Goal: Task Accomplishment & Management: Use online tool/utility

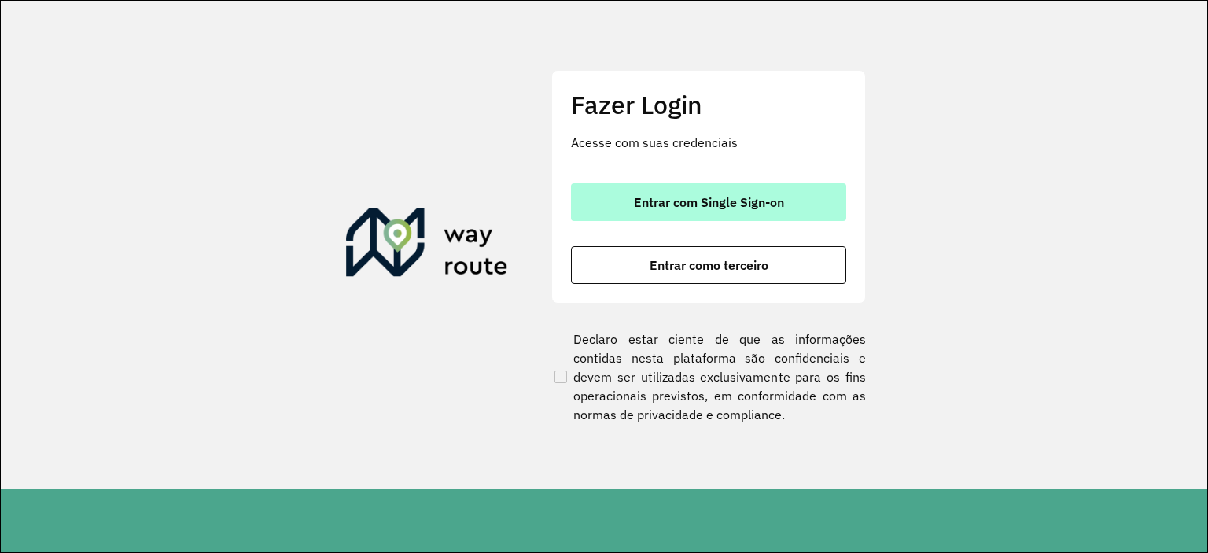
click at [684, 205] on span "Entrar com Single Sign-on" at bounding box center [709, 202] width 150 height 13
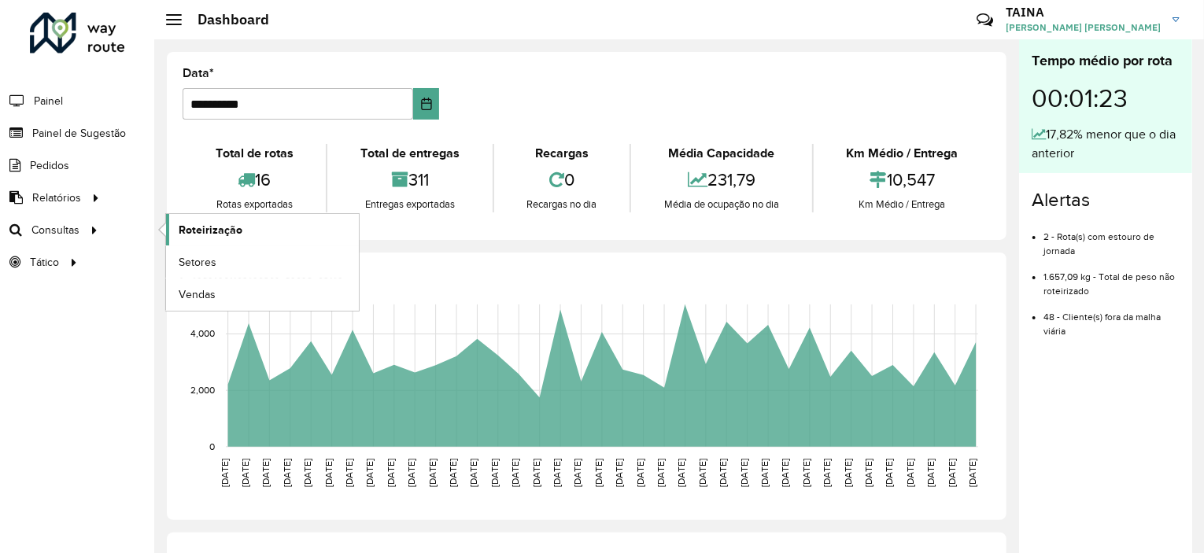
click at [206, 227] on span "Roteirização" at bounding box center [211, 230] width 64 height 17
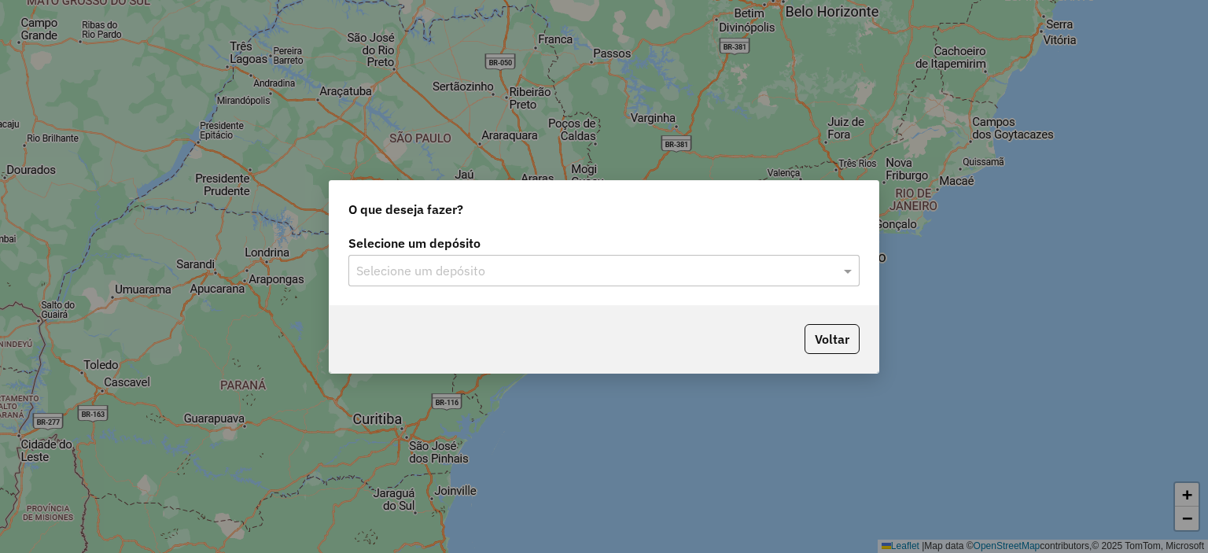
click at [494, 270] on input "text" at bounding box center [588, 271] width 464 height 19
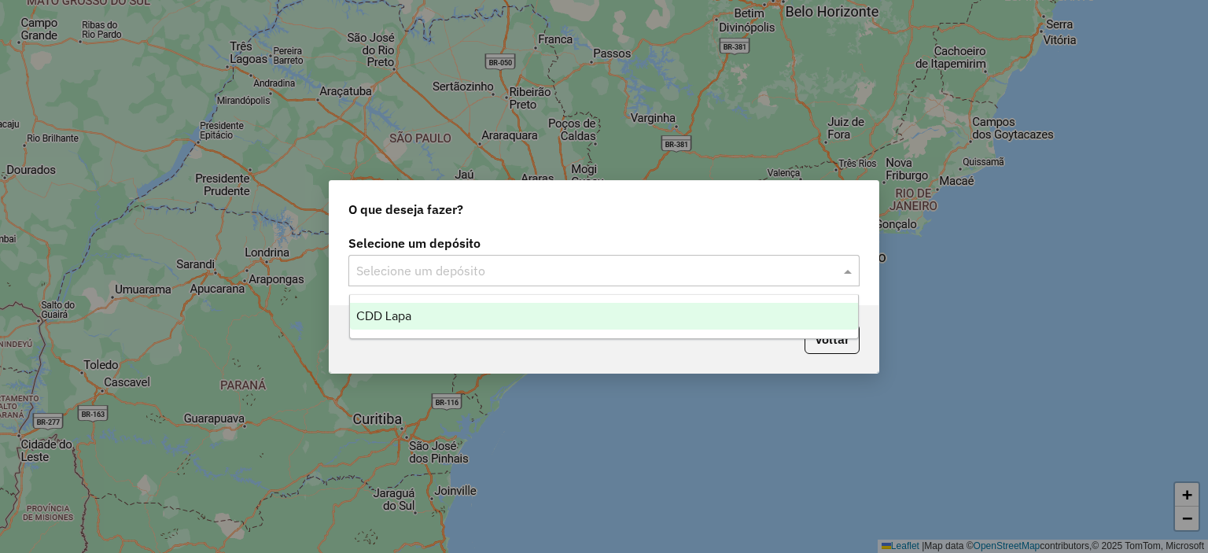
click at [462, 316] on div "CDD Lapa" at bounding box center [604, 316] width 509 height 27
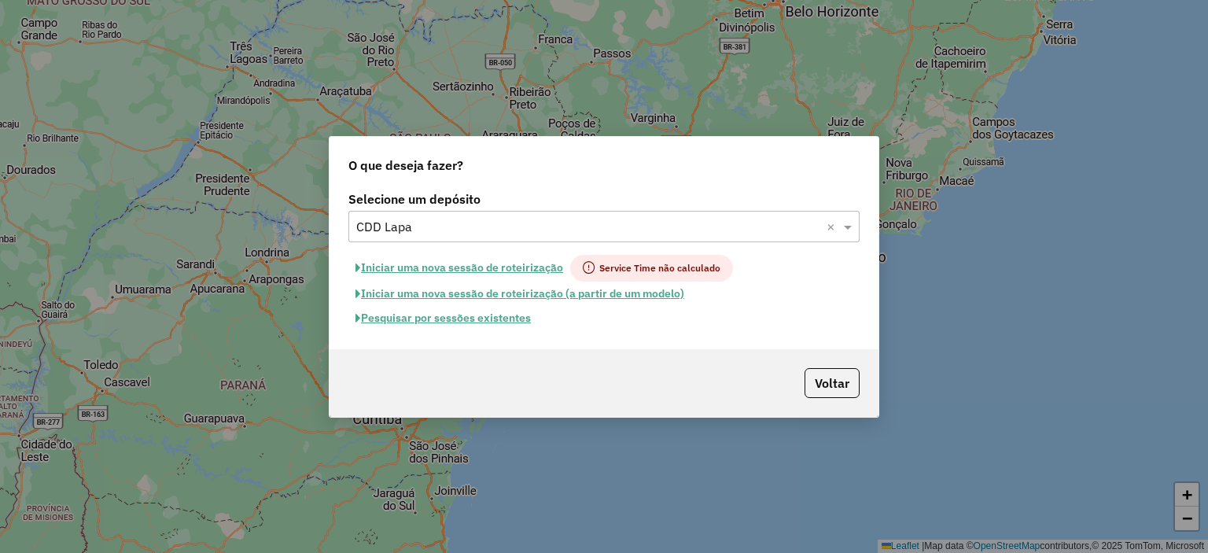
click at [472, 317] on button "Pesquisar por sessões existentes" at bounding box center [444, 318] width 190 height 24
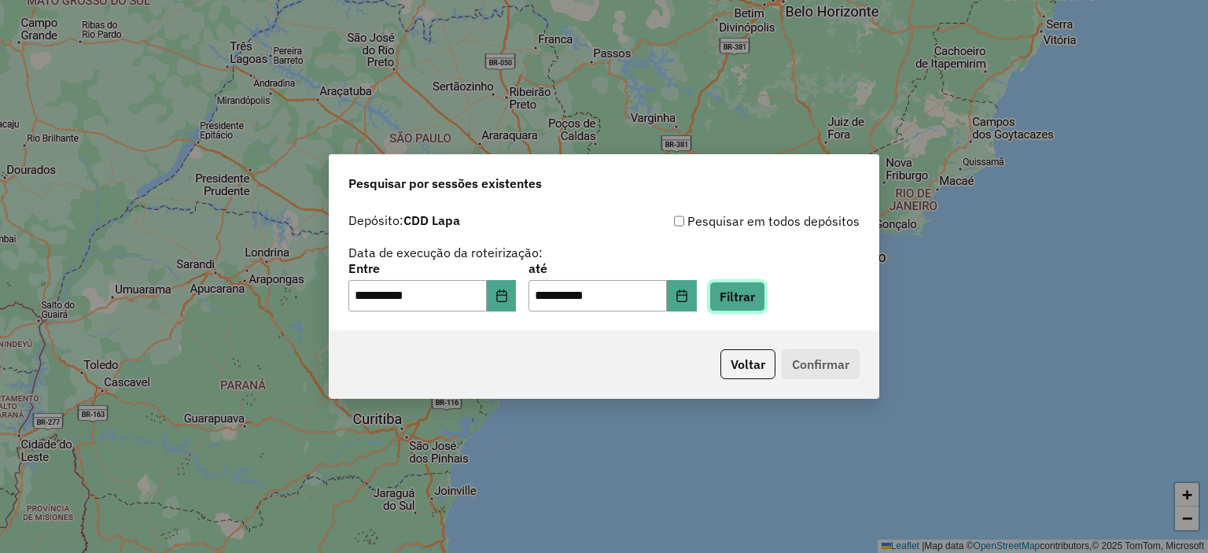
click at [763, 297] on button "Filtrar" at bounding box center [738, 297] width 56 height 30
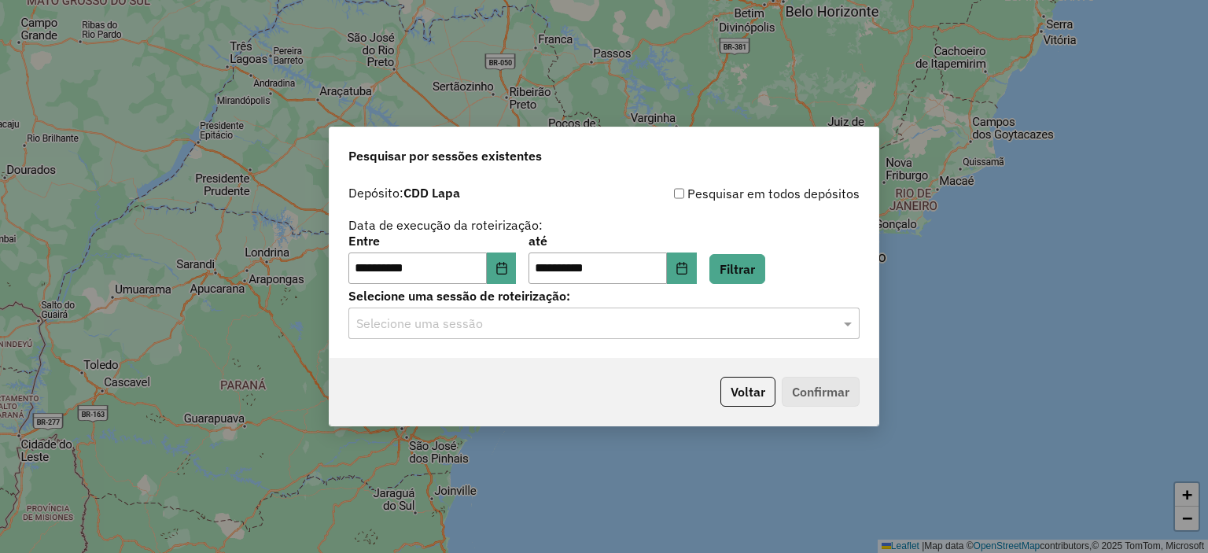
click at [529, 320] on input "text" at bounding box center [588, 324] width 464 height 19
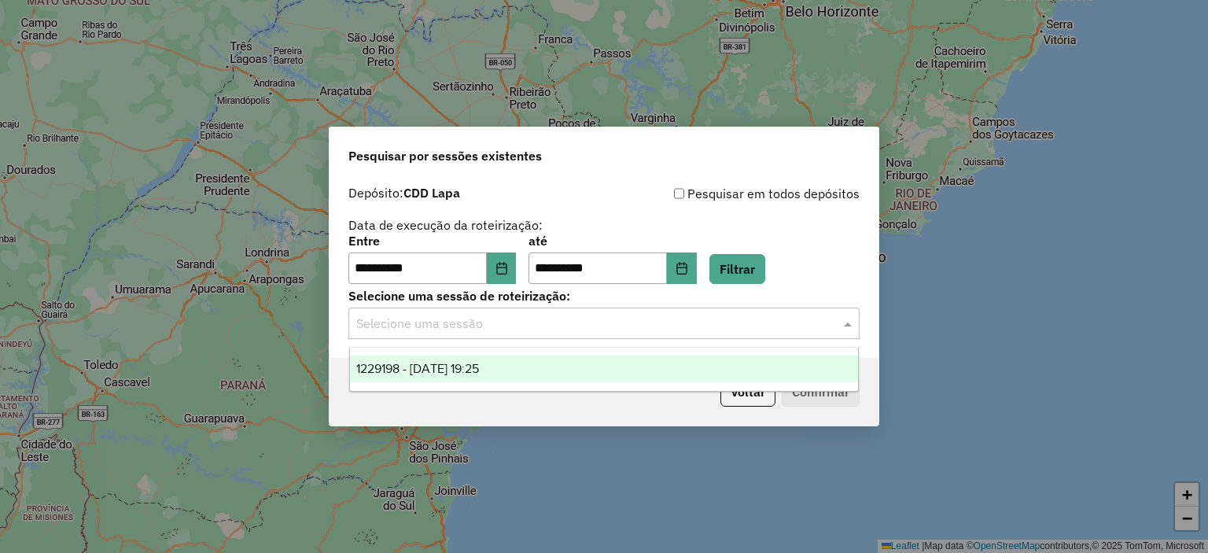
click at [456, 366] on span "1229198 - [DATE] 19:25" at bounding box center [417, 368] width 123 height 13
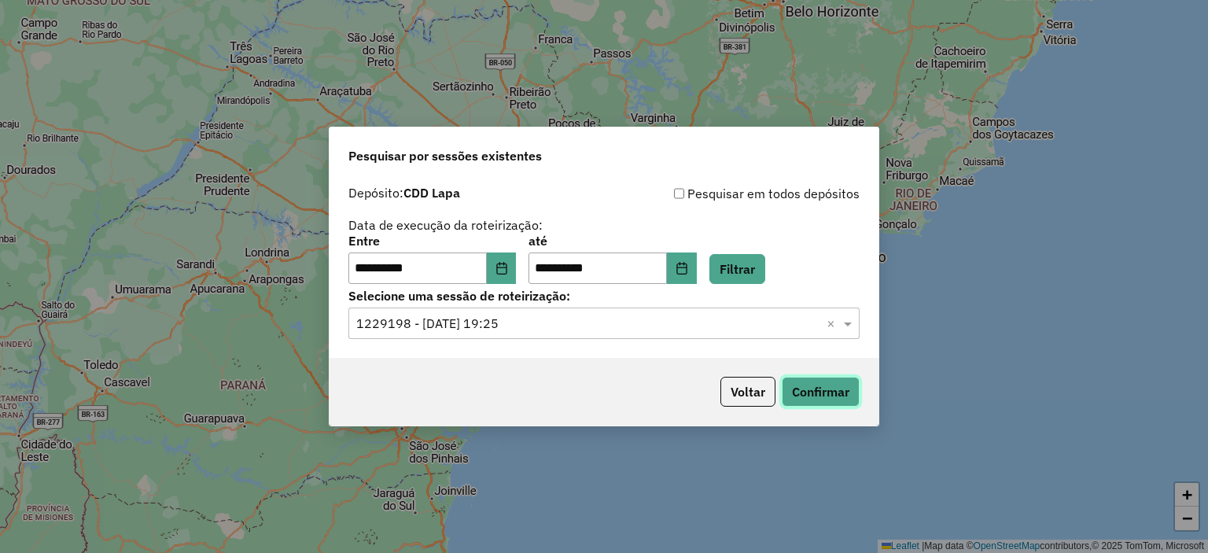
click at [816, 385] on button "Confirmar" at bounding box center [821, 392] width 78 height 30
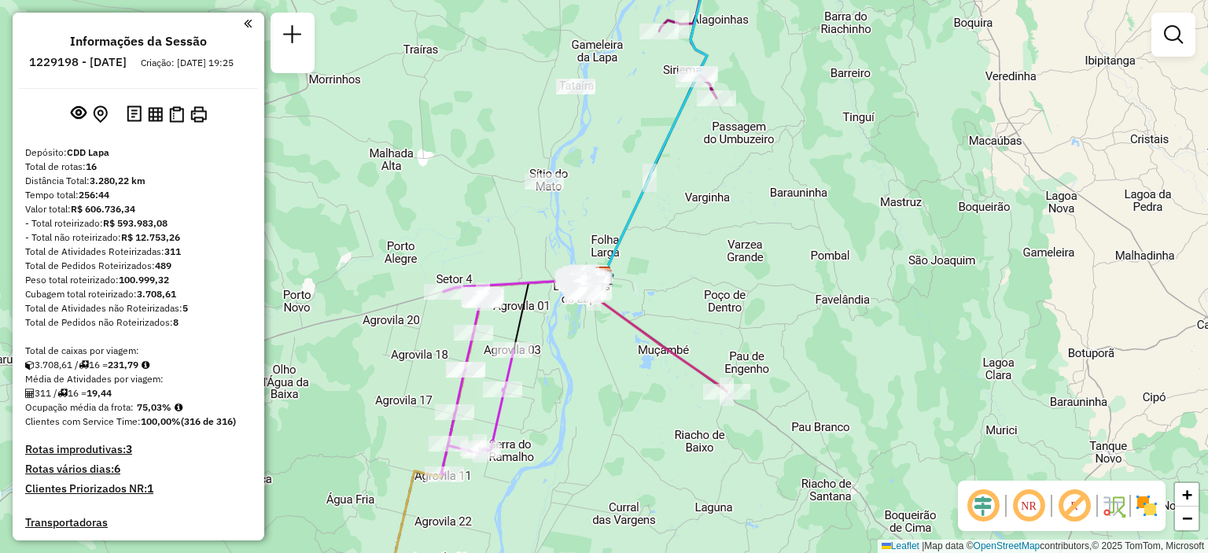
scroll to position [315, 0]
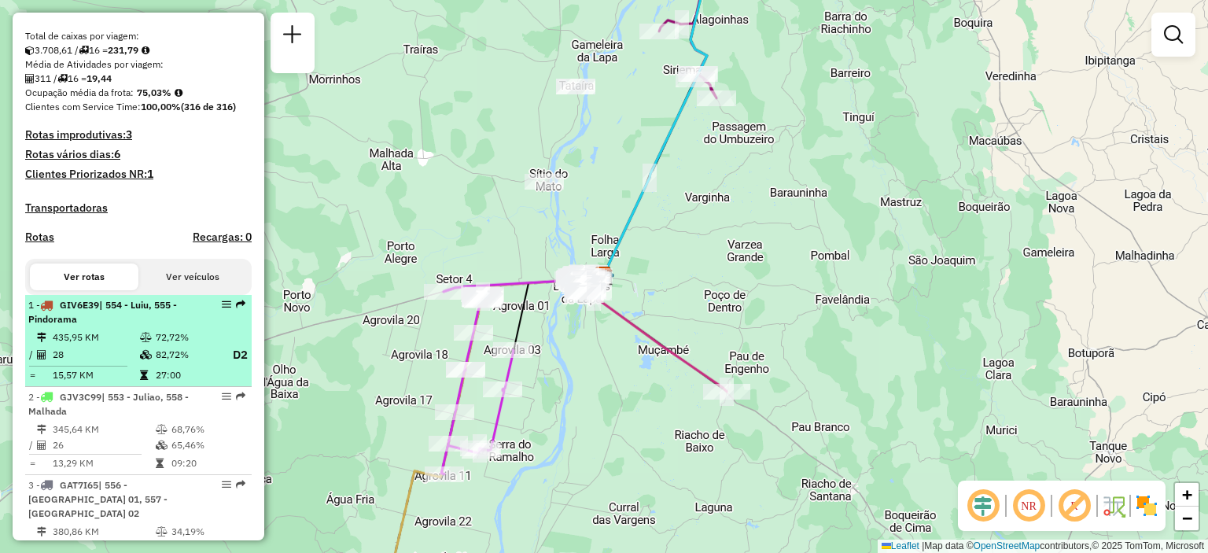
click at [145, 341] on li "1 - GIV6E39 | 554 - Luiu, 555 - Pindorama 435,95 KM 72,72% / 28 82,72% D2 = 15,…" at bounding box center [138, 341] width 227 height 92
select select "**********"
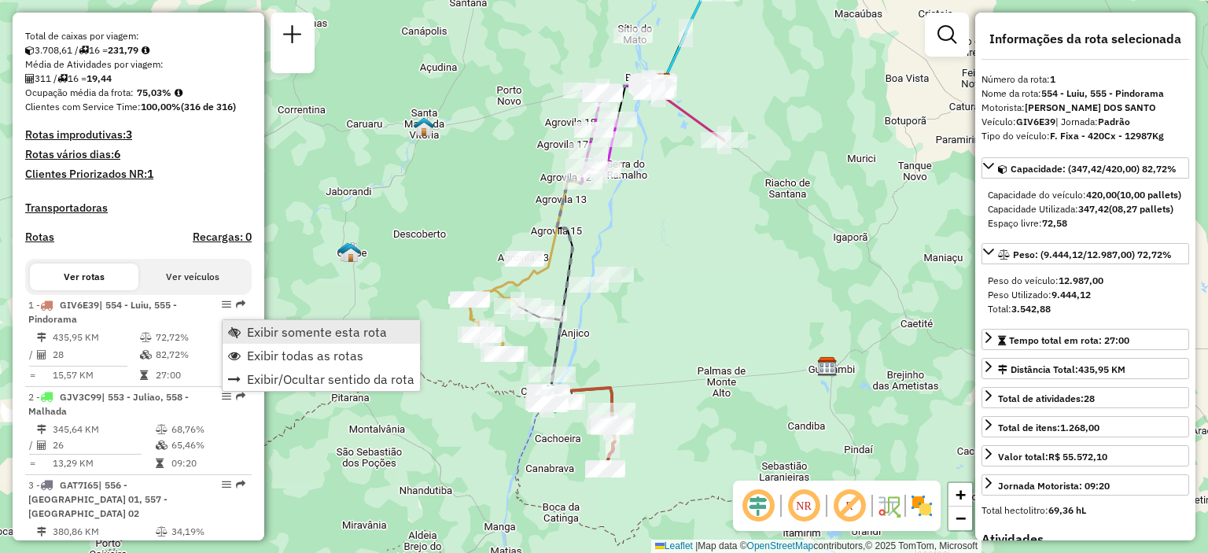
click at [244, 331] on link "Exibir somente esta rota" at bounding box center [321, 332] width 197 height 24
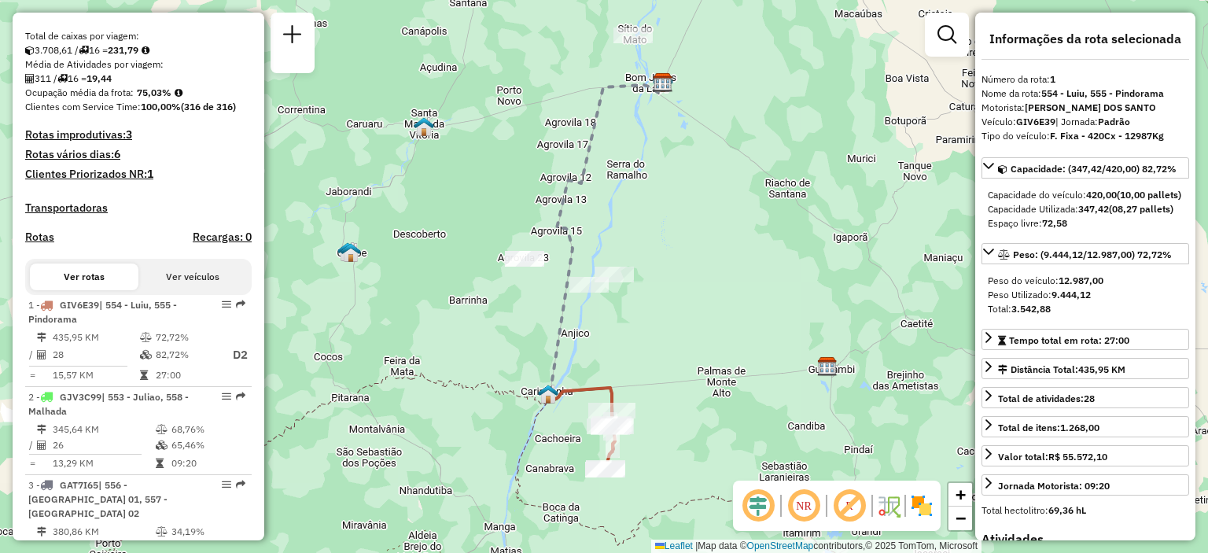
click at [809, 514] on em at bounding box center [804, 506] width 38 height 38
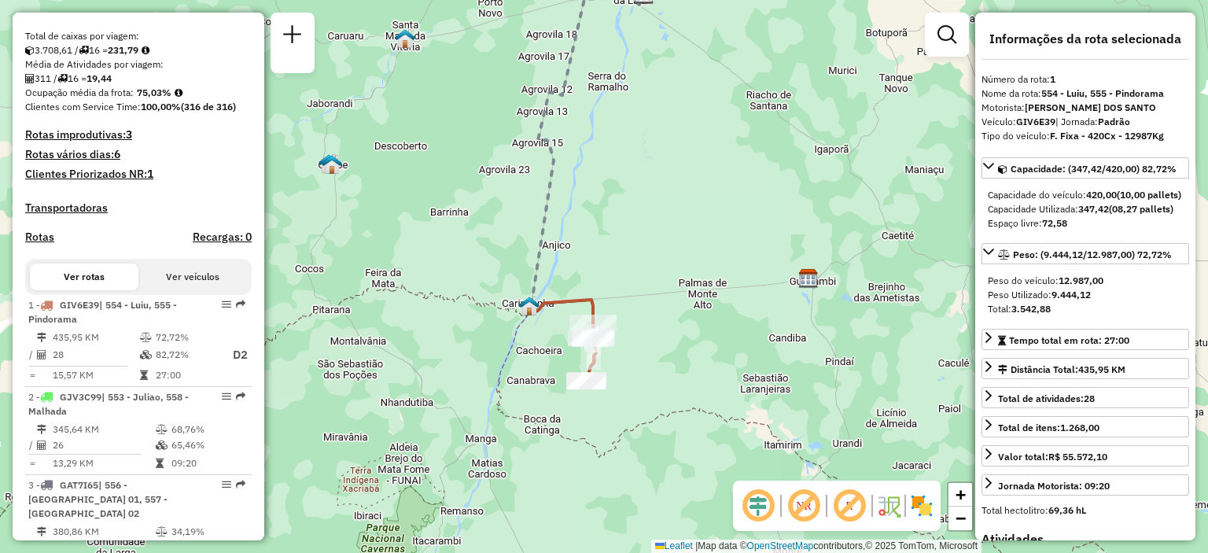
drag, startPoint x: 717, startPoint y: 416, endPoint x: 699, endPoint y: 328, distance: 90.1
click at [699, 328] on div "Janela de atendimento Grade de atendimento Capacidade Transportadoras Veículos …" at bounding box center [604, 276] width 1208 height 553
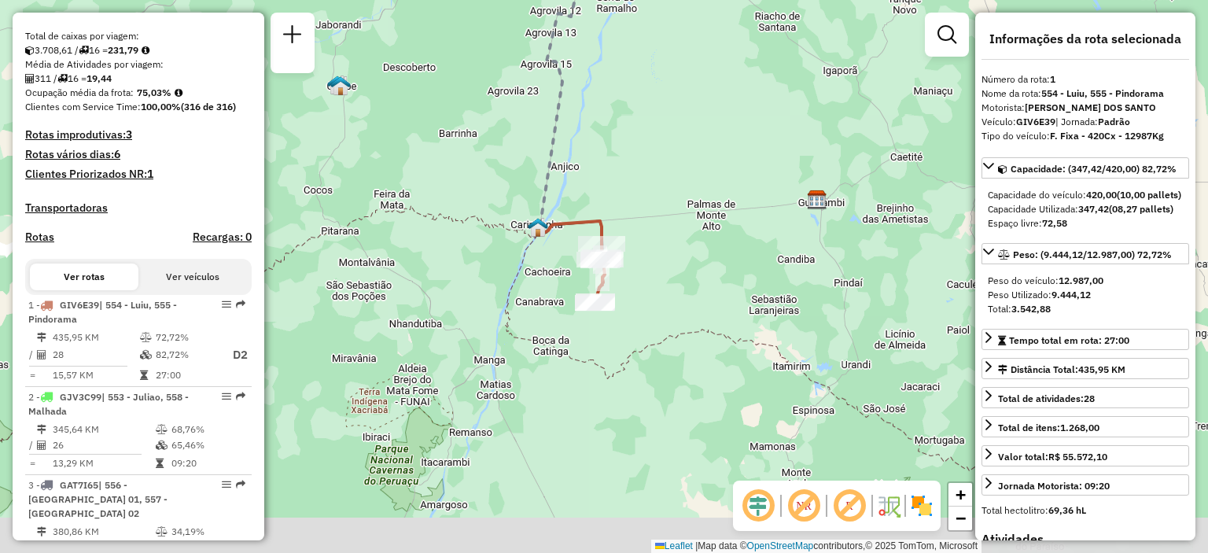
drag, startPoint x: 660, startPoint y: 233, endPoint x: 663, endPoint y: 175, distance: 57.5
click at [663, 175] on div "Janela de atendimento Grade de atendimento Capacidade Transportadoras Veículos …" at bounding box center [604, 276] width 1208 height 553
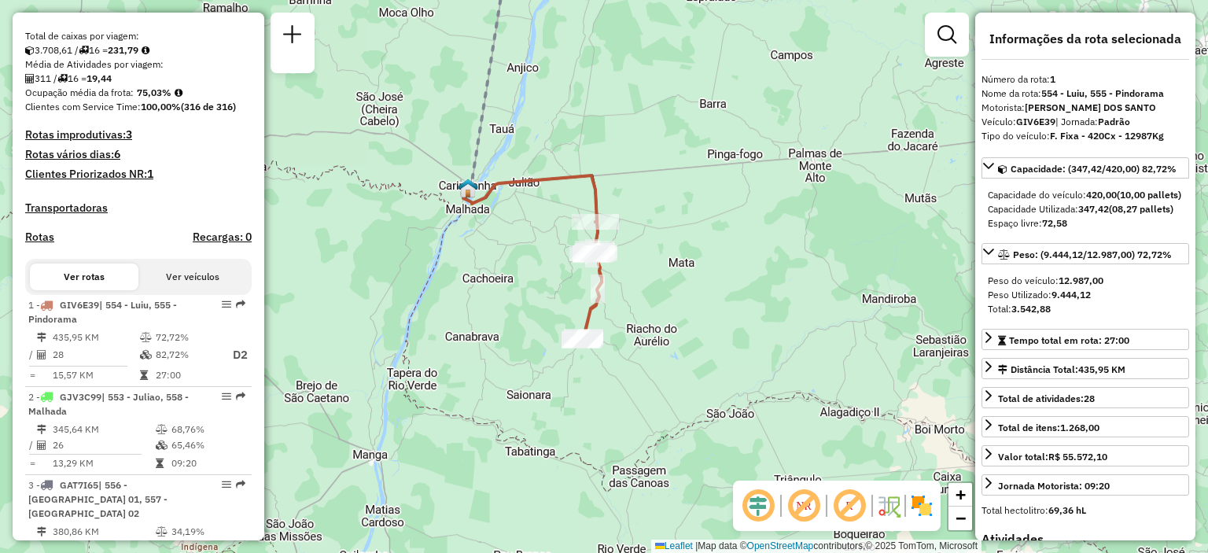
drag, startPoint x: 587, startPoint y: 194, endPoint x: 646, endPoint y: 102, distance: 108.7
click at [646, 102] on div "Janela de atendimento Grade de atendimento Capacidade Transportadoras Veículos …" at bounding box center [604, 276] width 1208 height 553
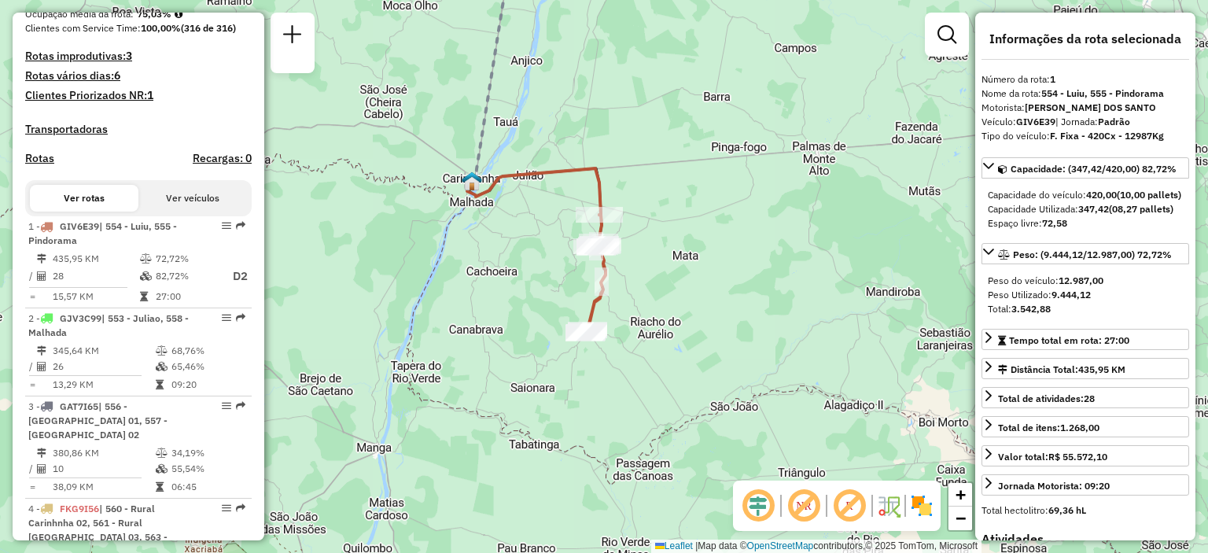
scroll to position [472, 0]
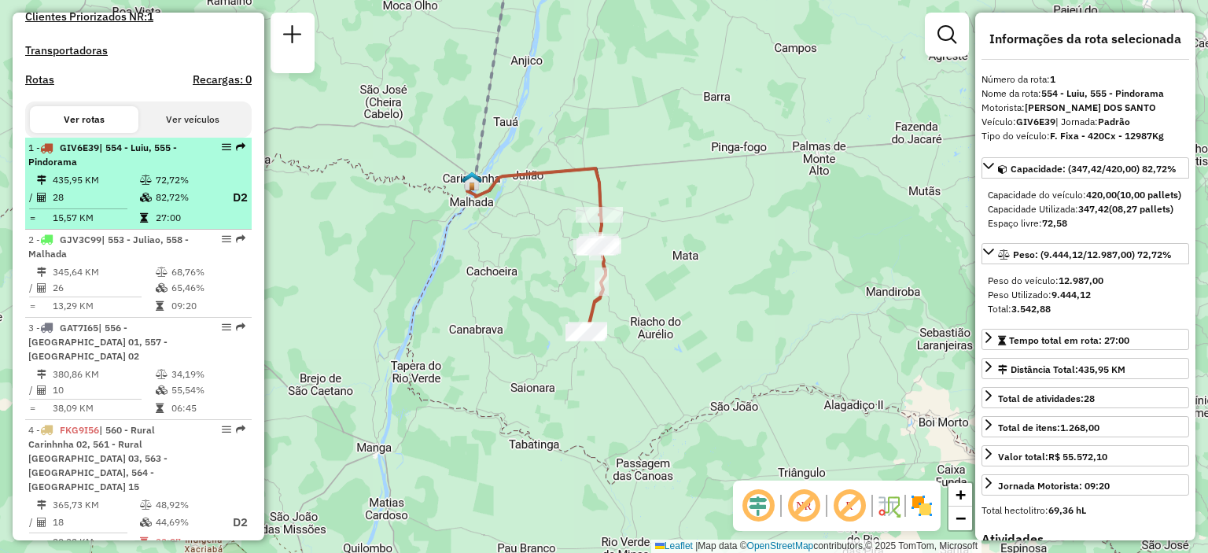
click at [183, 169] on div "1 - GIV6E39 | 554 - Luiu, 555 - Pindorama" at bounding box center [111, 155] width 167 height 28
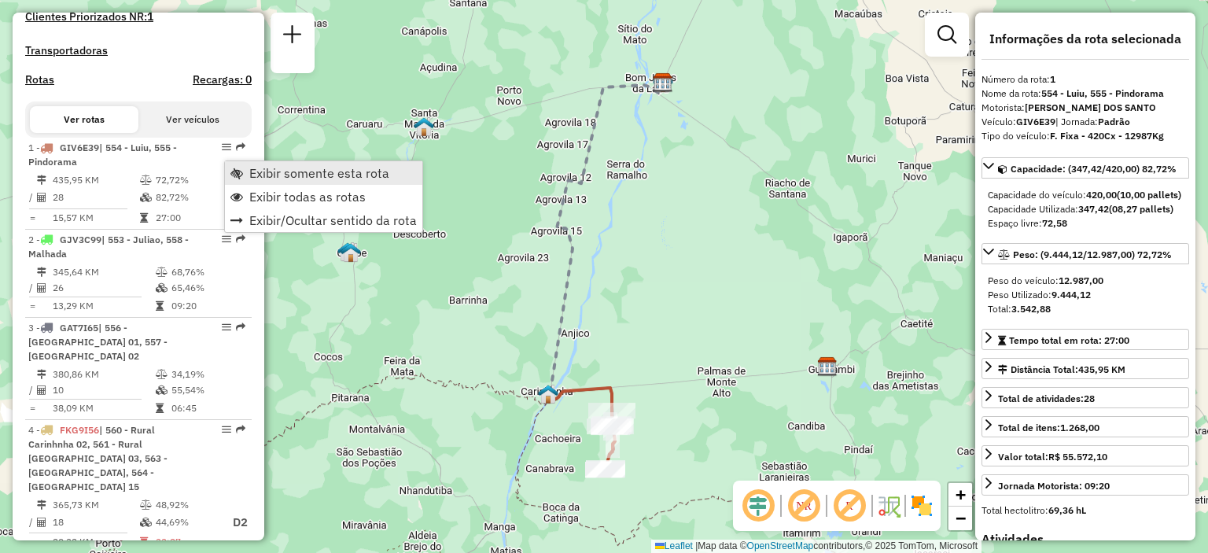
click at [278, 179] on span "Exibir somente esta rota" at bounding box center [319, 173] width 140 height 13
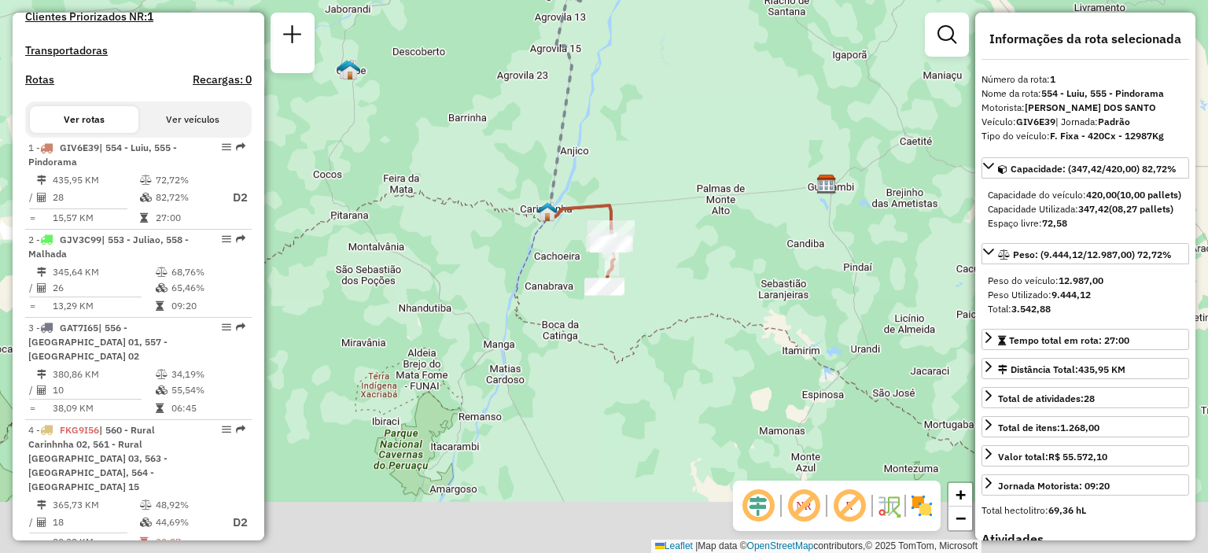
drag, startPoint x: 441, startPoint y: 363, endPoint x: 444, endPoint y: 155, distance: 208.5
click at [444, 155] on div "Janela de atendimento Grade de atendimento Capacidade Transportadoras Veículos …" at bounding box center [604, 276] width 1208 height 553
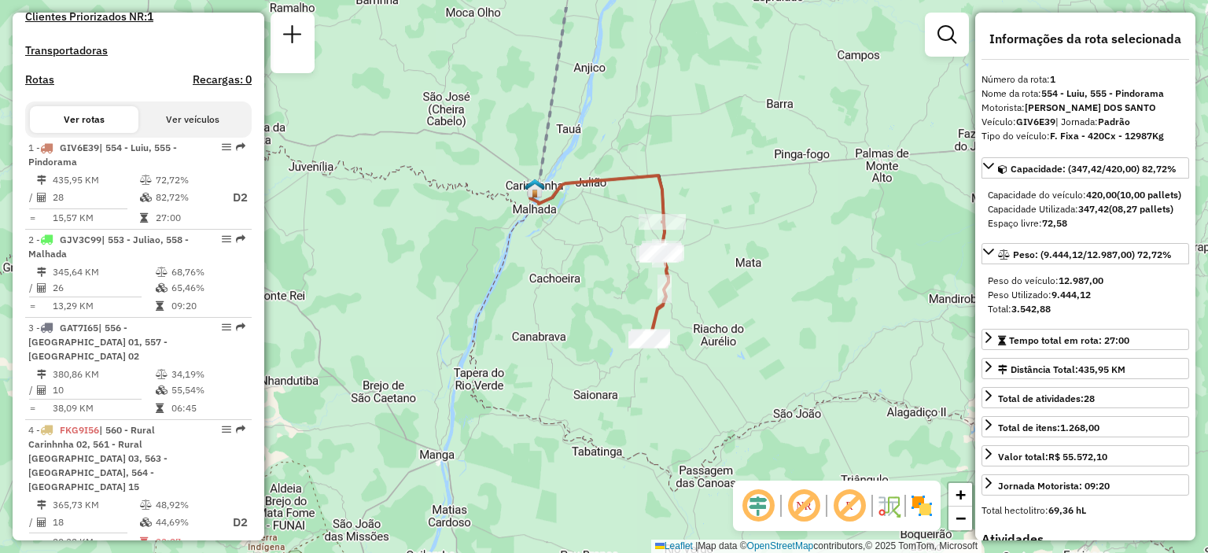
drag, startPoint x: 532, startPoint y: 189, endPoint x: 395, endPoint y: 259, distance: 153.8
click at [395, 259] on div "Janela de atendimento Grade de atendimento Capacidade Transportadoras Veículos …" at bounding box center [604, 276] width 1208 height 553
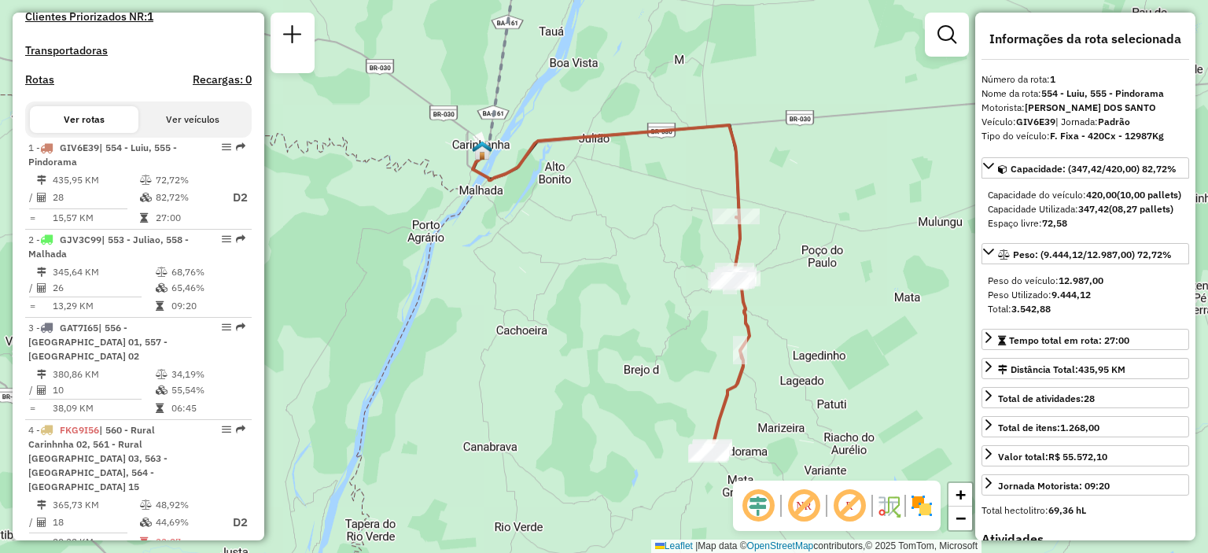
drag, startPoint x: 502, startPoint y: 236, endPoint x: 423, endPoint y: 251, distance: 80.1
click at [423, 251] on div "Janela de atendimento Grade de atendimento Capacidade Transportadoras Veículos …" at bounding box center [604, 276] width 1208 height 553
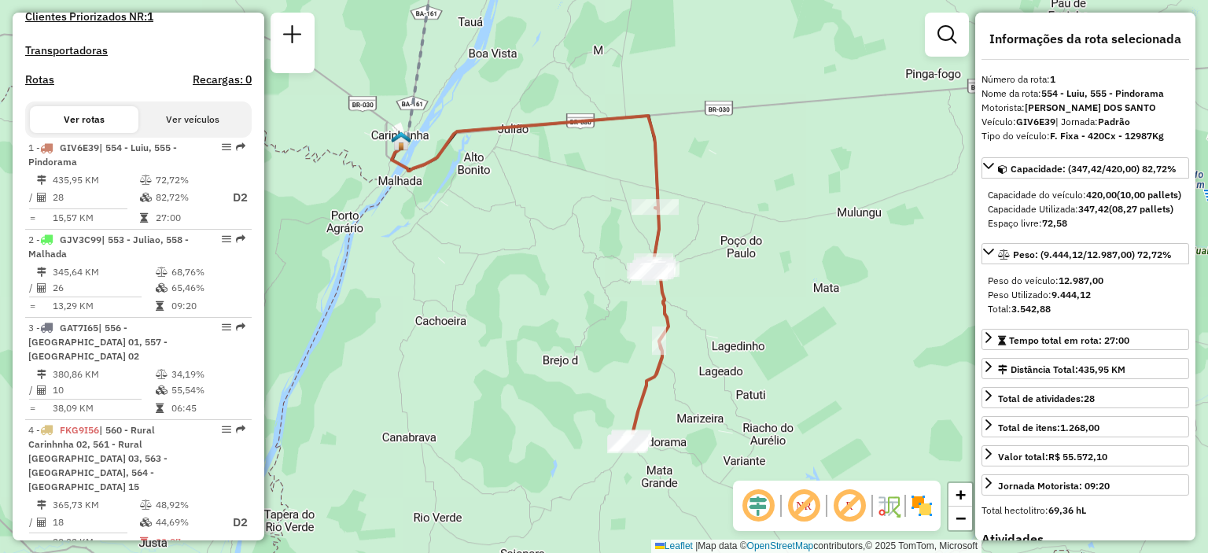
drag, startPoint x: 822, startPoint y: 164, endPoint x: 743, endPoint y: 155, distance: 80.0
click at [743, 155] on div "Janela de atendimento Grade de atendimento Capacidade Transportadoras Veículos …" at bounding box center [604, 276] width 1208 height 553
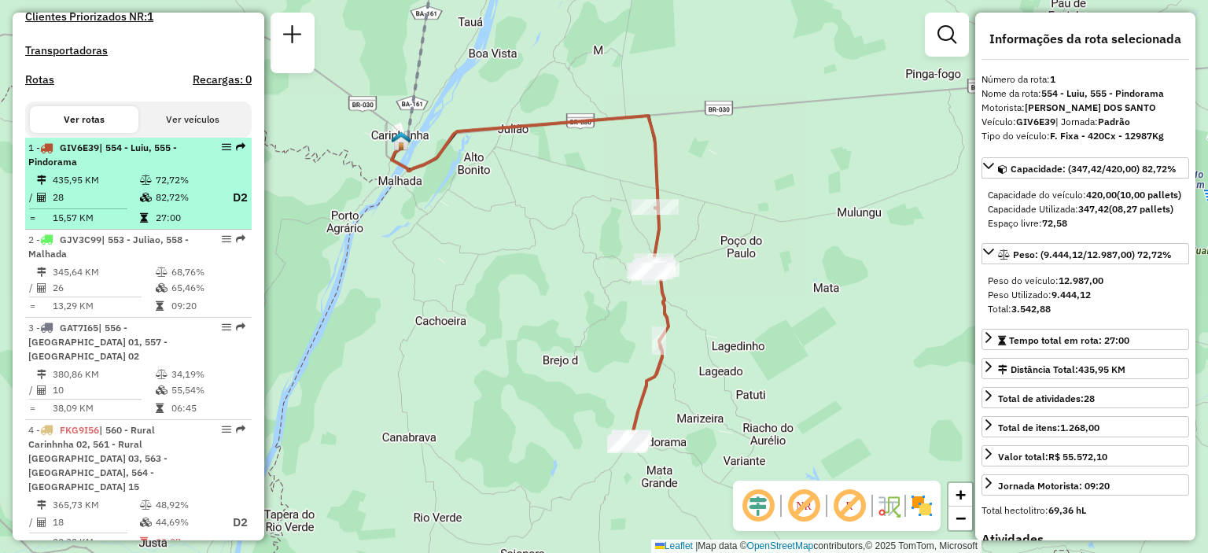
click at [166, 169] on div "1 - GIV6E39 | 554 - Luiu, 555 - Pindorama" at bounding box center [111, 155] width 167 height 28
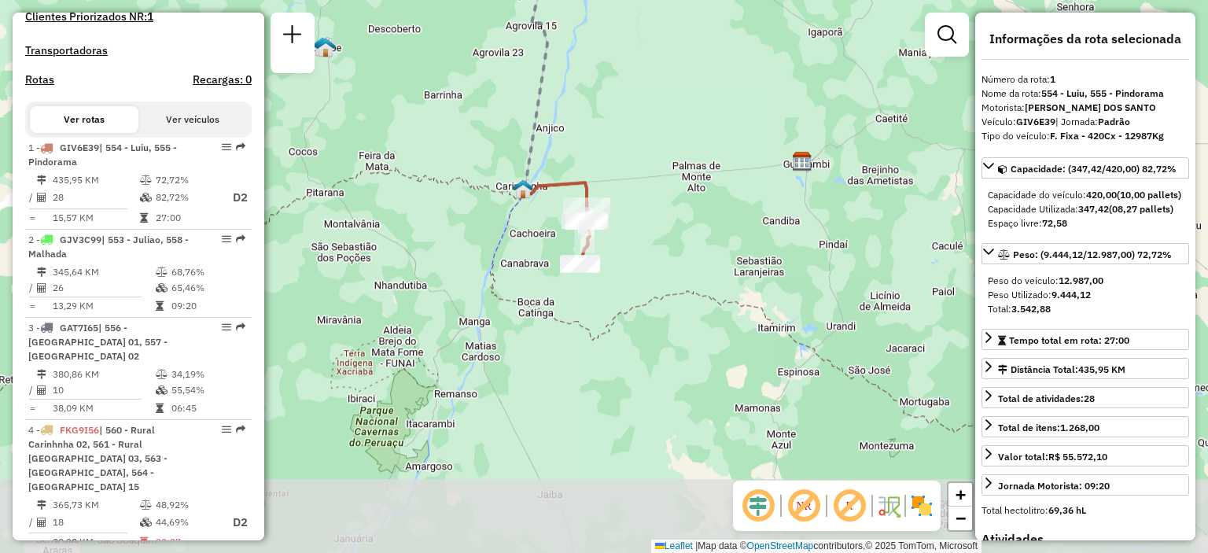
drag, startPoint x: 470, startPoint y: 437, endPoint x: 446, endPoint y: 187, distance: 250.5
click at [446, 189] on div "Janela de atendimento Grade de atendimento Capacidade Transportadoras Veículos …" at bounding box center [604, 276] width 1208 height 553
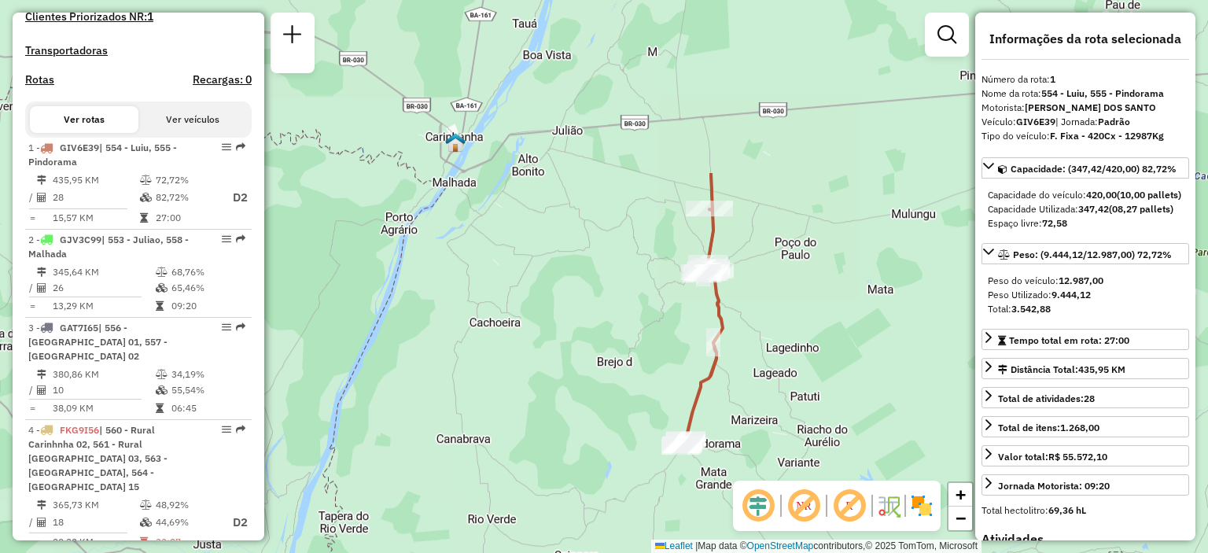
drag, startPoint x: 699, startPoint y: 129, endPoint x: 478, endPoint y: 364, distance: 322.8
click at [478, 364] on div "Janela de atendimento Grade de atendimento Capacidade Transportadoras Veículos …" at bounding box center [604, 276] width 1208 height 553
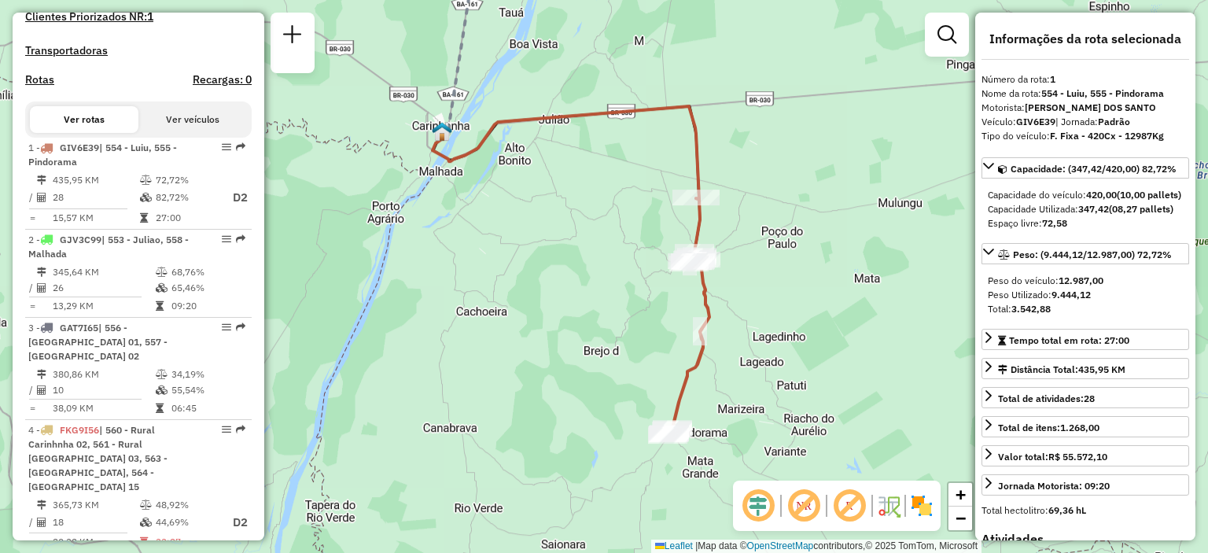
drag, startPoint x: 603, startPoint y: 235, endPoint x: 596, endPoint y: 216, distance: 20.7
click at [596, 216] on div "Janela de atendimento Grade de atendimento Capacidade Transportadoras Veículos …" at bounding box center [604, 276] width 1208 height 553
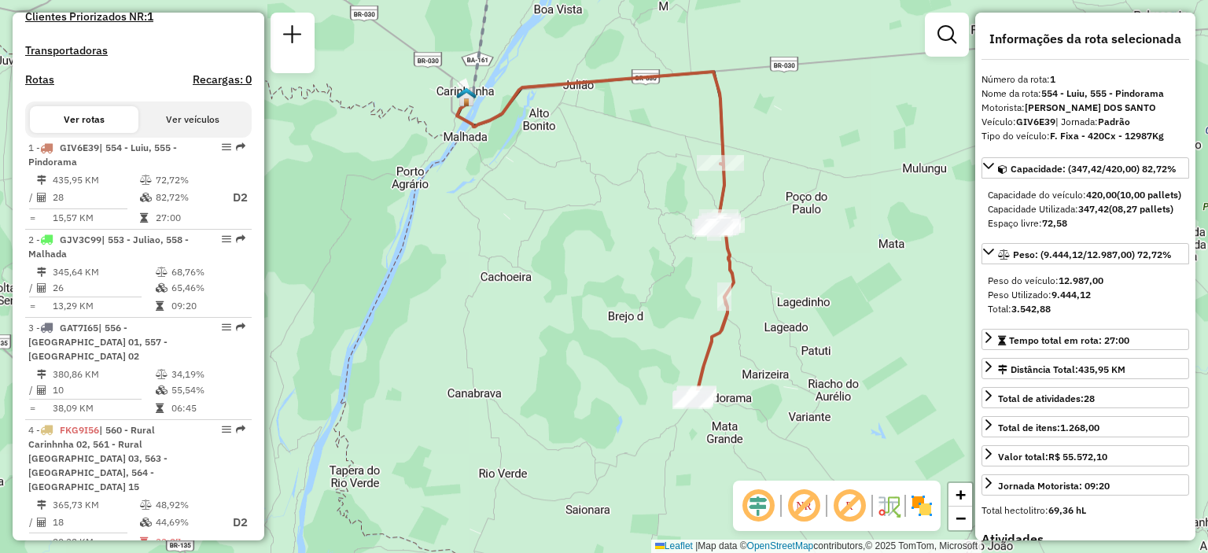
drag, startPoint x: 596, startPoint y: 182, endPoint x: 617, endPoint y: 157, distance: 32.4
click at [617, 157] on div "Janela de atendimento Grade de atendimento Capacidade Transportadoras Veículos …" at bounding box center [604, 276] width 1208 height 553
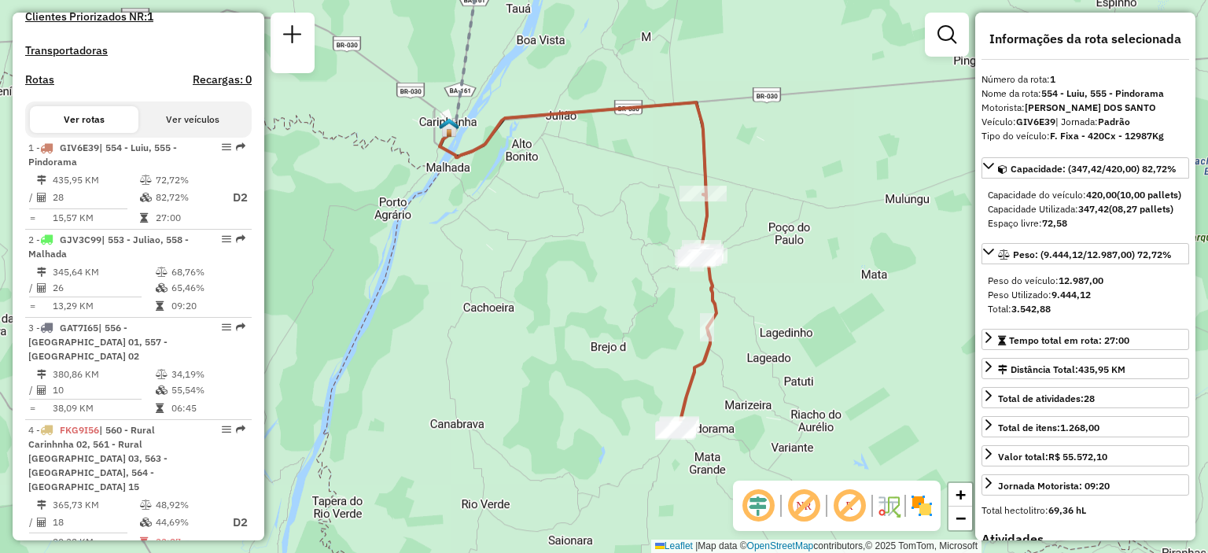
drag, startPoint x: 585, startPoint y: 216, endPoint x: 577, endPoint y: 227, distance: 12.4
click at [577, 227] on div "Janela de atendimento Grade de atendimento Capacidade Transportadoras Veículos …" at bounding box center [604, 276] width 1208 height 553
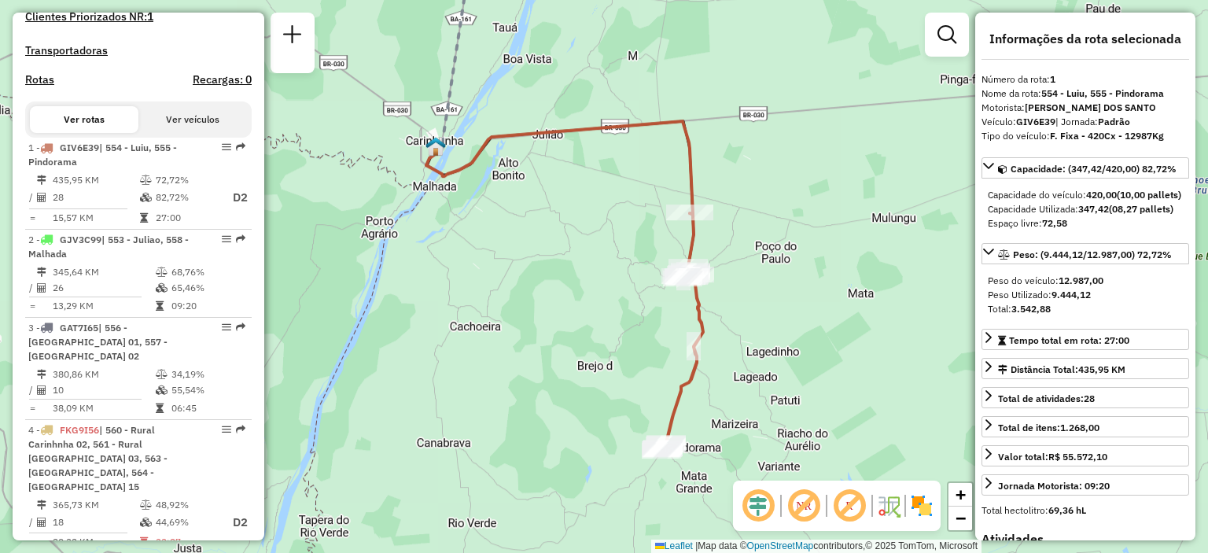
drag, startPoint x: 588, startPoint y: 179, endPoint x: 575, endPoint y: 197, distance: 22.5
click at [575, 197] on div "Janela de atendimento Grade de atendimento Capacidade Transportadoras Veículos …" at bounding box center [604, 276] width 1208 height 553
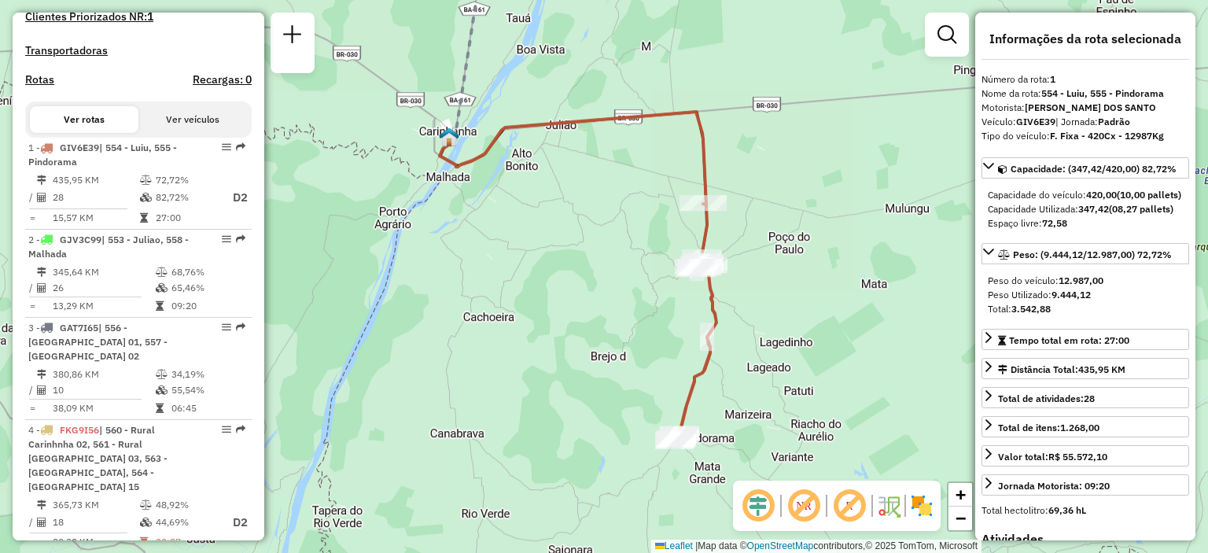
drag, startPoint x: 578, startPoint y: 231, endPoint x: 592, endPoint y: 222, distance: 15.9
click at [592, 222] on div "Janela de atendimento Grade de atendimento Capacidade Transportadoras Veículos …" at bounding box center [604, 276] width 1208 height 553
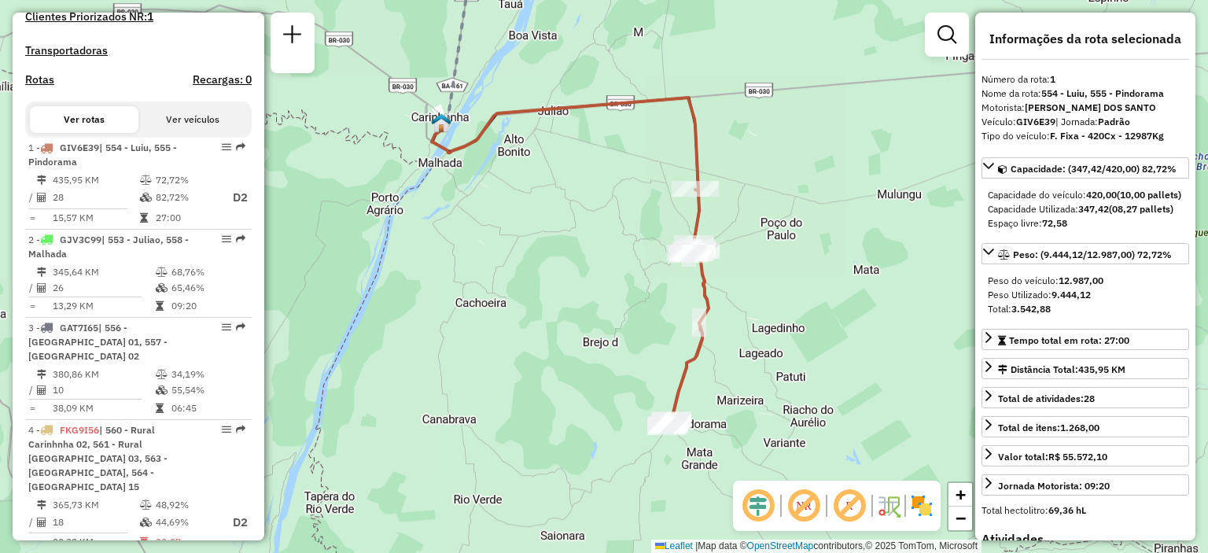
drag, startPoint x: 762, startPoint y: 175, endPoint x: 754, endPoint y: 160, distance: 16.2
click at [754, 160] on div "Janela de atendimento Grade de atendimento Capacidade Transportadoras Veículos …" at bounding box center [604, 276] width 1208 height 553
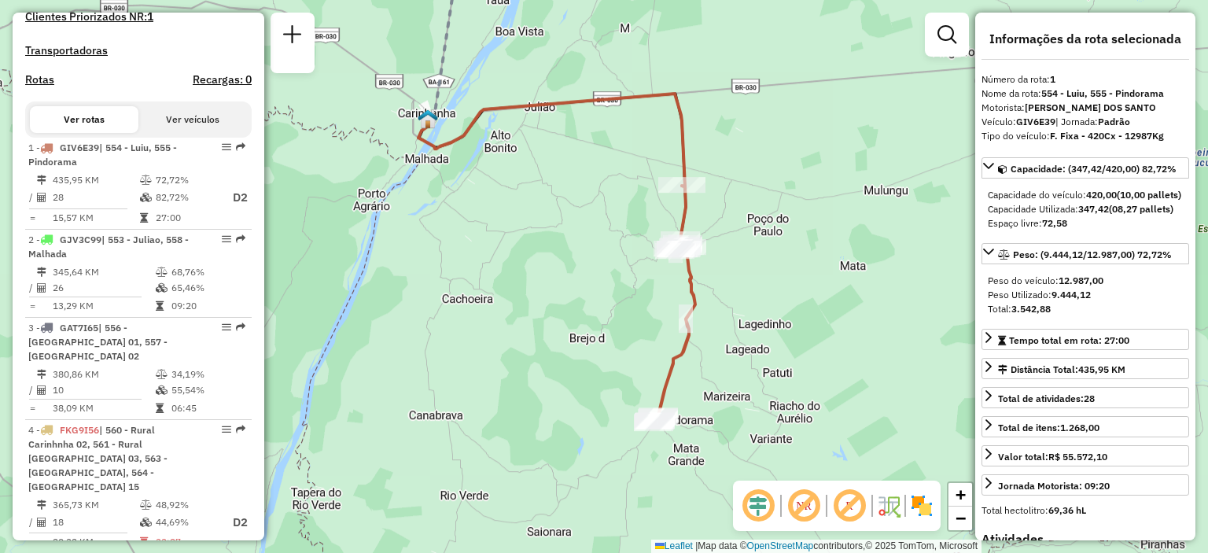
drag, startPoint x: 600, startPoint y: 230, endPoint x: 587, endPoint y: 226, distance: 13.9
click at [587, 226] on div "Janela de atendimento Grade de atendimento Capacidade Transportadoras Veículos …" at bounding box center [604, 276] width 1208 height 553
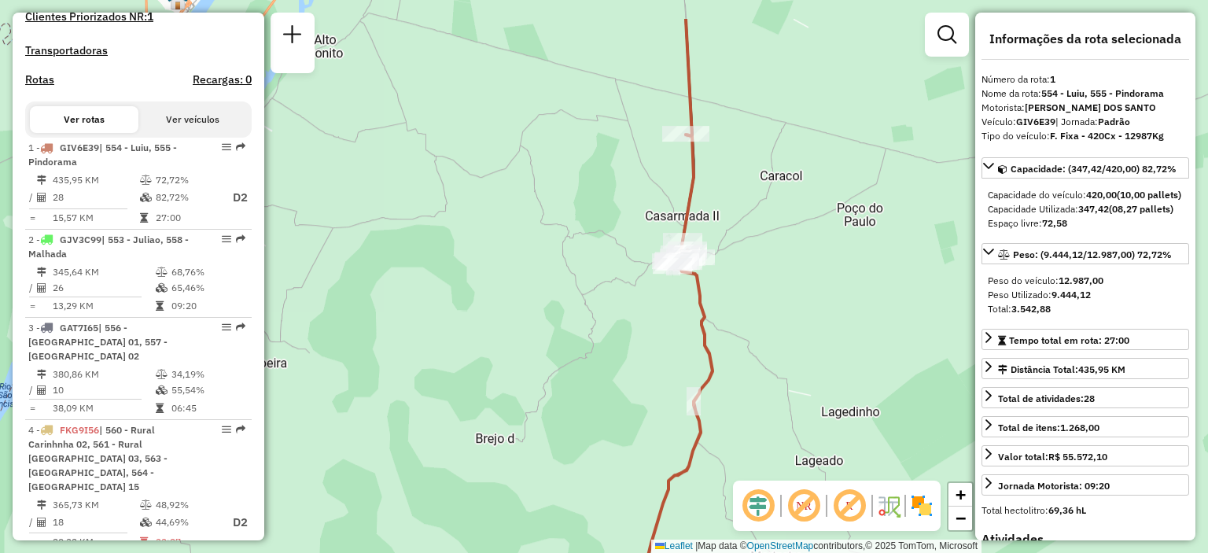
drag, startPoint x: 750, startPoint y: 180, endPoint x: 768, endPoint y: 264, distance: 86.1
click at [768, 264] on div "Janela de atendimento Grade de atendimento Capacidade Transportadoras Veículos …" at bounding box center [604, 276] width 1208 height 553
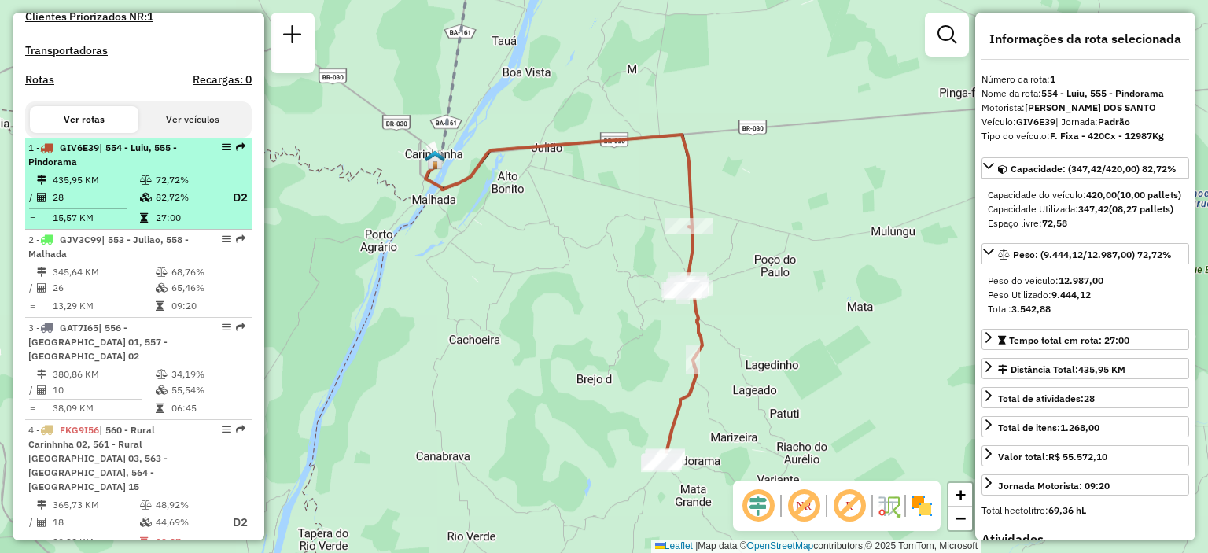
click at [164, 186] on td "72,72%" at bounding box center [186, 180] width 63 height 16
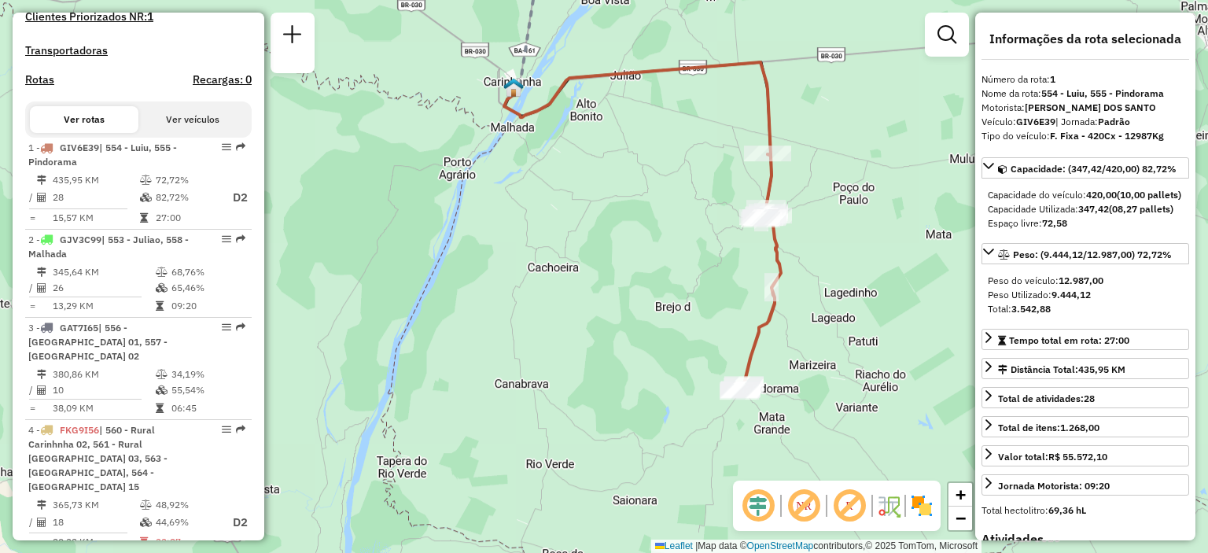
drag, startPoint x: 619, startPoint y: 432, endPoint x: 496, endPoint y: 289, distance: 188.6
click at [496, 289] on div "Janela de atendimento Grade de atendimento Capacidade Transportadoras Veículos …" at bounding box center [604, 276] width 1208 height 553
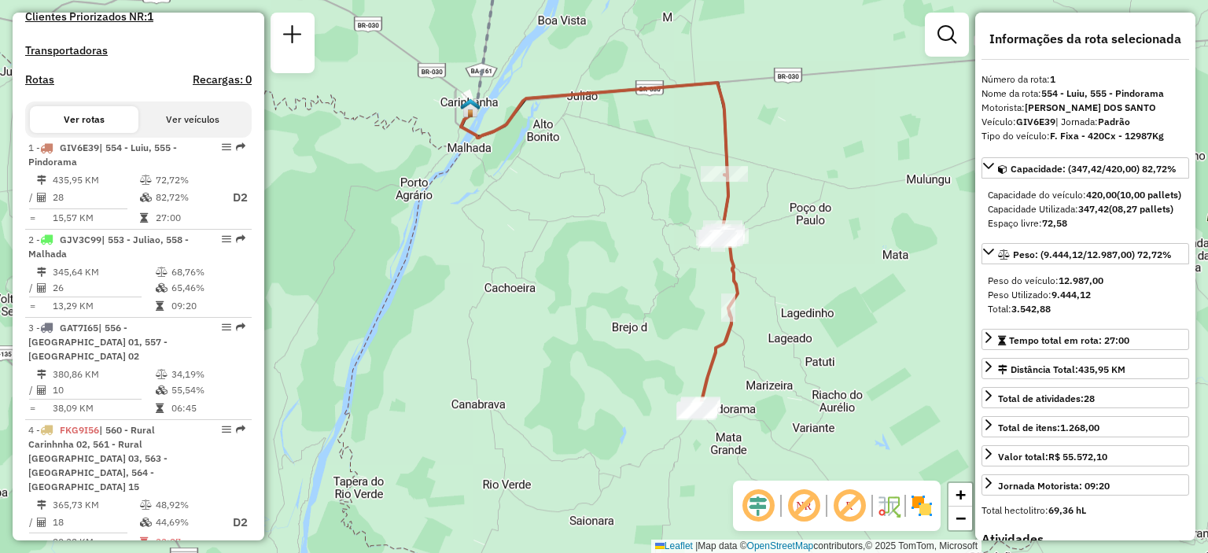
drag, startPoint x: 615, startPoint y: 197, endPoint x: 585, endPoint y: 217, distance: 35.8
click at [585, 217] on div "Janela de atendimento Grade de atendimento Capacidade Transportadoras Veículos …" at bounding box center [604, 276] width 1208 height 553
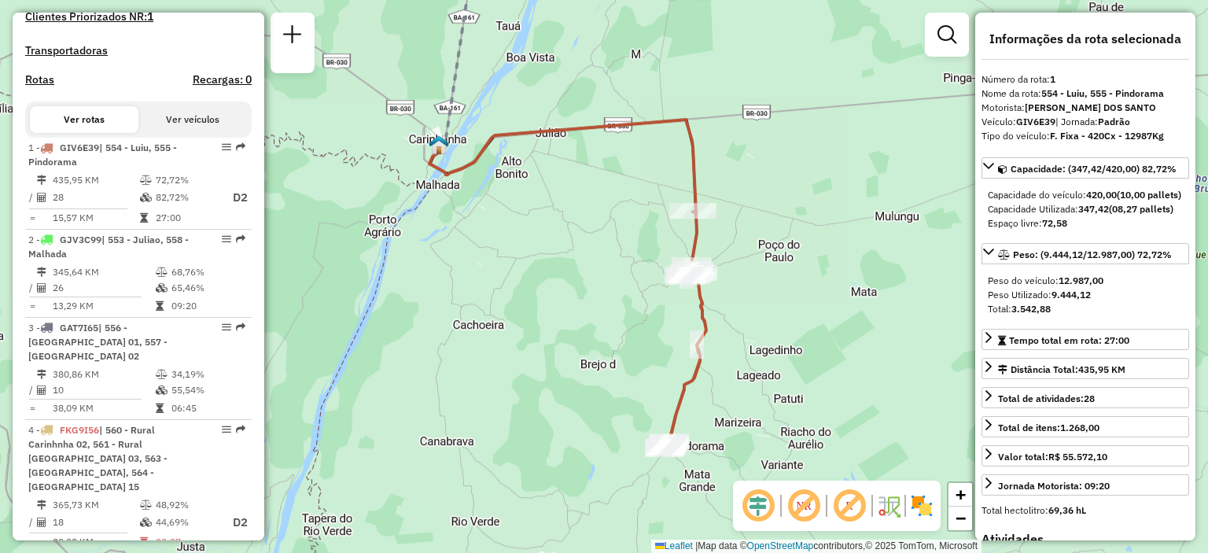
drag, startPoint x: 592, startPoint y: 212, endPoint x: 568, endPoint y: 235, distance: 33.4
click at [568, 235] on div "Janela de atendimento Grade de atendimento Capacidade Transportadoras Veículos …" at bounding box center [604, 276] width 1208 height 553
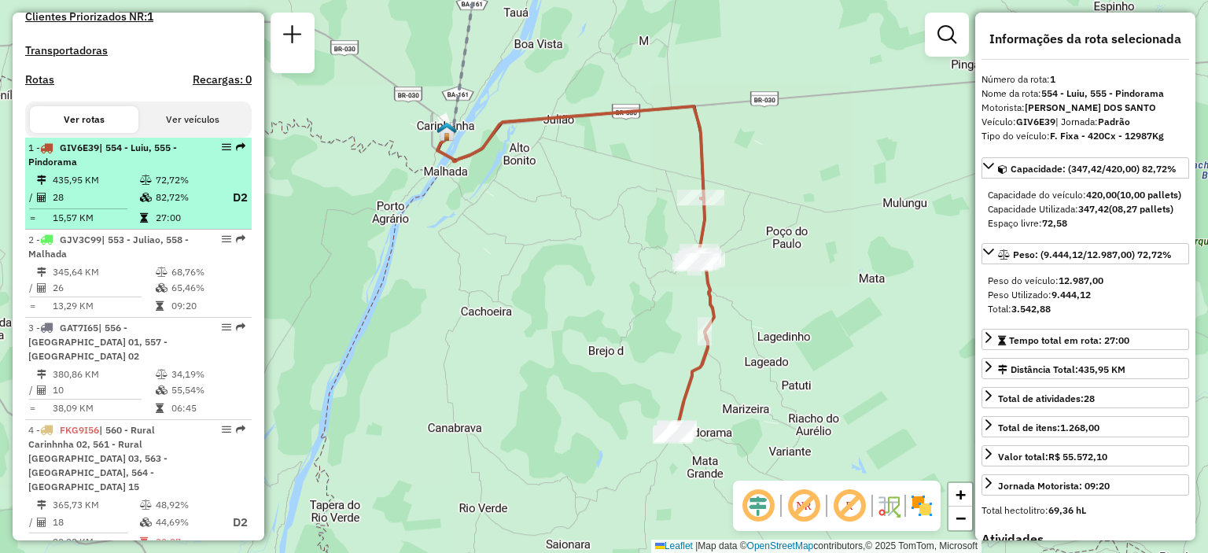
click at [116, 202] on td "28" at bounding box center [95, 198] width 87 height 20
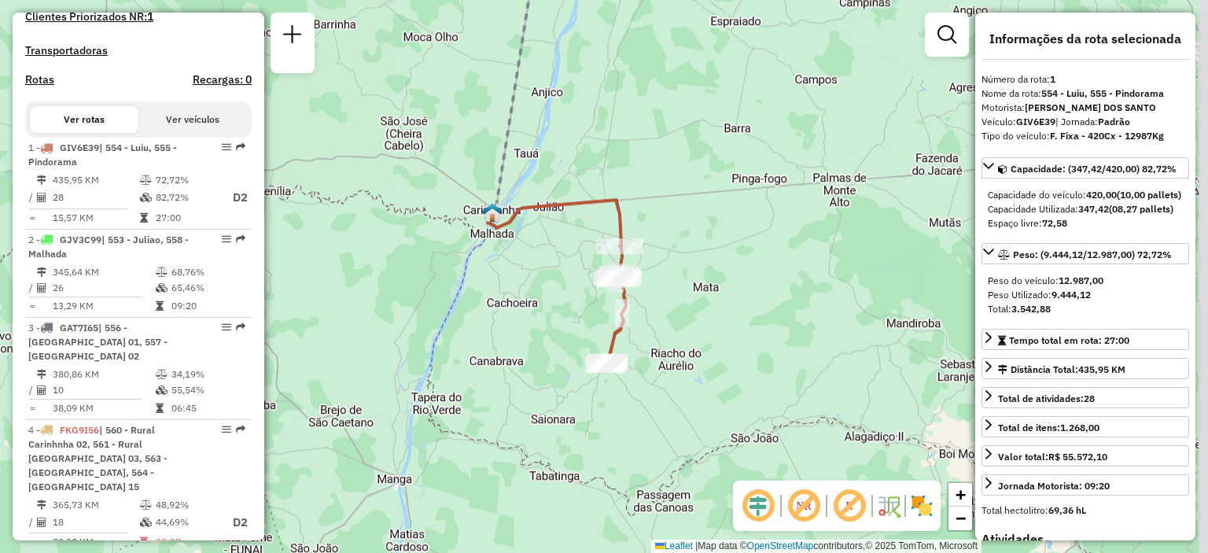
drag, startPoint x: 563, startPoint y: 406, endPoint x: 484, endPoint y: 256, distance: 170.0
click at [484, 256] on div "Janela de atendimento Grade de atendimento Capacidade Transportadoras Veículos …" at bounding box center [604, 276] width 1208 height 553
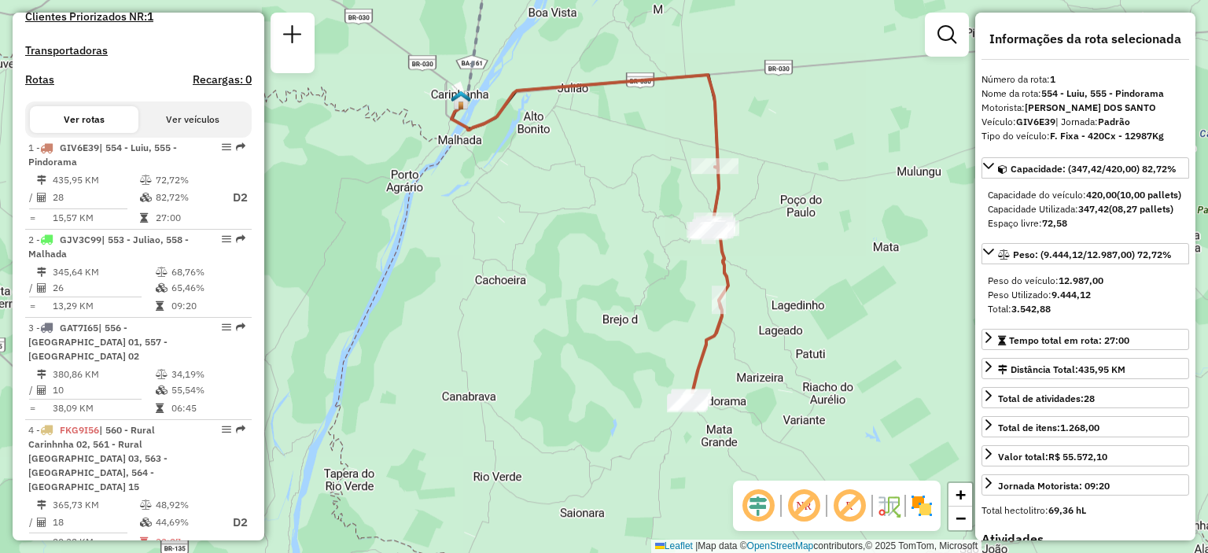
drag, startPoint x: 552, startPoint y: 230, endPoint x: 542, endPoint y: 219, distance: 14.5
click at [542, 219] on div "Janela de atendimento Grade de atendimento Capacidade Transportadoras Veículos …" at bounding box center [604, 276] width 1208 height 553
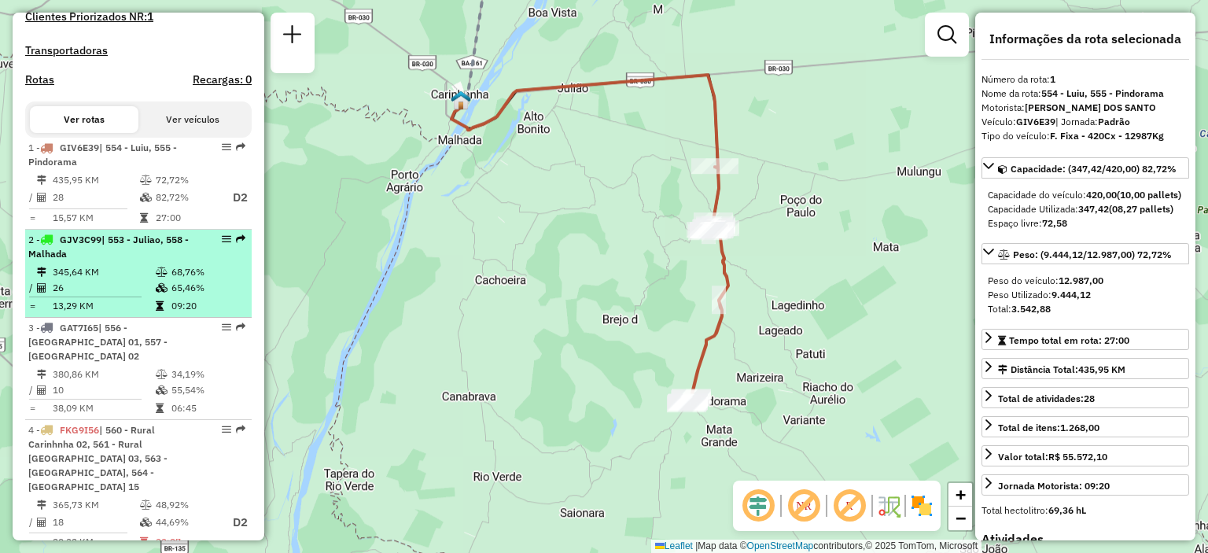
click at [107, 261] on div "2 - GJV3C99 | 553 - Juliao, 558 - [GEOGRAPHIC_DATA]" at bounding box center [111, 247] width 167 height 28
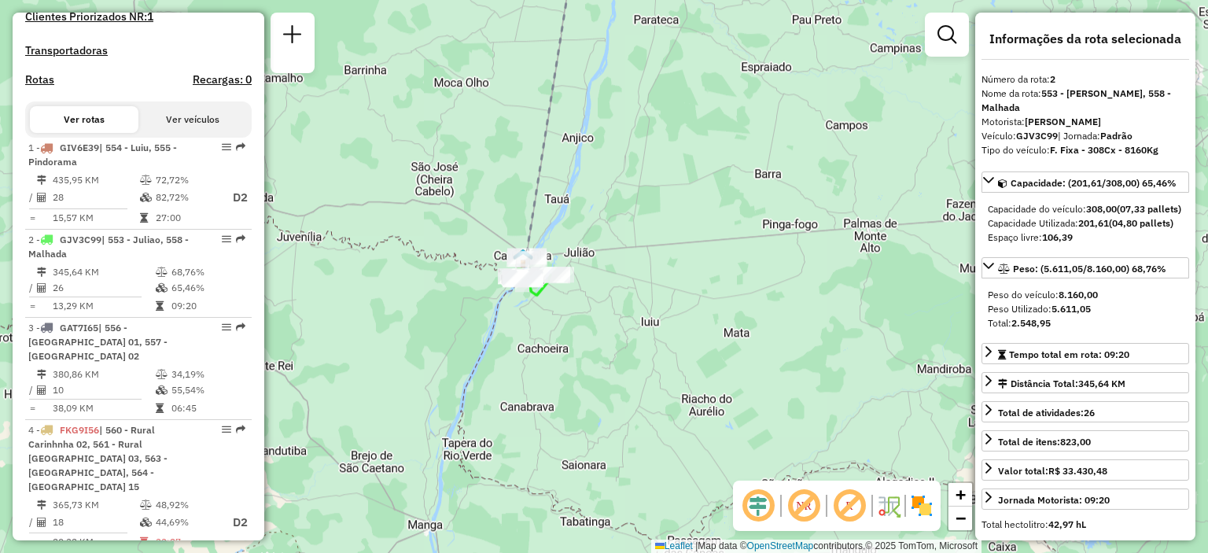
drag, startPoint x: 559, startPoint y: 462, endPoint x: 463, endPoint y: 320, distance: 170.6
click at [463, 320] on div "Janela de atendimento Grade de atendimento Capacidade Transportadoras Veículos …" at bounding box center [604, 276] width 1208 height 553
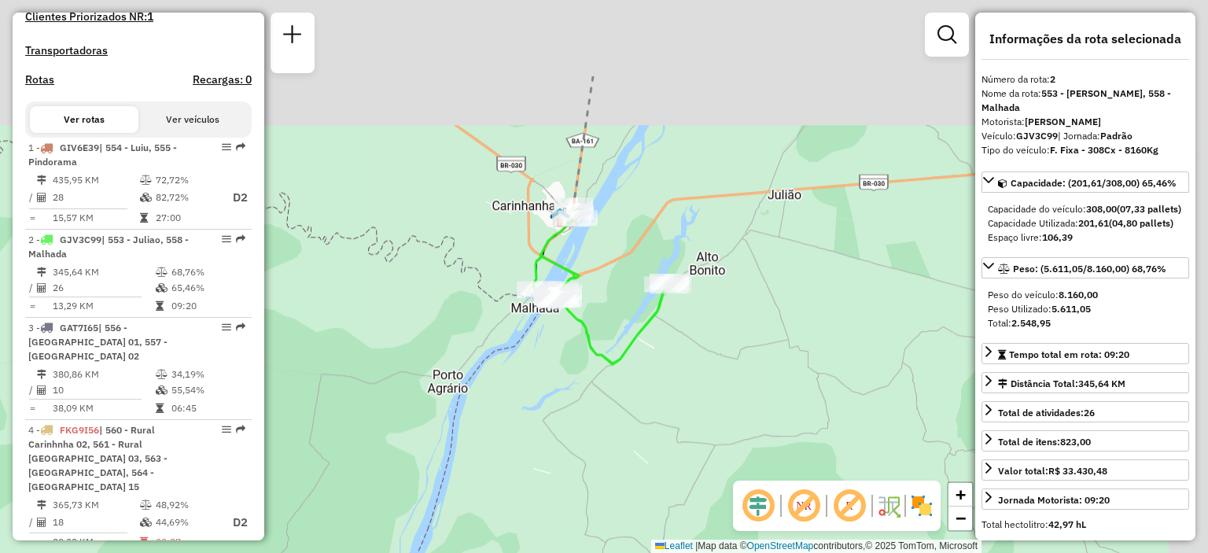
drag, startPoint x: 639, startPoint y: 205, endPoint x: 541, endPoint y: 320, distance: 150.7
click at [551, 341] on div "Janela de atendimento Grade de atendimento Capacidade Transportadoras Veículos …" at bounding box center [604, 276] width 1208 height 553
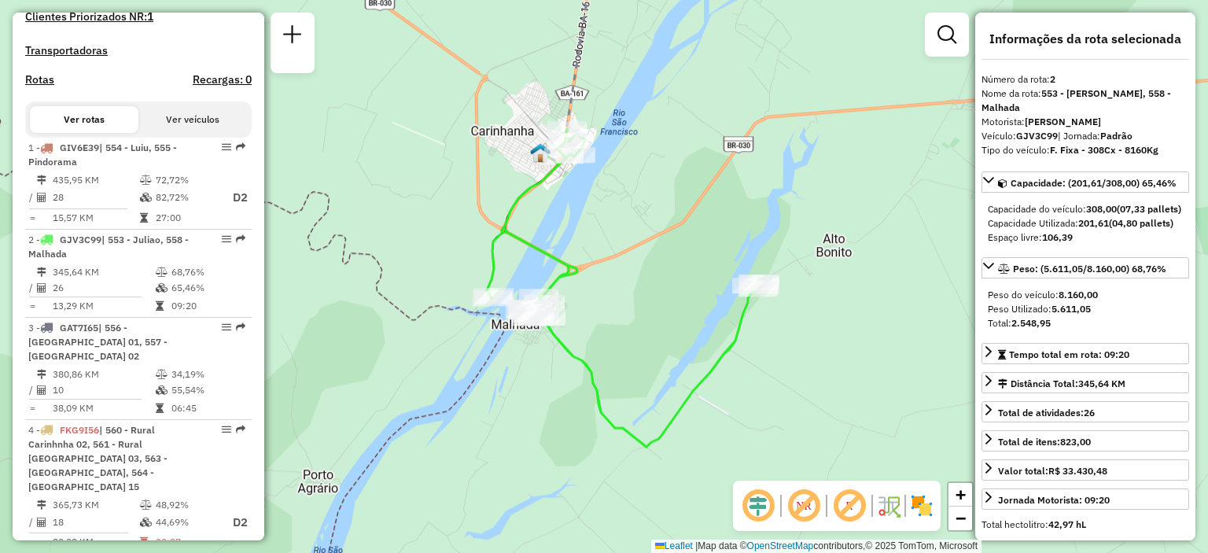
drag, startPoint x: 503, startPoint y: 260, endPoint x: 459, endPoint y: 246, distance: 46.3
click at [459, 246] on div "Janela de atendimento Grade de atendimento Capacidade Transportadoras Veículos …" at bounding box center [604, 276] width 1208 height 553
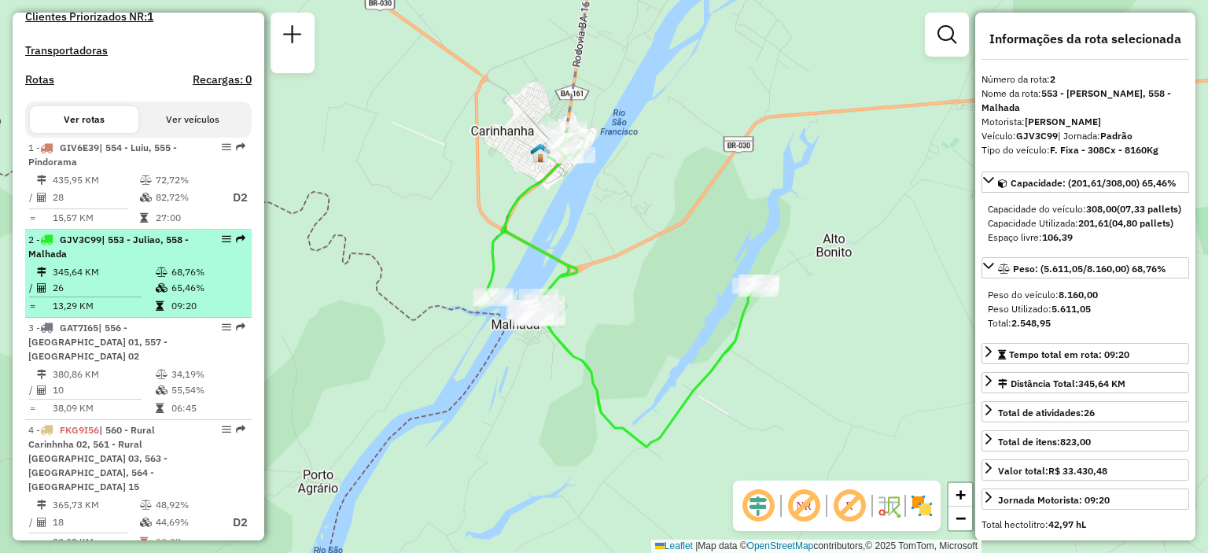
click at [119, 261] on div "2 - GJV3C99 | 553 - Juliao, 558 - [GEOGRAPHIC_DATA]" at bounding box center [111, 247] width 167 height 28
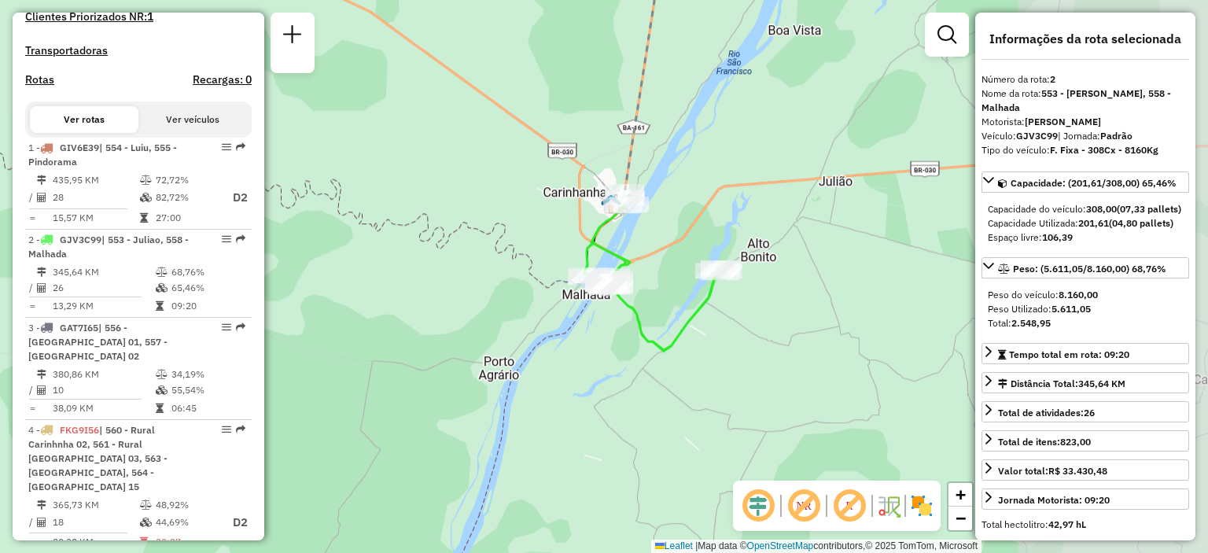
drag, startPoint x: 824, startPoint y: 330, endPoint x: 481, endPoint y: 317, distance: 343.2
click at [481, 317] on div "Janela de atendimento Grade de atendimento Capacidade Transportadoras Veículos …" at bounding box center [604, 276] width 1208 height 553
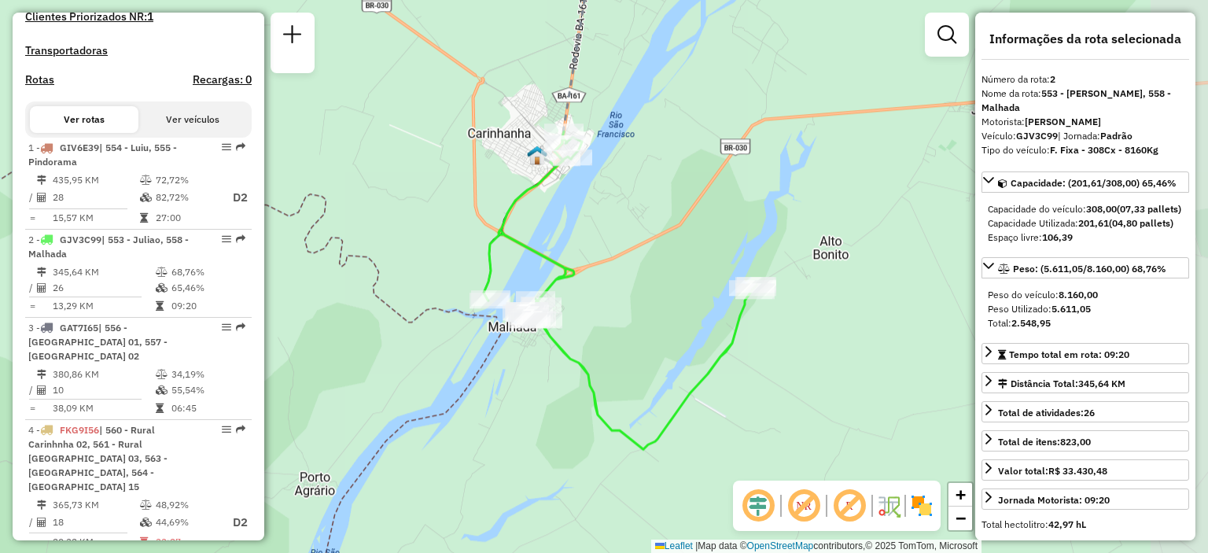
drag, startPoint x: 524, startPoint y: 230, endPoint x: 352, endPoint y: 216, distance: 172.0
click at [408, 202] on div "Janela de atendimento Grade de atendimento Capacidade Transportadoras Veículos …" at bounding box center [604, 276] width 1208 height 553
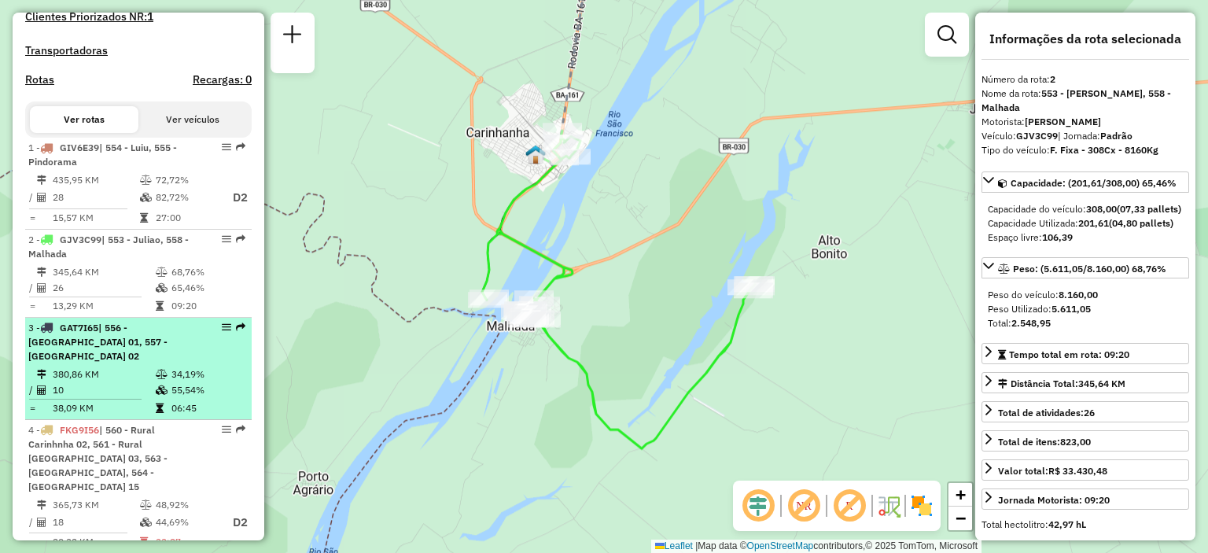
click at [116, 360] on span "| 556 - [GEOGRAPHIC_DATA] 01, 557 - [GEOGRAPHIC_DATA] 02" at bounding box center [97, 342] width 139 height 40
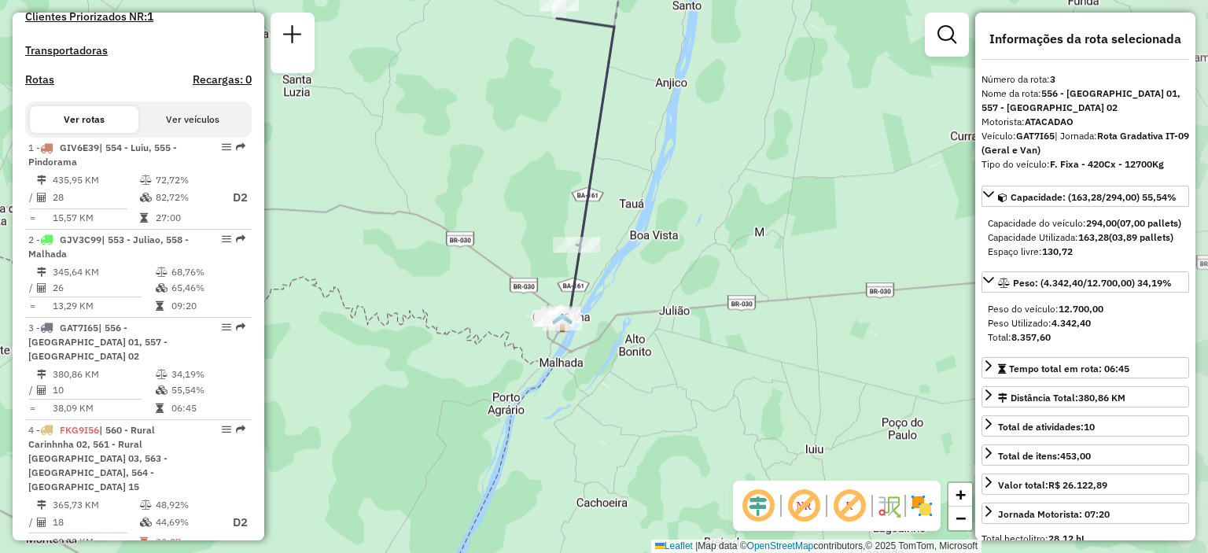
drag, startPoint x: 585, startPoint y: 382, endPoint x: 485, endPoint y: 284, distance: 139.6
click at [485, 284] on div "Janela de atendimento Grade de atendimento Capacidade Transportadoras Veículos …" at bounding box center [604, 276] width 1208 height 553
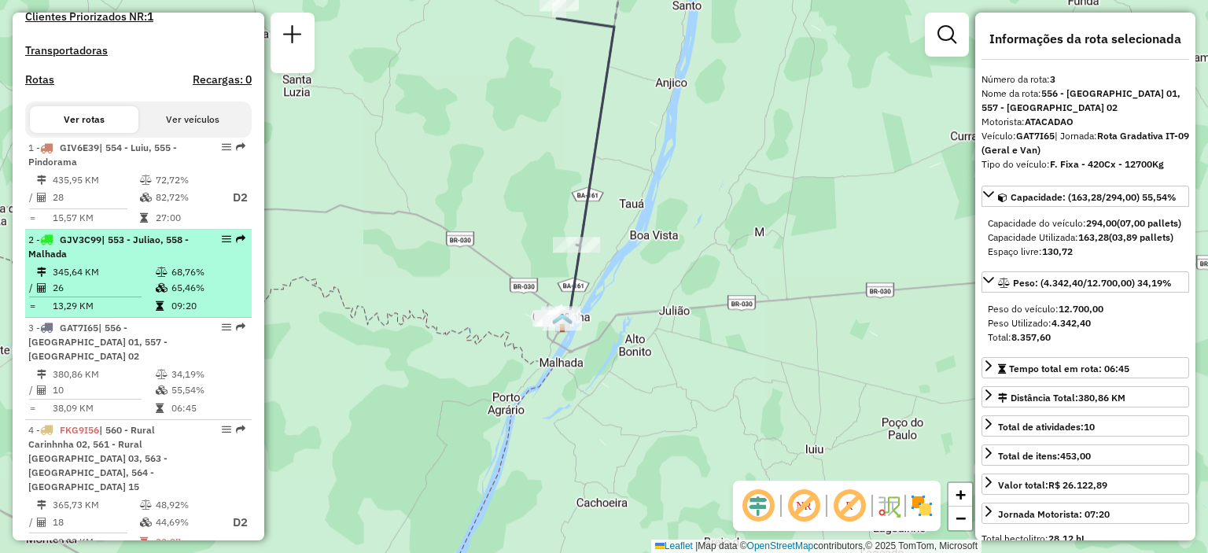
click at [101, 278] on td "345,64 KM" at bounding box center [103, 272] width 103 height 16
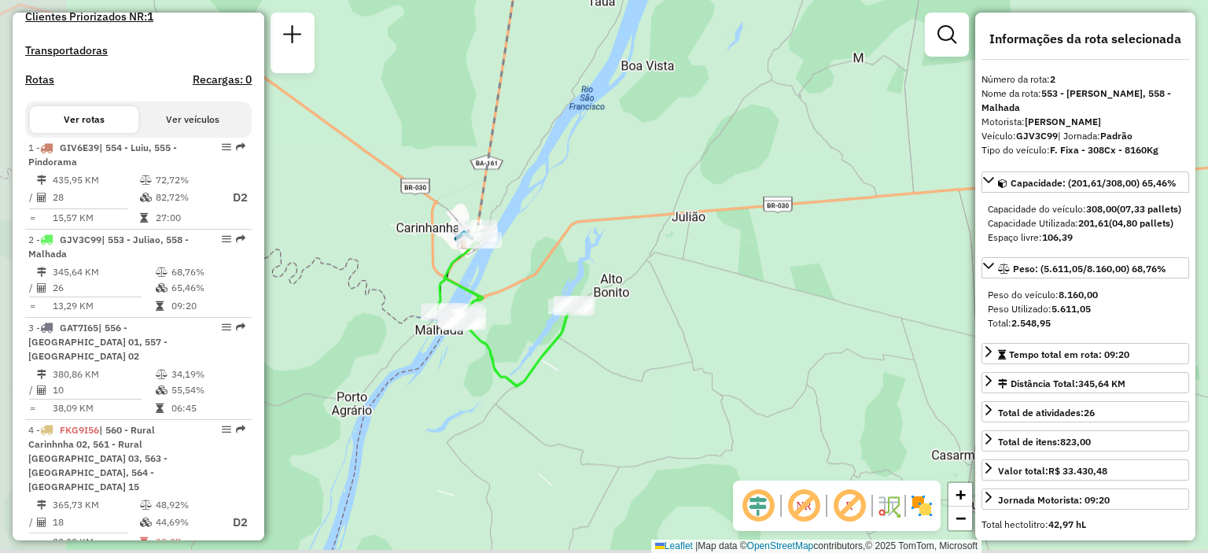
drag, startPoint x: 601, startPoint y: 348, endPoint x: 740, endPoint y: 290, distance: 149.9
click at [740, 290] on div "Janela de atendimento Grade de atendimento Capacidade Transportadoras Veículos …" at bounding box center [604, 276] width 1208 height 553
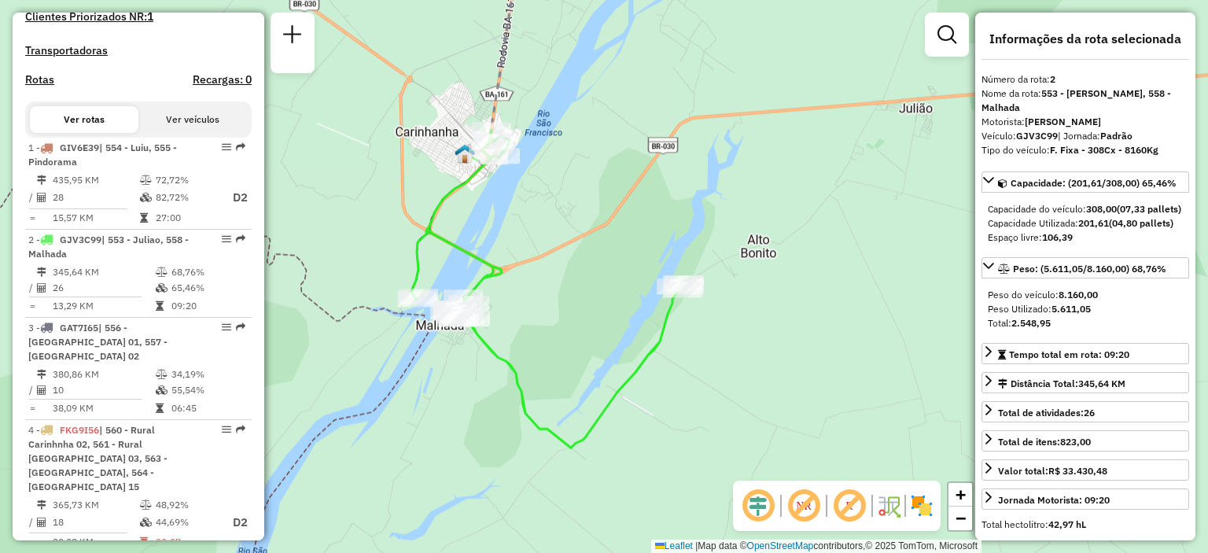
drag, startPoint x: 606, startPoint y: 219, endPoint x: 804, endPoint y: 209, distance: 198.5
click at [804, 209] on div "Janela de atendimento Grade de atendimento Capacidade Transportadoras Veículos …" at bounding box center [604, 276] width 1208 height 553
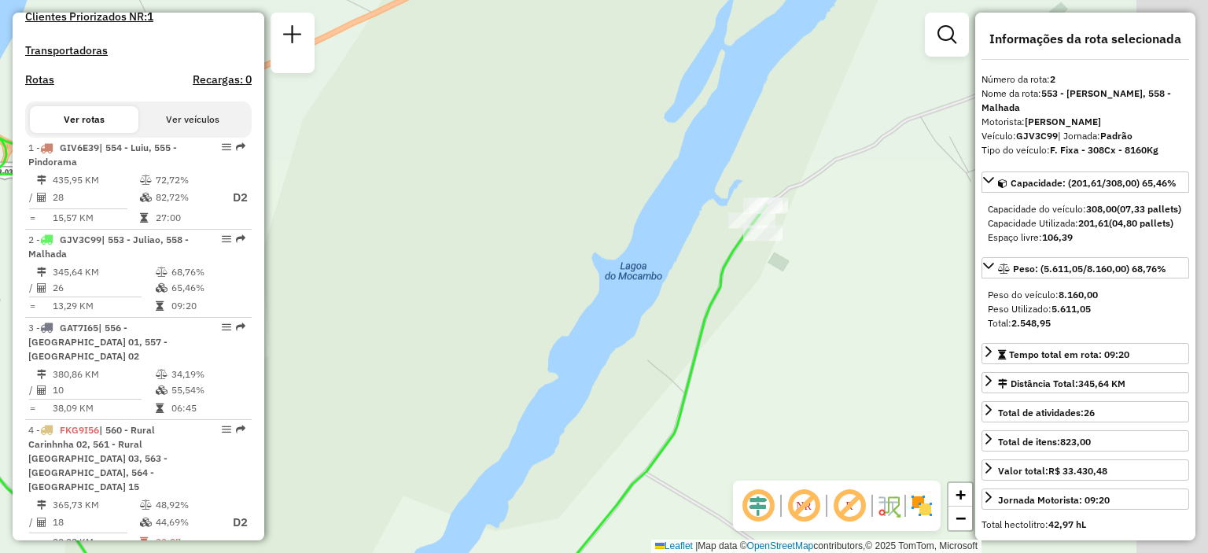
drag, startPoint x: 841, startPoint y: 305, endPoint x: 638, endPoint y: 276, distance: 205.0
click at [638, 276] on div "Janela de atendimento Grade de atendimento Capacidade Transportadoras Veículos …" at bounding box center [604, 276] width 1208 height 553
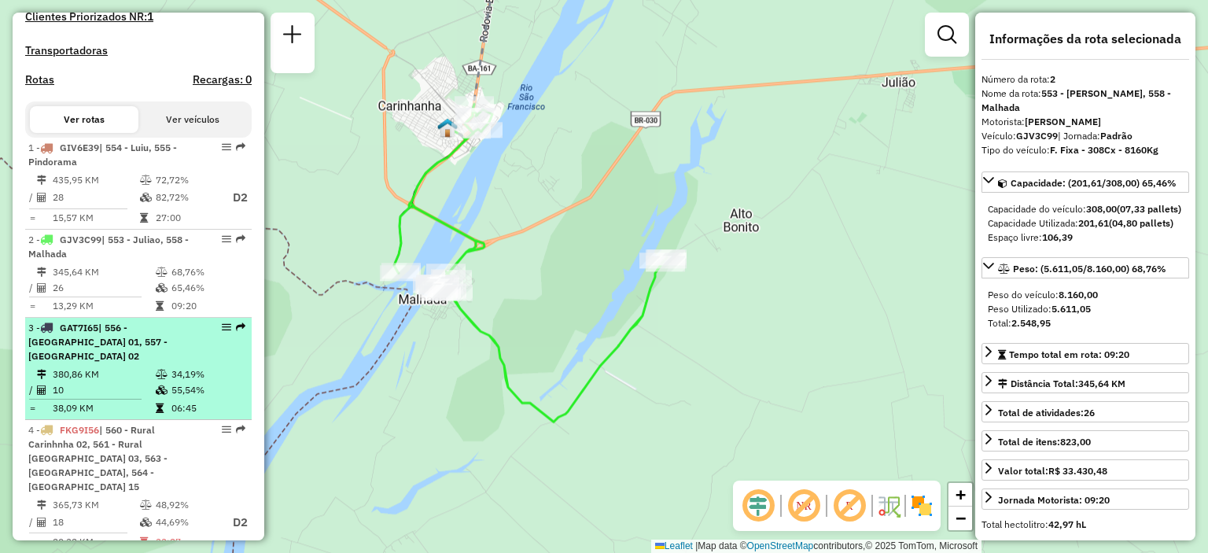
click at [154, 357] on div "3 - GAT7I65 | 556 - [GEOGRAPHIC_DATA] 01, 557 - [GEOGRAPHIC_DATA] 02" at bounding box center [111, 342] width 167 height 42
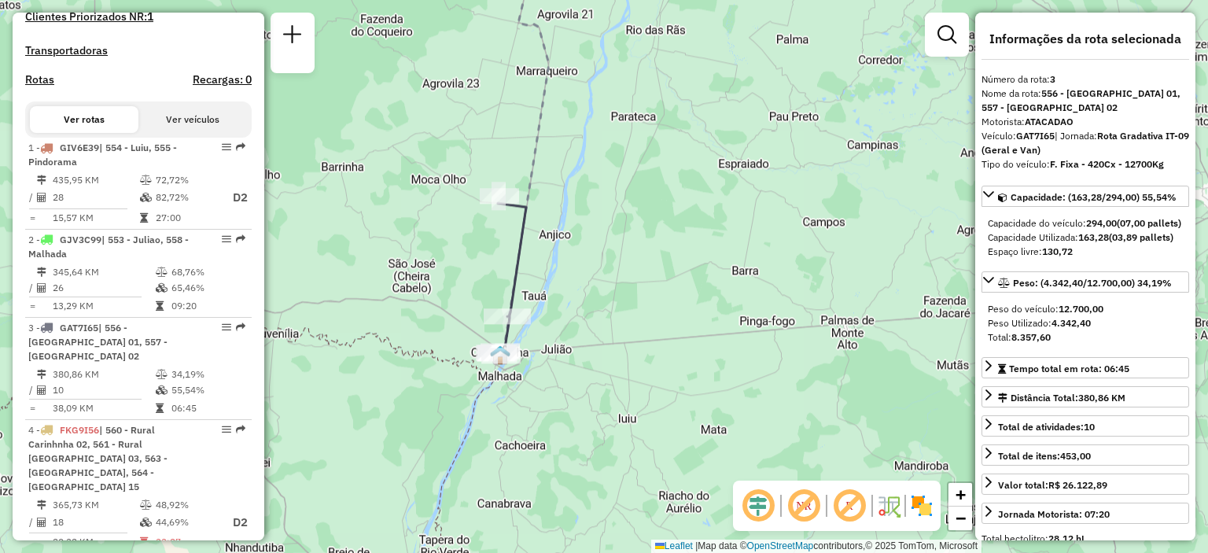
drag, startPoint x: 550, startPoint y: 341, endPoint x: 577, endPoint y: 332, distance: 28.9
click at [577, 332] on div "Janela de atendimento Grade de atendimento Capacidade Transportadoras Veículos …" at bounding box center [604, 276] width 1208 height 553
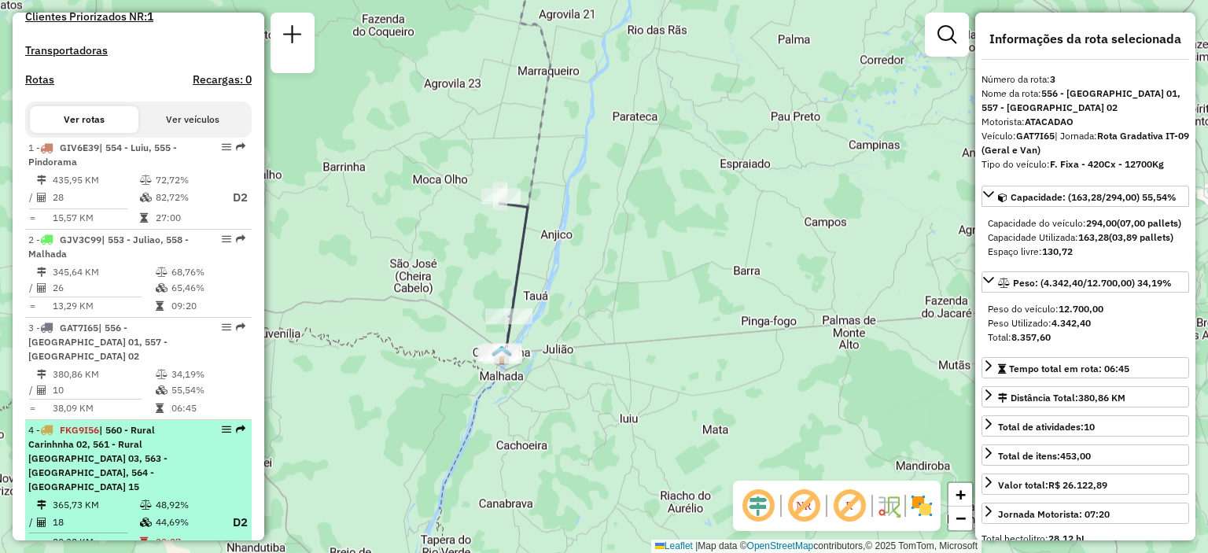
click at [126, 424] on span "| 560 - Rural Carinhnha 02, 561 - Rural [GEOGRAPHIC_DATA] 03, 563 - [GEOGRAPHIC…" at bounding box center [97, 458] width 139 height 68
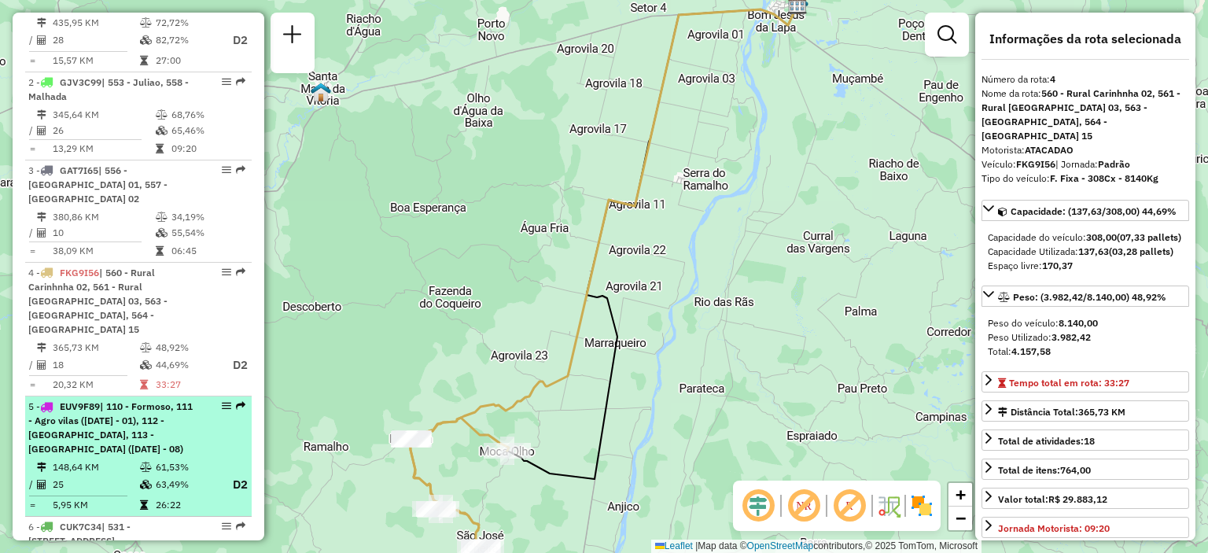
scroll to position [708, 0]
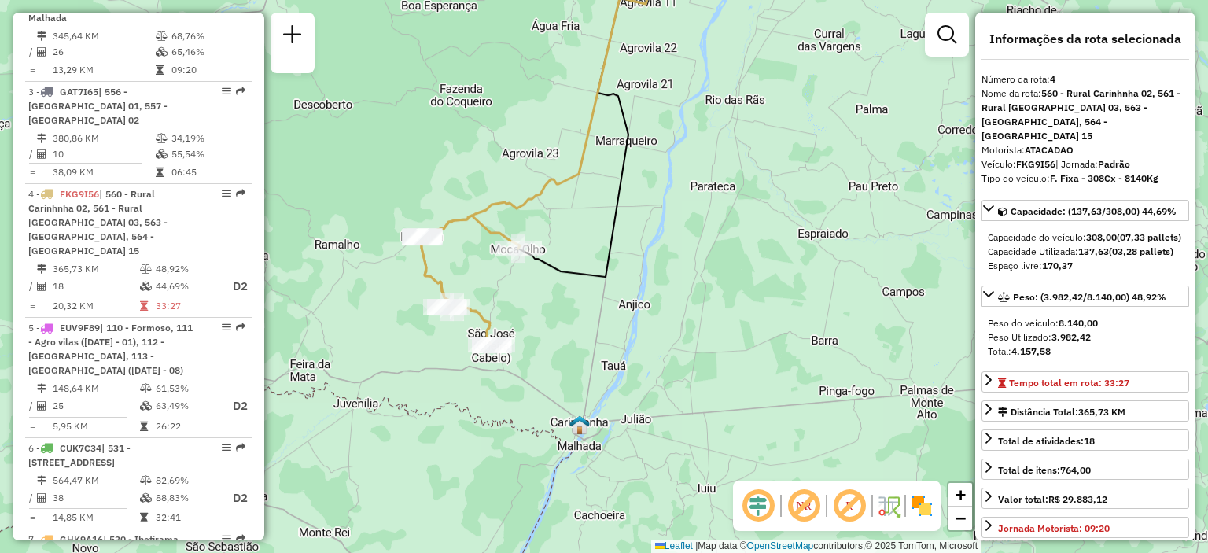
drag, startPoint x: 519, startPoint y: 391, endPoint x: 529, endPoint y: 197, distance: 194.5
click at [529, 197] on icon at bounding box center [615, 55] width 388 height 504
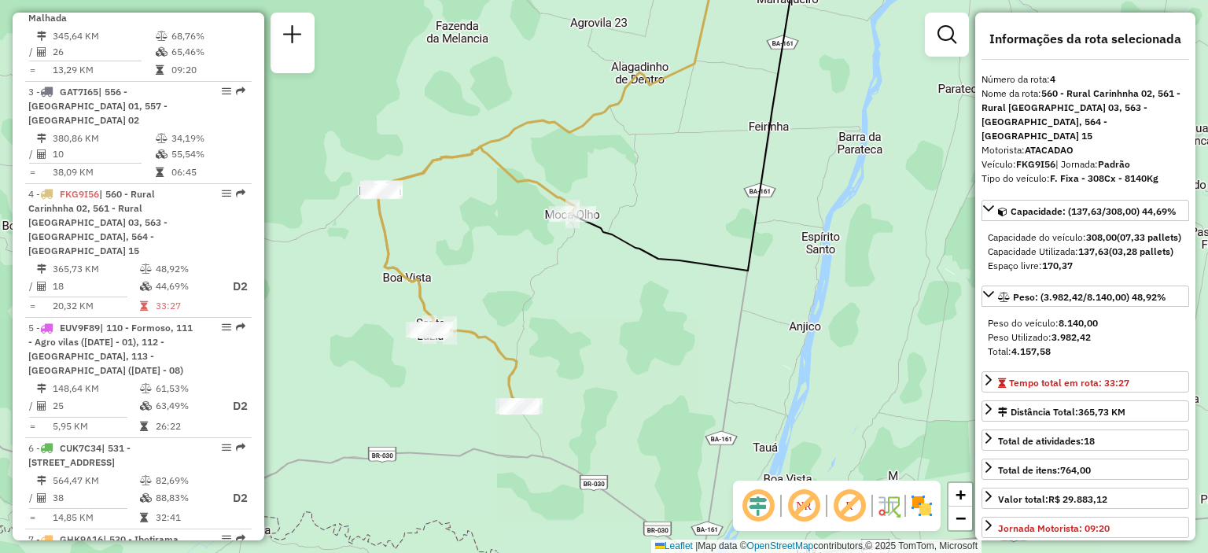
drag, startPoint x: 532, startPoint y: 301, endPoint x: 599, endPoint y: 338, distance: 77.1
click at [604, 334] on div "Janela de atendimento Grade de atendimento Capacidade Transportadoras Veículos …" at bounding box center [604, 276] width 1208 height 553
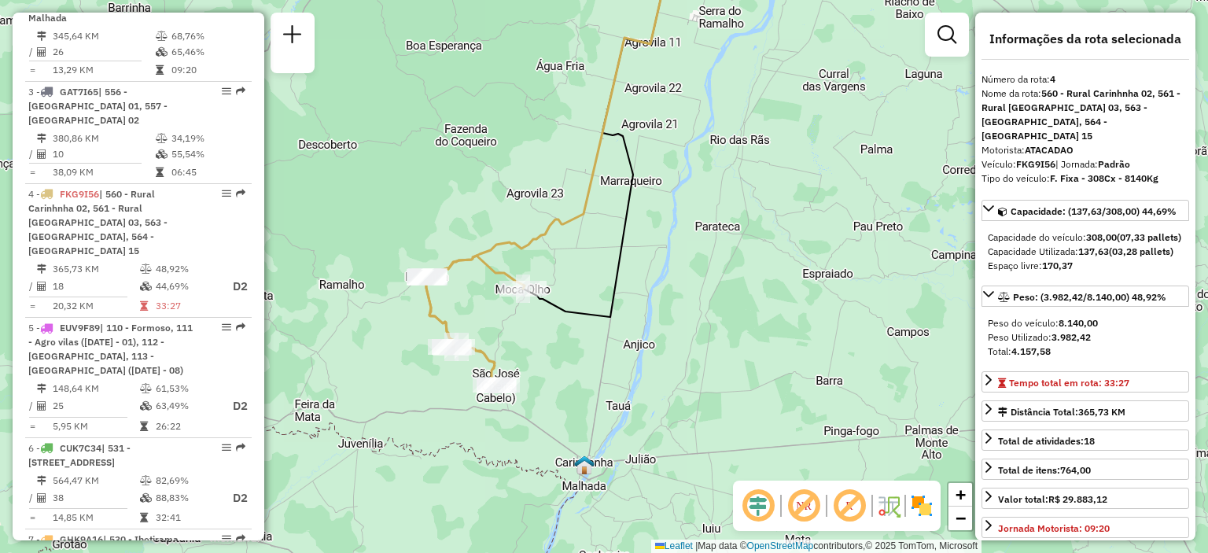
drag, startPoint x: 574, startPoint y: 327, endPoint x: 581, endPoint y: 352, distance: 25.2
click at [581, 352] on div "Janela de atendimento Grade de atendimento Capacidade Transportadoras Veículos …" at bounding box center [604, 276] width 1208 height 553
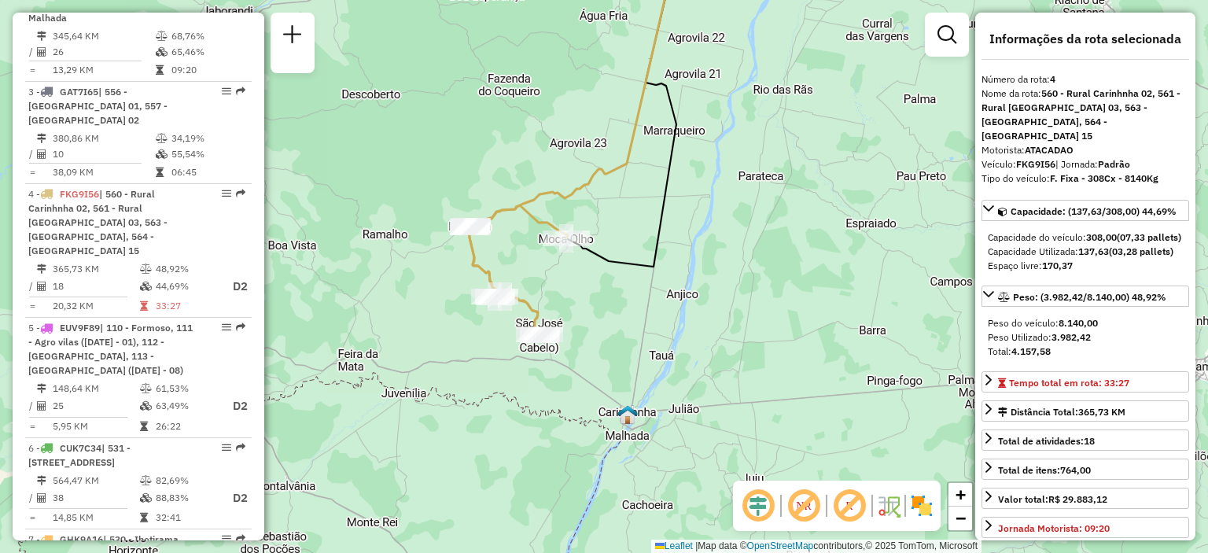
drag, startPoint x: 598, startPoint y: 314, endPoint x: 608, endPoint y: 301, distance: 16.2
click at [608, 301] on div "Janela de atendimento Grade de atendimento Capacidade Transportadoras Veículos …" at bounding box center [604, 276] width 1208 height 553
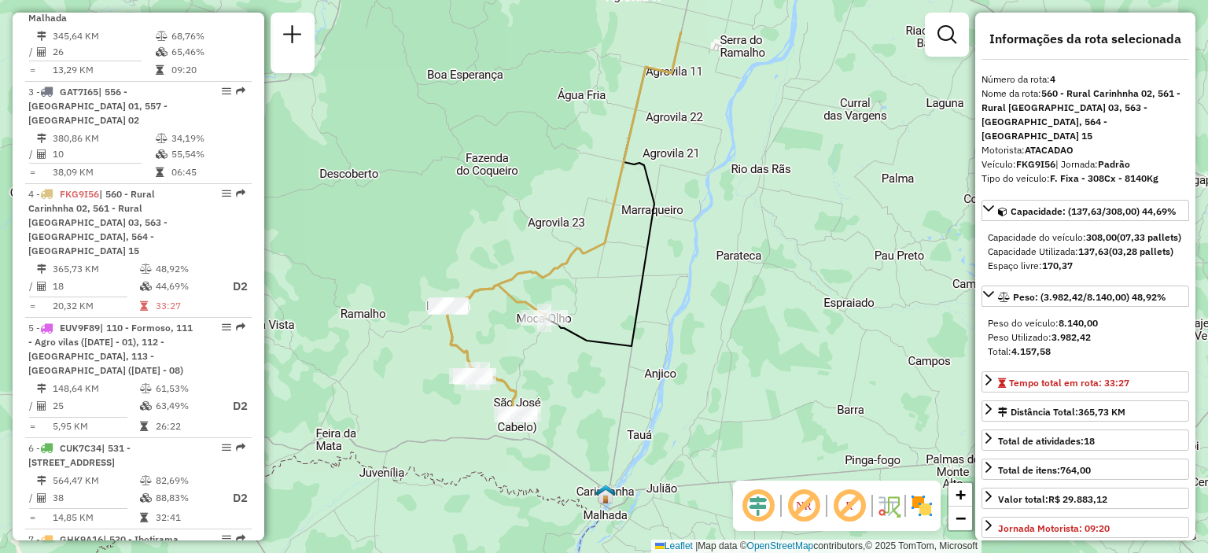
drag, startPoint x: 654, startPoint y: 212, endPoint x: 632, endPoint y: 297, distance: 87.8
click at [632, 297] on icon at bounding box center [612, 188] width 137 height 315
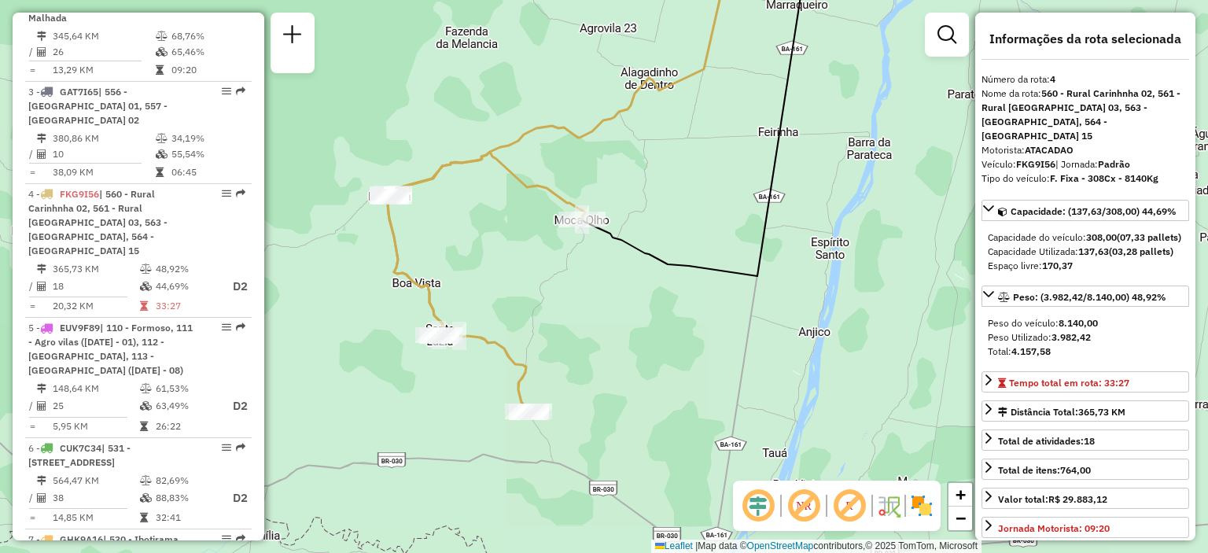
drag, startPoint x: 619, startPoint y: 339, endPoint x: 705, endPoint y: 319, distance: 88.0
click at [705, 319] on div "Janela de atendimento Grade de atendimento Capacidade Transportadoras Veículos …" at bounding box center [604, 276] width 1208 height 553
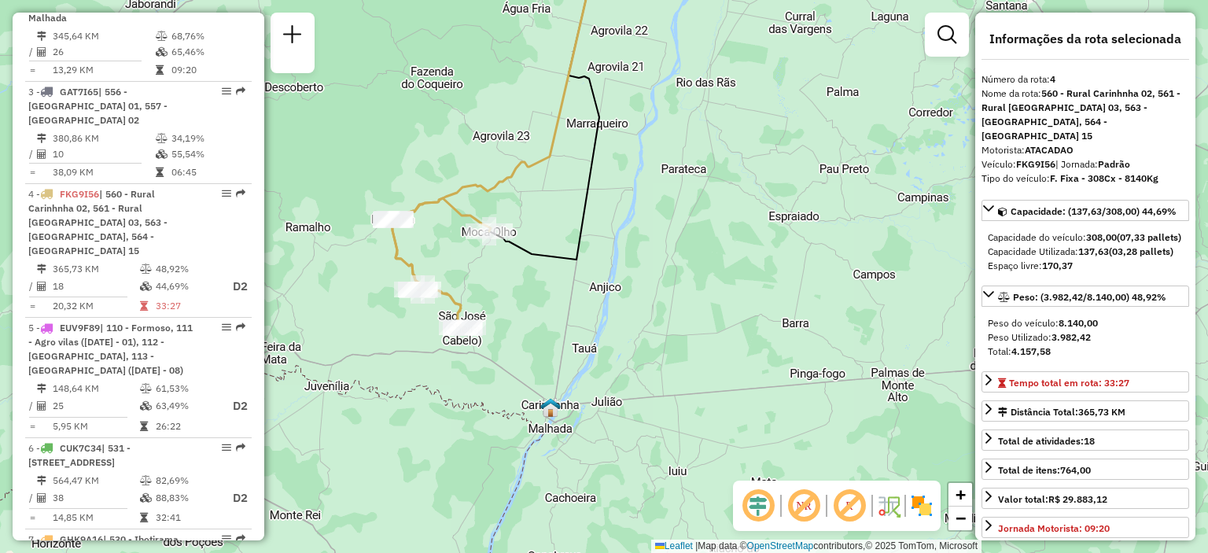
click at [574, 308] on div "Janela de atendimento Grade de atendimento Capacidade Transportadoras Veículos …" at bounding box center [604, 276] width 1208 height 553
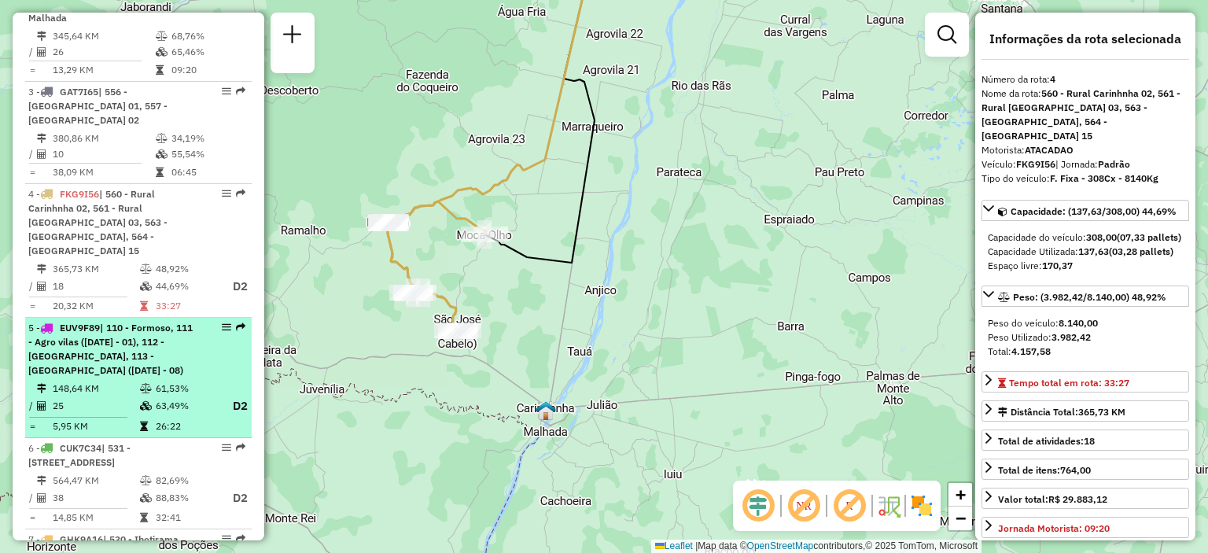
click at [142, 351] on span "| 110 - Formoso, 111 - Agro vilas ([DATE] - 01), 112 - [GEOGRAPHIC_DATA], 113 -…" at bounding box center [110, 349] width 164 height 54
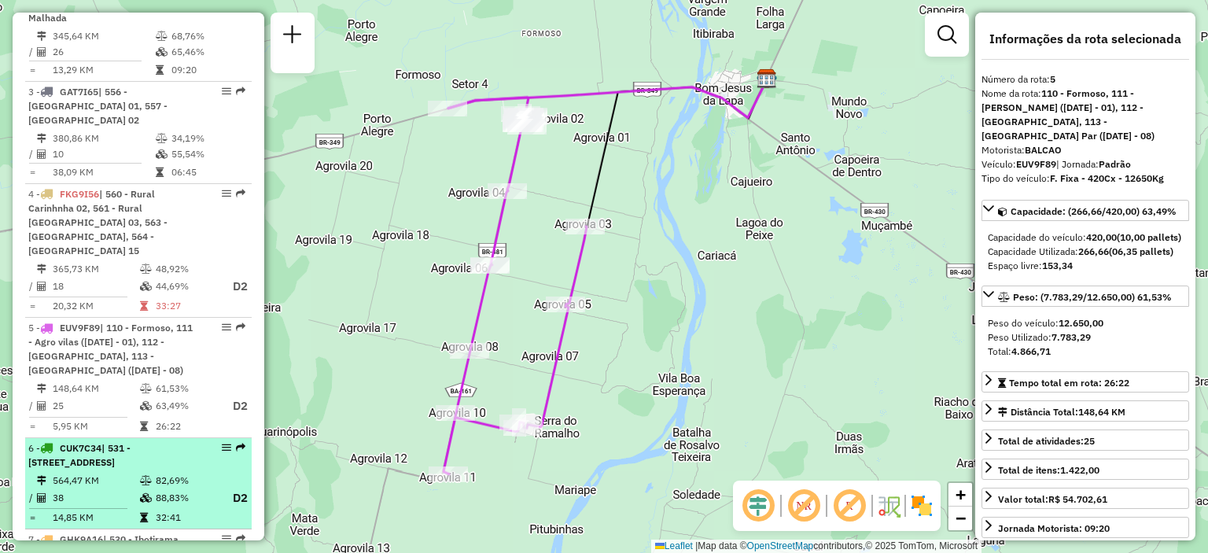
click at [163, 462] on div "6 - CUK7C34 | 531 - [STREET_ADDRESS]" at bounding box center [111, 455] width 167 height 28
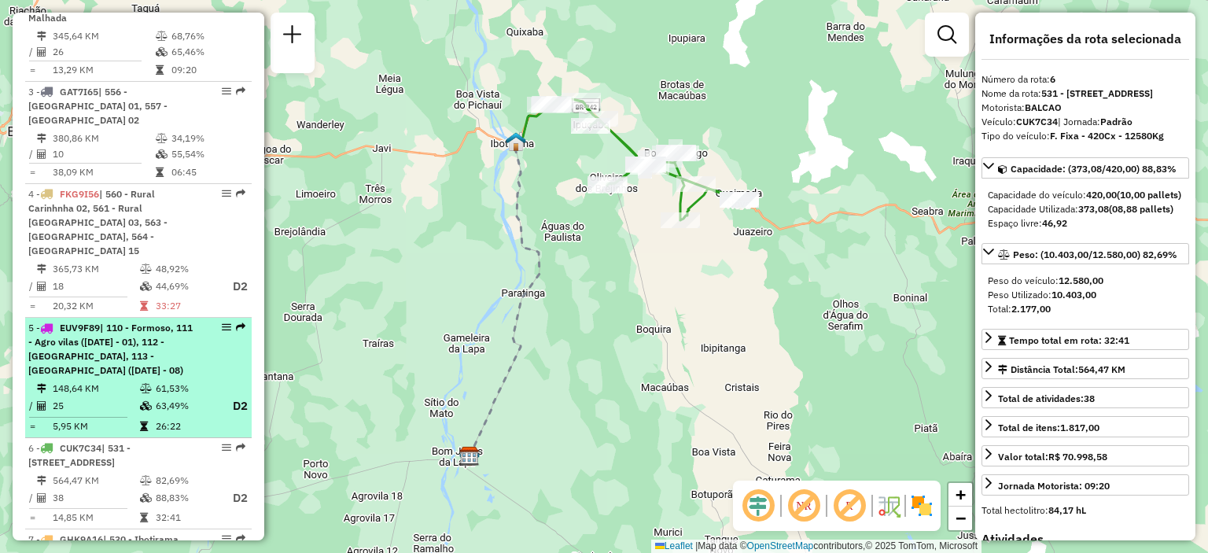
scroll to position [944, 0]
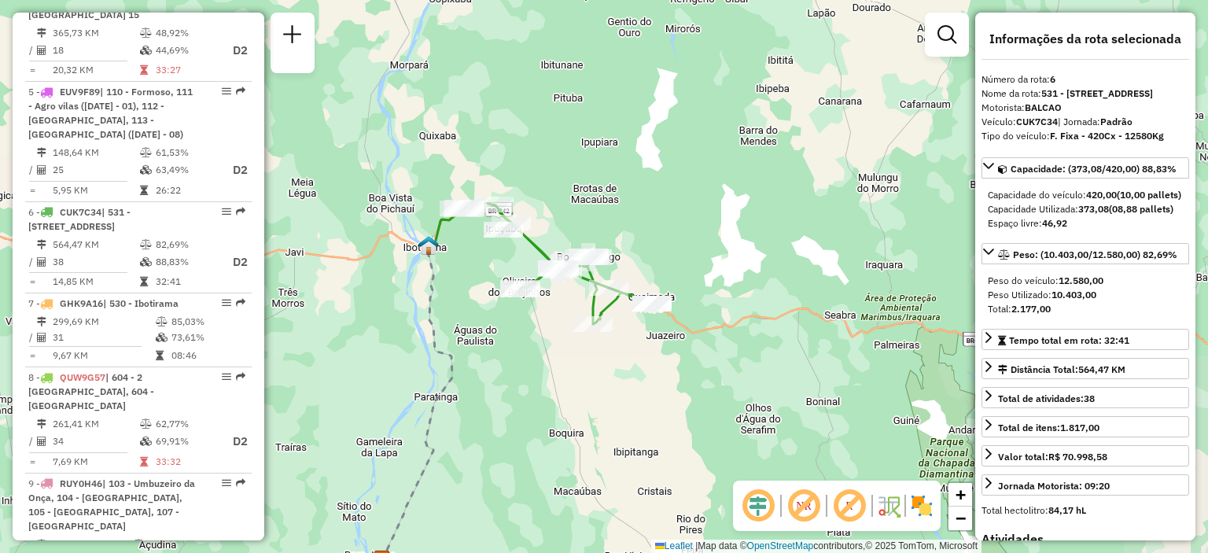
drag, startPoint x: 548, startPoint y: 181, endPoint x: 470, endPoint y: 271, distance: 119.4
click at [470, 271] on div "Janela de atendimento Grade de atendimento Capacidade Transportadoras Veículos …" at bounding box center [604, 276] width 1208 height 553
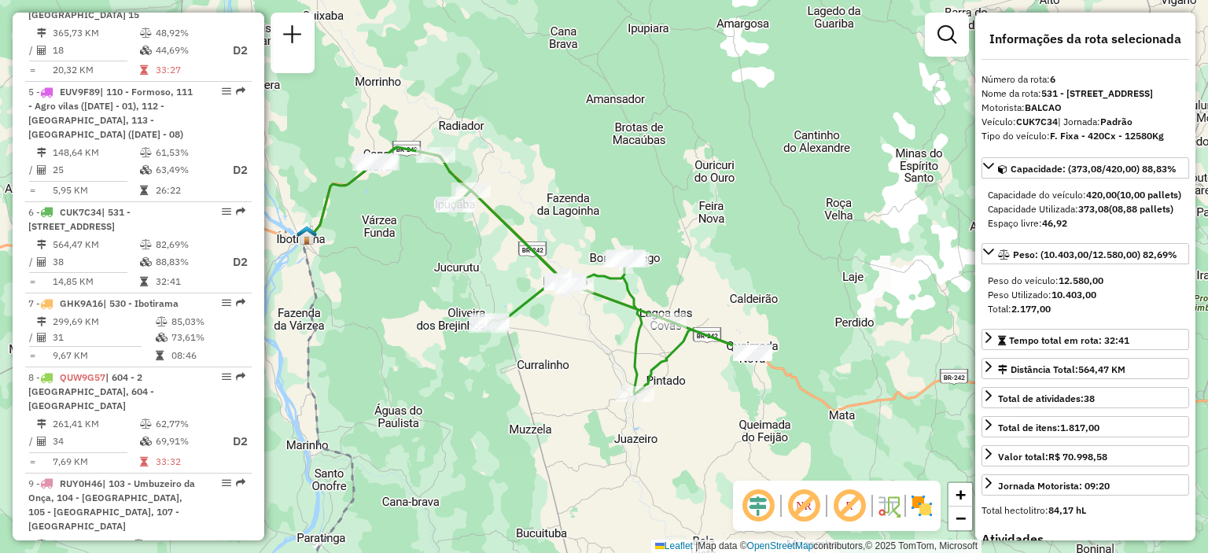
drag, startPoint x: 574, startPoint y: 210, endPoint x: 599, endPoint y: 161, distance: 55.3
click at [599, 161] on div "Janela de atendimento Grade de atendimento Capacidade Transportadoras Veículos …" at bounding box center [604, 276] width 1208 height 553
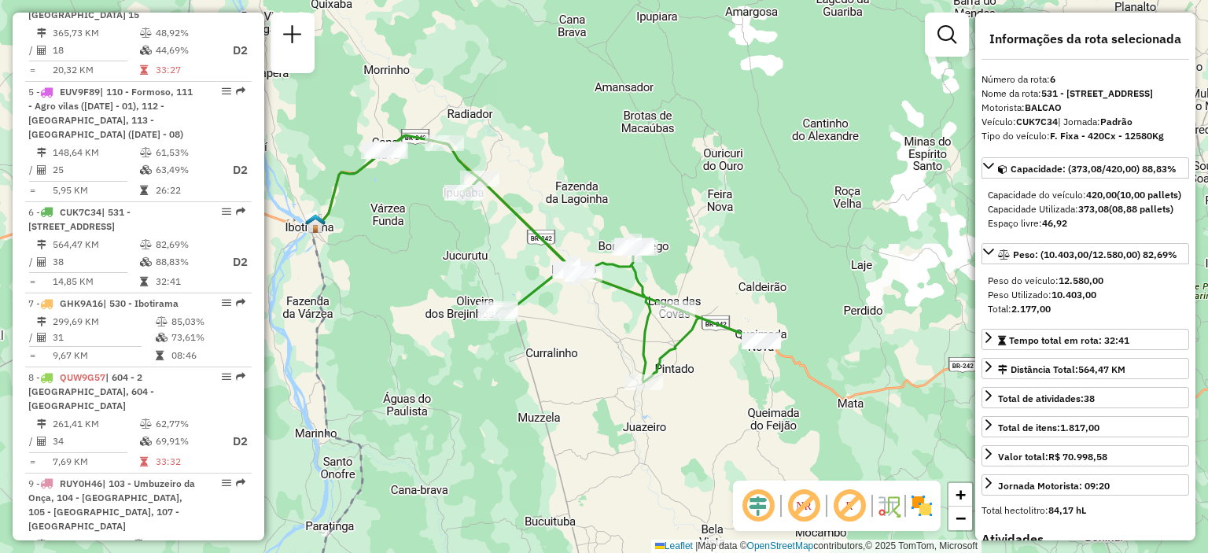
click at [625, 174] on div "Janela de atendimento Grade de atendimento Capacidade Transportadoras Veículos …" at bounding box center [604, 276] width 1208 height 553
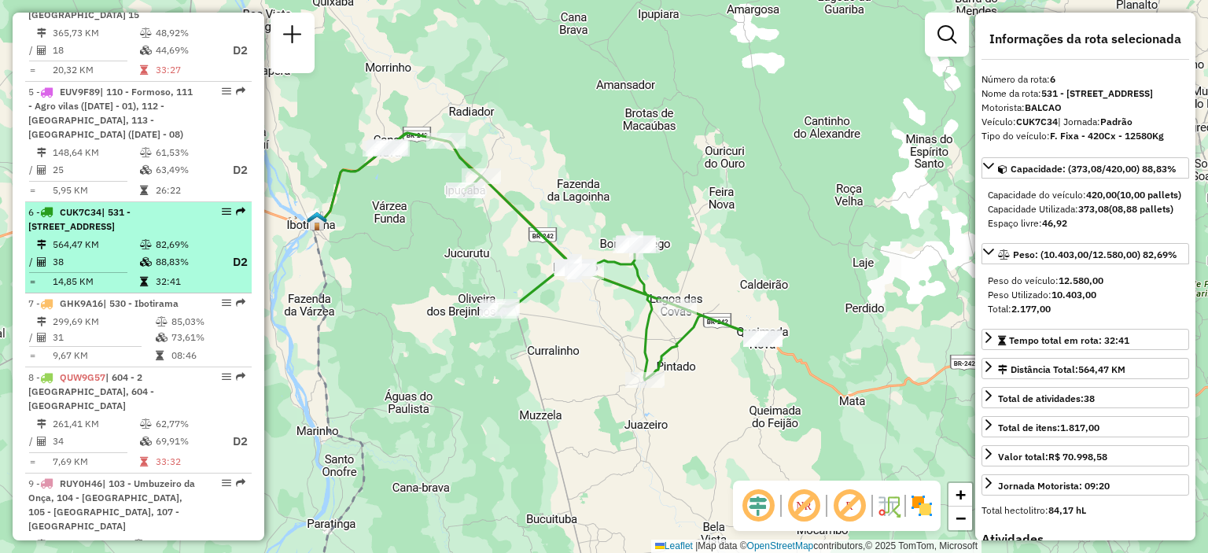
click at [168, 221] on div "6 - CUK7C34 | 531 - [STREET_ADDRESS]" at bounding box center [111, 219] width 167 height 28
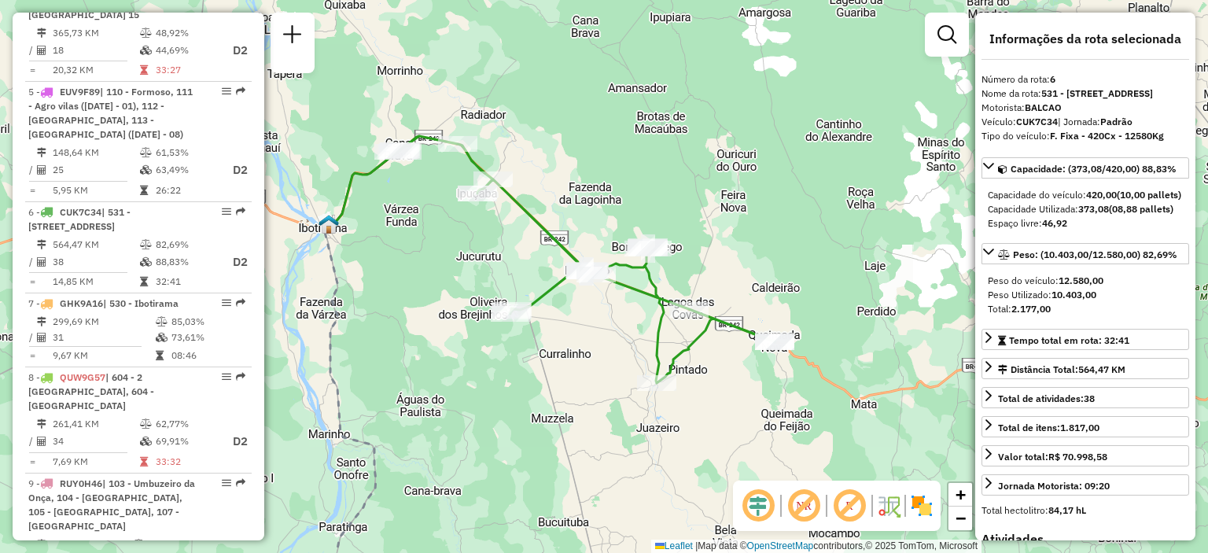
drag, startPoint x: 677, startPoint y: 83, endPoint x: 596, endPoint y: 181, distance: 126.3
click at [596, 181] on div "Janela de atendimento Grade de atendimento Capacidade Transportadoras Veículos …" at bounding box center [604, 276] width 1208 height 553
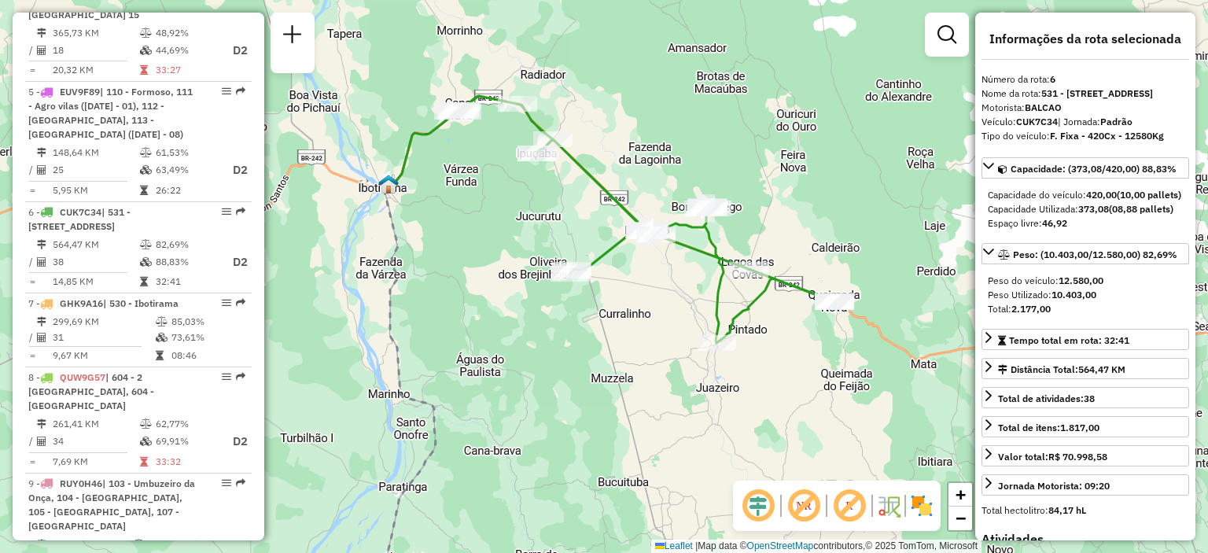
drag, startPoint x: 668, startPoint y: 172, endPoint x: 764, endPoint y: 149, distance: 98.7
click at [764, 149] on div "Janela de atendimento Grade de atendimento Capacidade Transportadoras Veículos …" at bounding box center [604, 276] width 1208 height 553
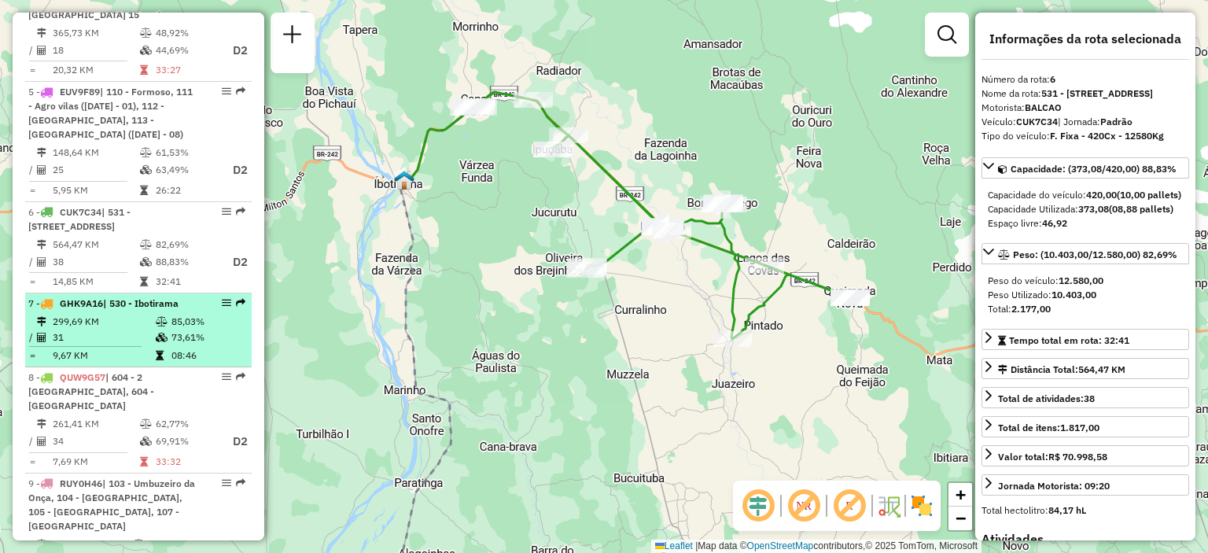
click at [149, 311] on li "7 - GHK9A16 | 530 - Ibotirama 299,69 KM 85,03% / 31 73,61% = 9,67 KM 08:46" at bounding box center [138, 330] width 227 height 74
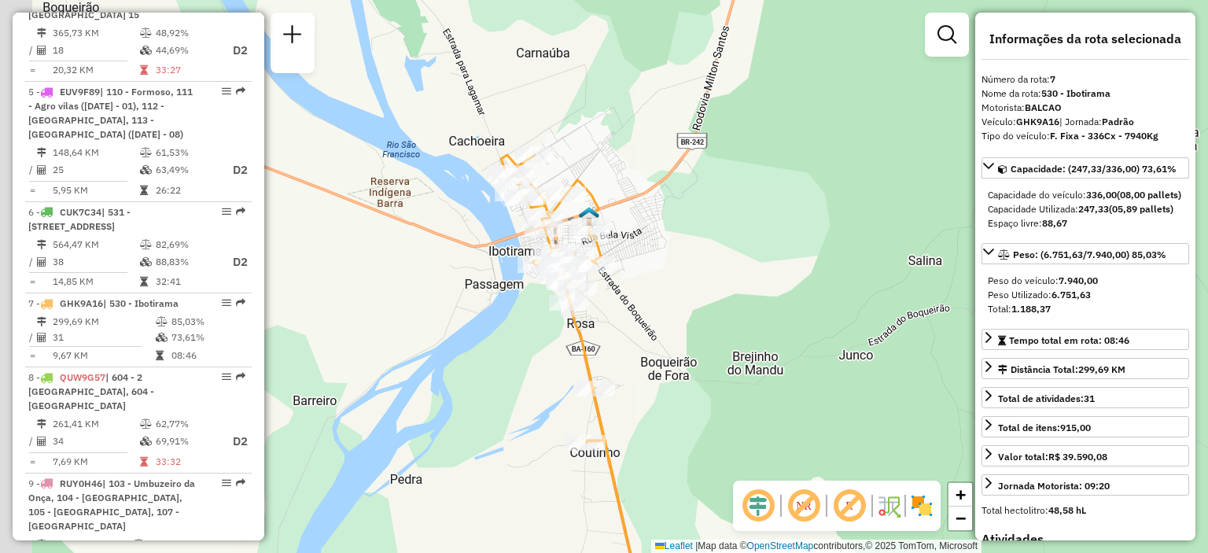
drag, startPoint x: 554, startPoint y: 157, endPoint x: 710, endPoint y: 225, distance: 170.5
click at [710, 225] on div "Janela de atendimento Grade de atendimento Capacidade Transportadoras Veículos …" at bounding box center [604, 276] width 1208 height 553
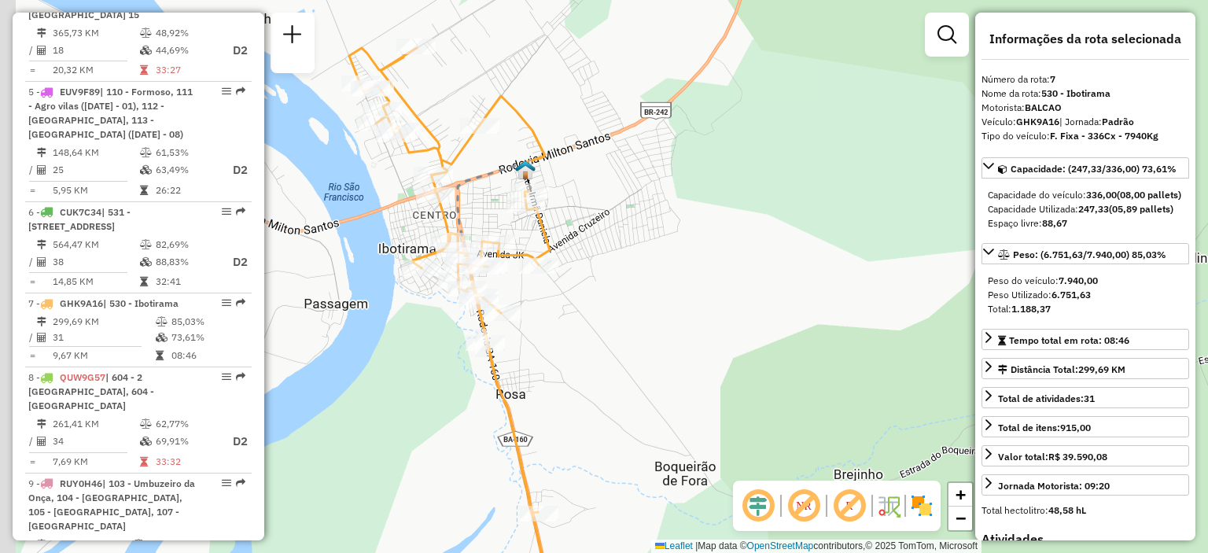
drag, startPoint x: 649, startPoint y: 222, endPoint x: 684, endPoint y: 197, distance: 43.0
click at [684, 197] on div "Janela de atendimento Grade de atendimento Capacidade Transportadoras Veículos …" at bounding box center [604, 276] width 1208 height 553
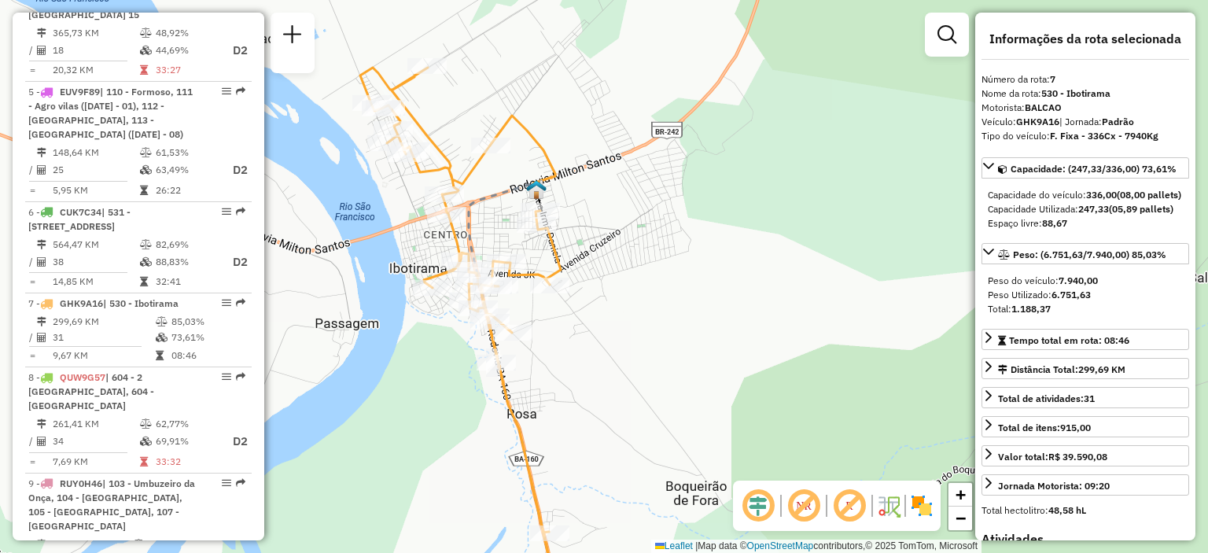
drag, startPoint x: 620, startPoint y: 168, endPoint x: 630, endPoint y: 185, distance: 20.1
click at [630, 185] on div "Janela de atendimento Grade de atendimento Capacidade Transportadoras Veículos …" at bounding box center [604, 276] width 1208 height 553
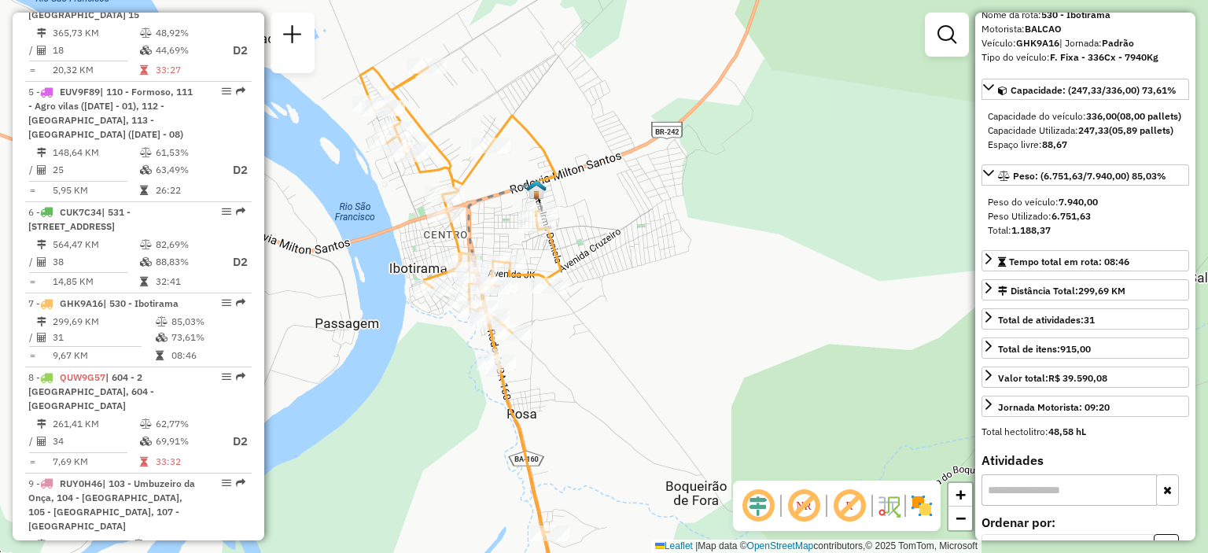
scroll to position [0, 0]
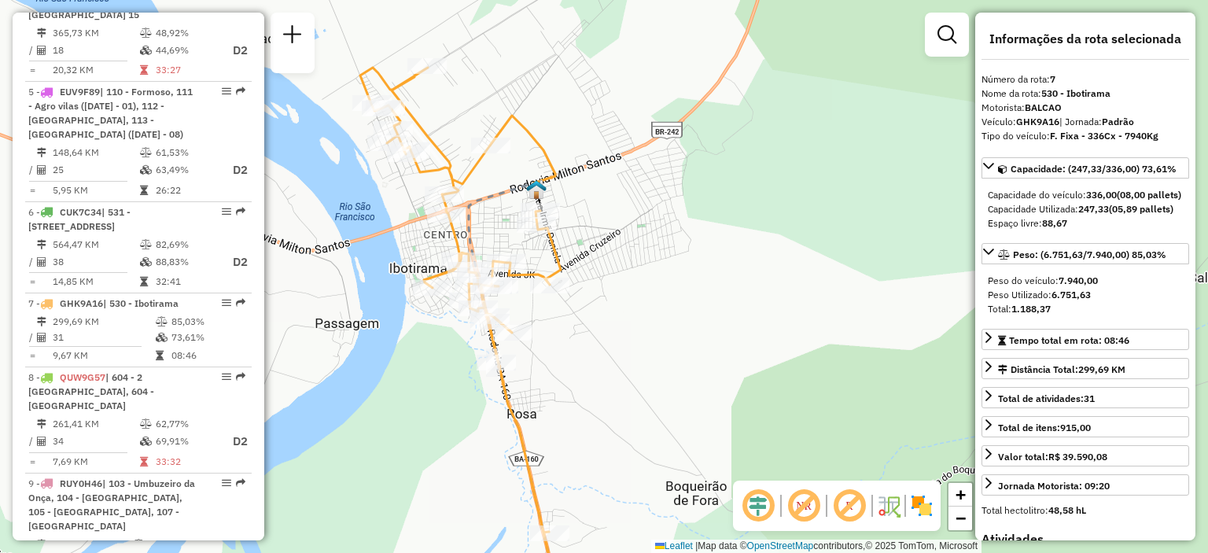
drag, startPoint x: 1092, startPoint y: 252, endPoint x: 1042, endPoint y: 217, distance: 60.5
click at [995, 208] on div "Capacidade do veículo: 336,00 (08,00 pallets) Capacidade Utilizada: 247,33 (05,…" at bounding box center [1086, 209] width 208 height 55
click at [1125, 215] on strong "(05,89 pallets)" at bounding box center [1141, 209] width 65 height 12
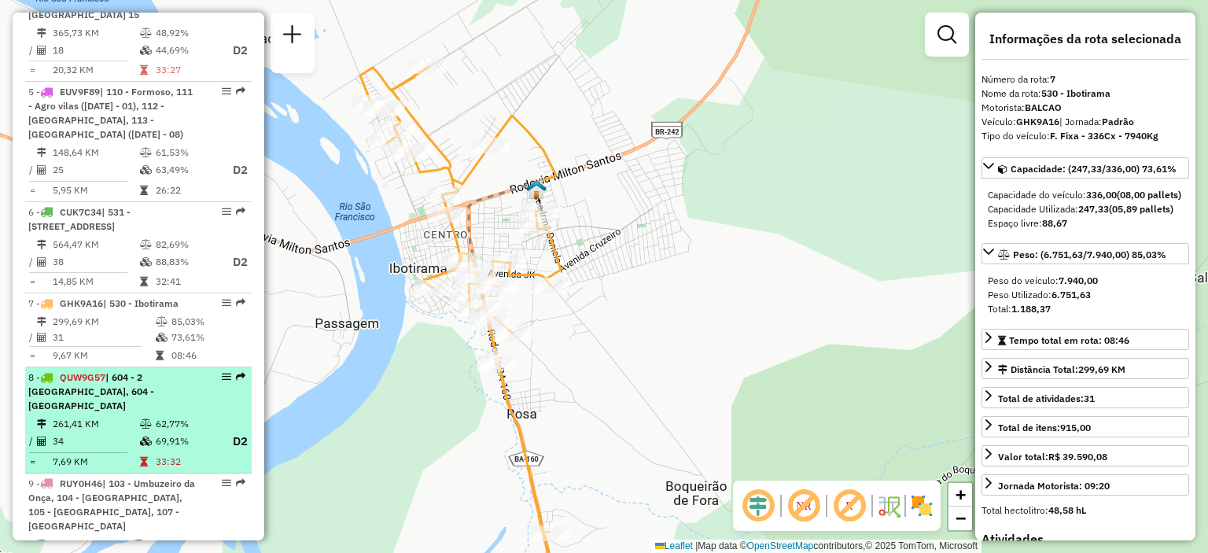
click at [103, 382] on span "QUW9G57" at bounding box center [83, 377] width 46 height 12
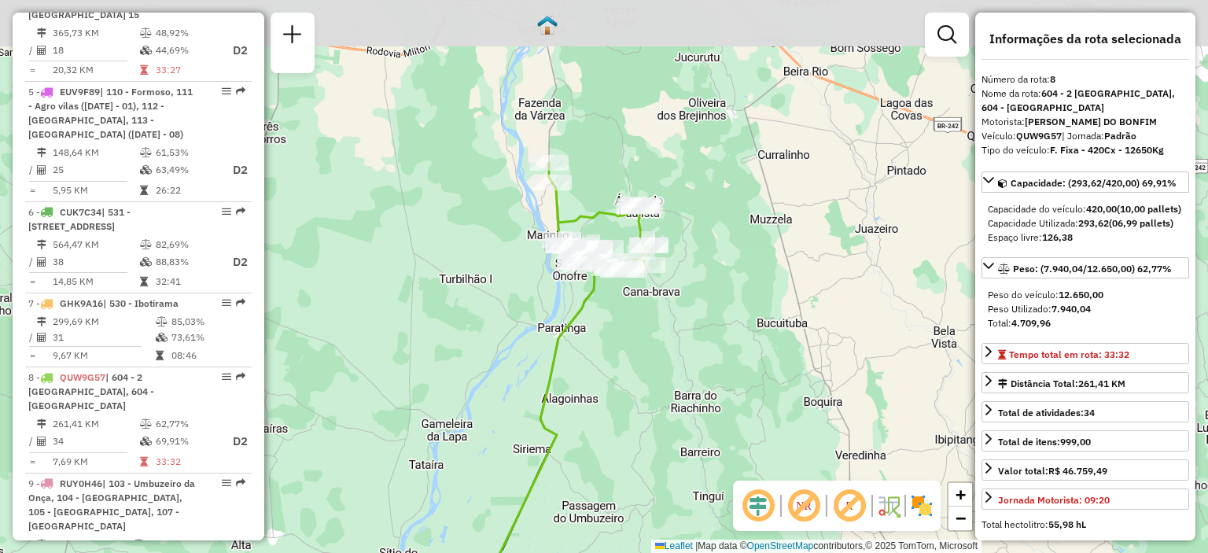
drag, startPoint x: 704, startPoint y: 164, endPoint x: 629, endPoint y: 330, distance: 182.4
click at [629, 330] on div "Janela de atendimento Grade de atendimento Capacidade Transportadoras Veículos …" at bounding box center [604, 276] width 1208 height 553
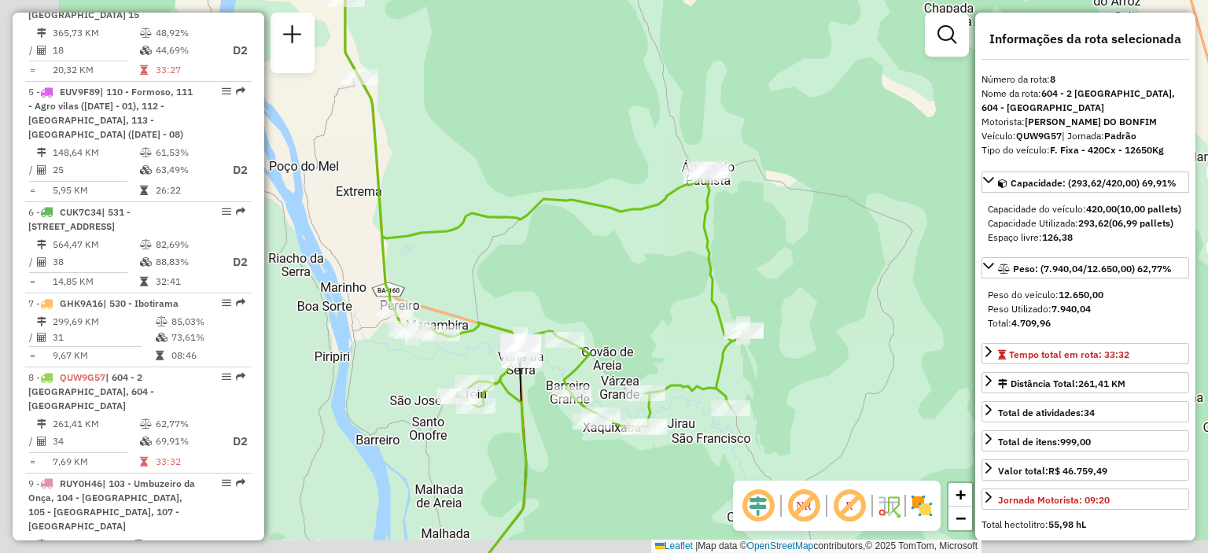
drag, startPoint x: 544, startPoint y: 256, endPoint x: 633, endPoint y: 231, distance: 92.4
click at [633, 231] on div "Janela de atendimento Grade de atendimento Capacidade Transportadoras Veículos …" at bounding box center [604, 276] width 1208 height 553
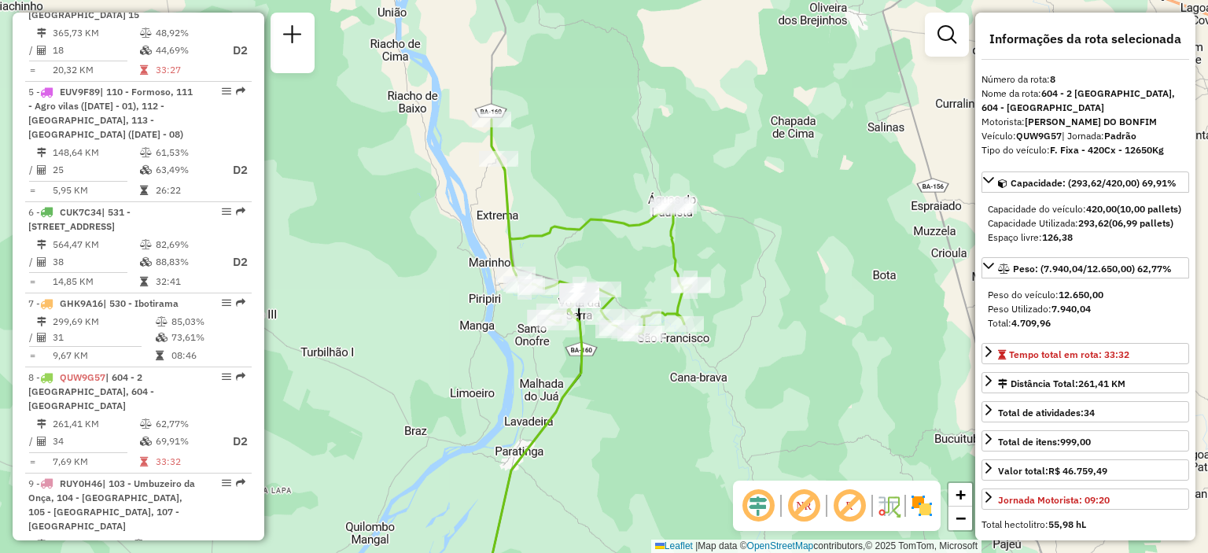
click at [803, 161] on div "Janela de atendimento Grade de atendimento Capacidade Transportadoras Veículos …" at bounding box center [604, 276] width 1208 height 553
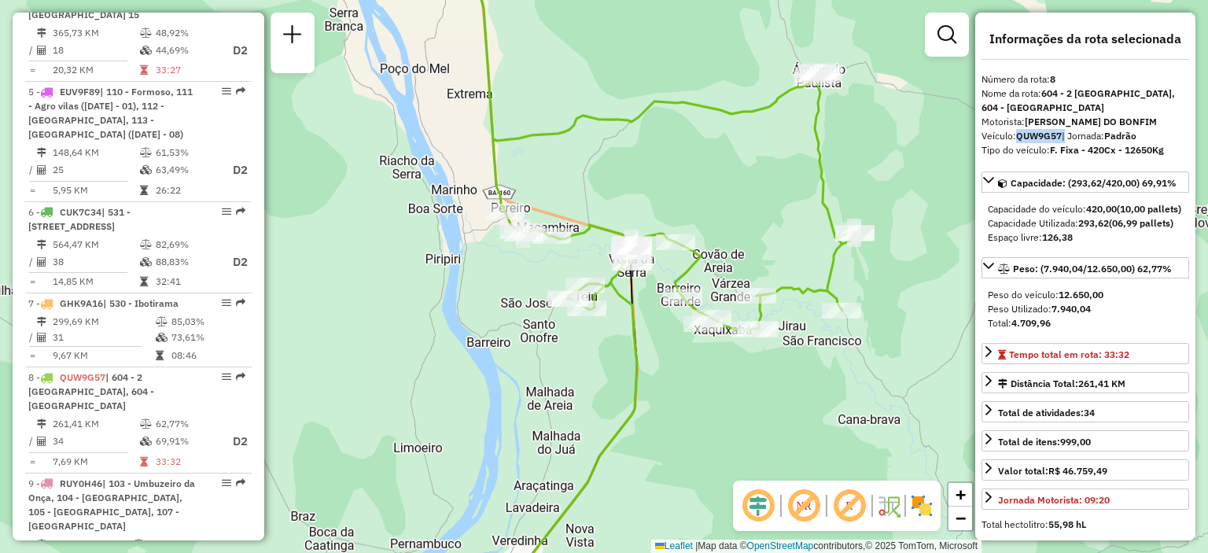
drag, startPoint x: 1018, startPoint y: 135, endPoint x: 1064, endPoint y: 135, distance: 46.4
click at [1064, 135] on div "Veículo: QUW9G57 | Jornada: Padrão" at bounding box center [1086, 136] width 208 height 14
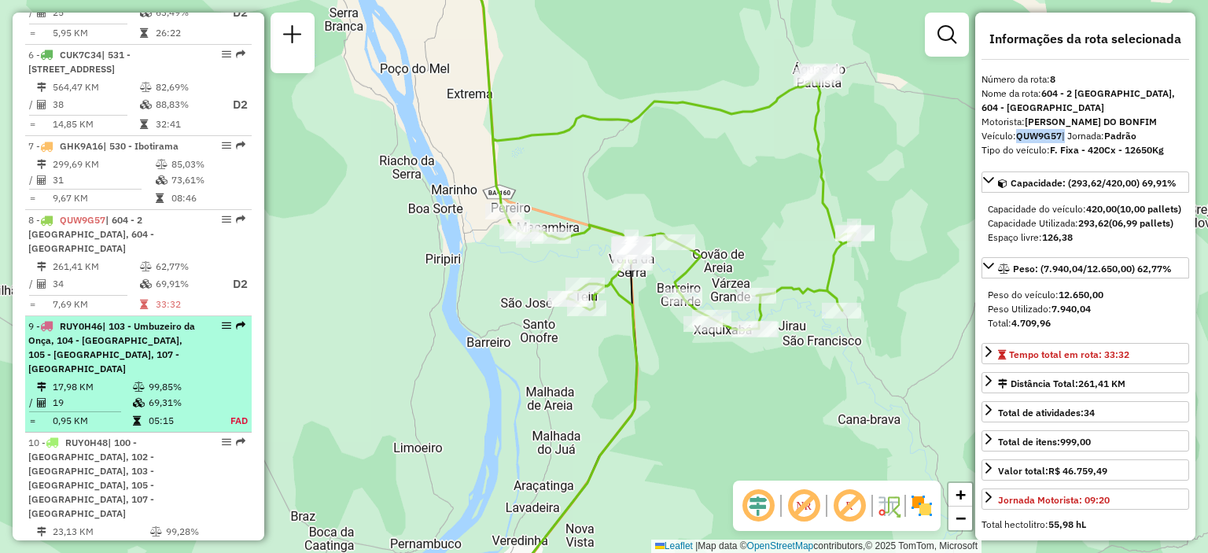
scroll to position [1259, 0]
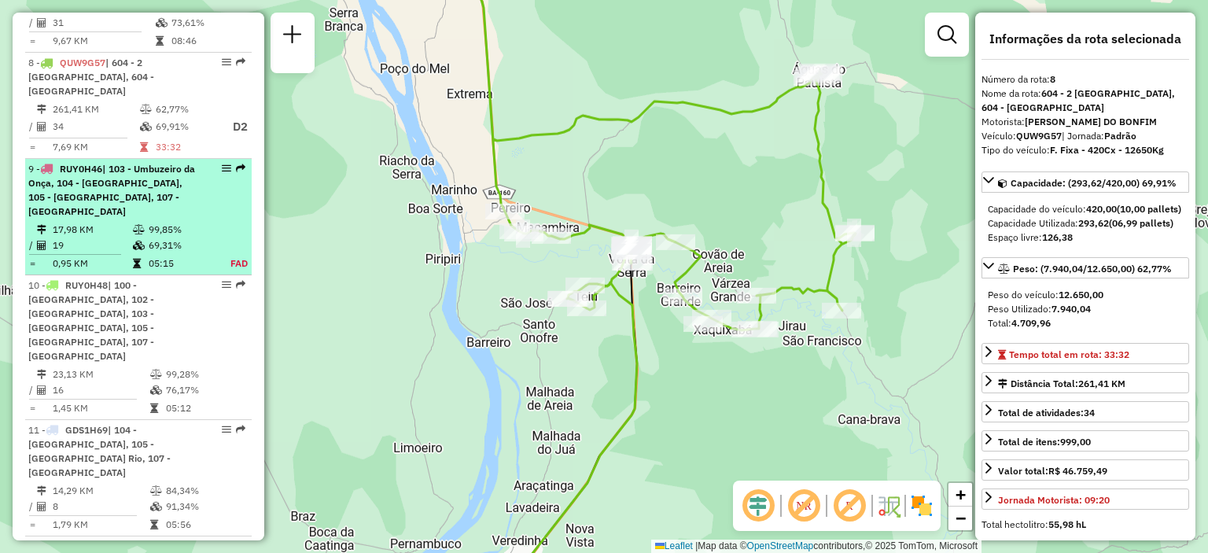
click at [104, 162] on div "9 - RUY0H46 | 103 - Umbuzeiro da Onça, 104 - [GEOGRAPHIC_DATA], 105 - [GEOGRAPH…" at bounding box center [111, 190] width 167 height 57
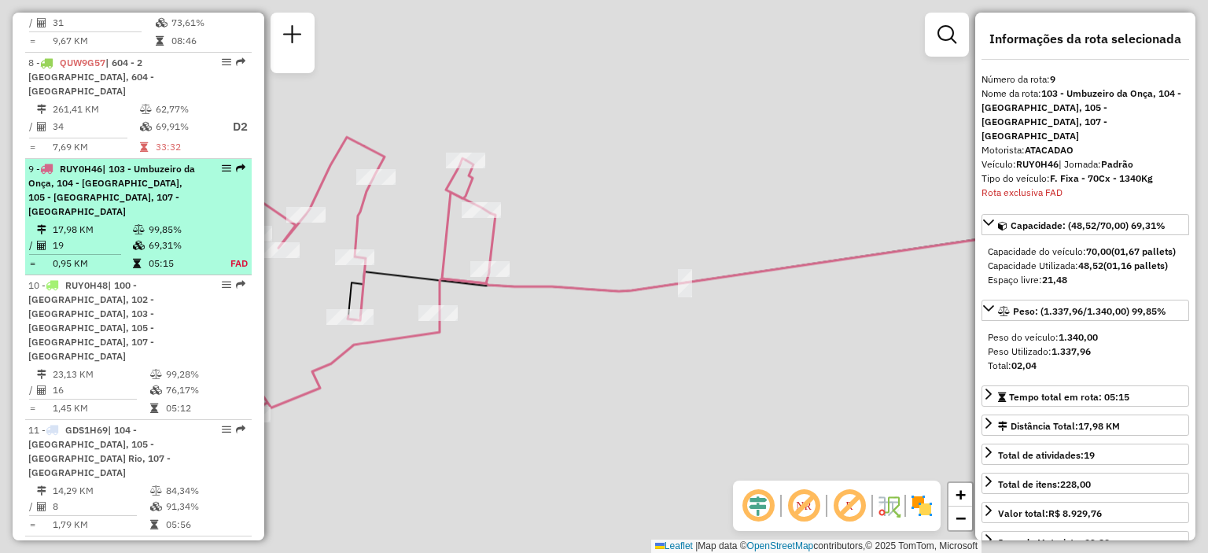
scroll to position [1389, 0]
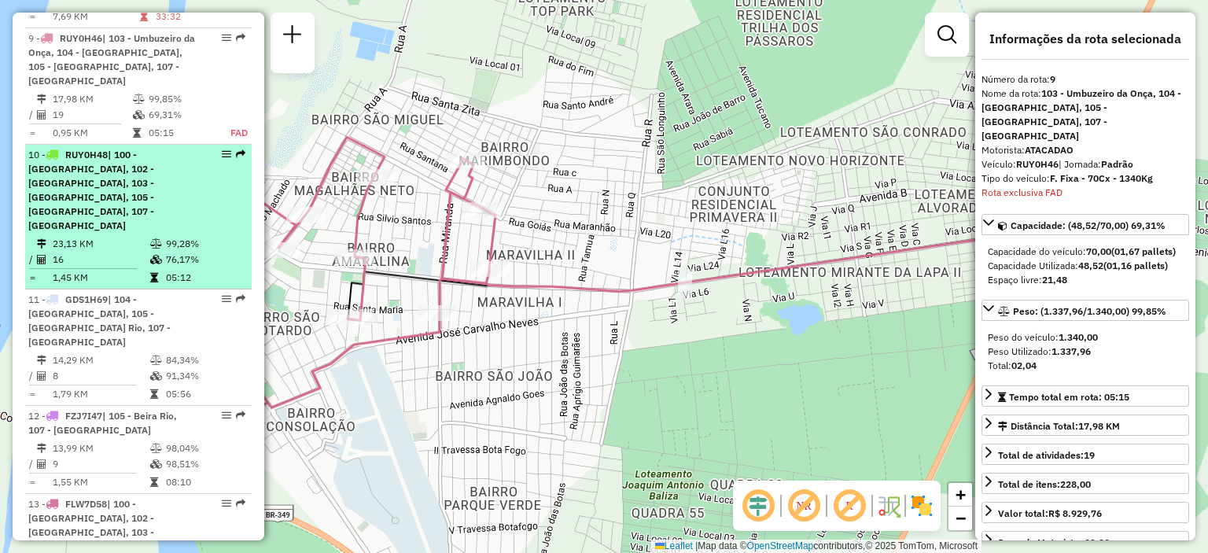
click at [128, 149] on span "| 100 - [GEOGRAPHIC_DATA], 102 - [GEOGRAPHIC_DATA], 103 - [GEOGRAPHIC_DATA], 10…" at bounding box center [91, 190] width 126 height 83
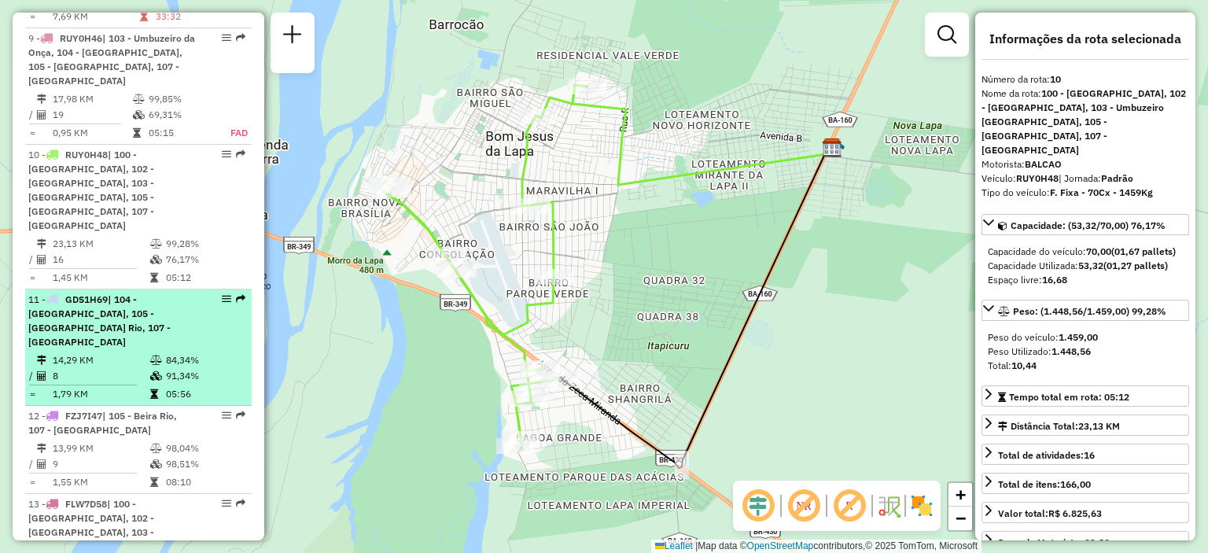
click at [132, 293] on div "11 - GDS1H69 | 104 - [GEOGRAPHIC_DATA], 105 - [GEOGRAPHIC_DATA], 107 - [GEOGRAP…" at bounding box center [111, 321] width 167 height 57
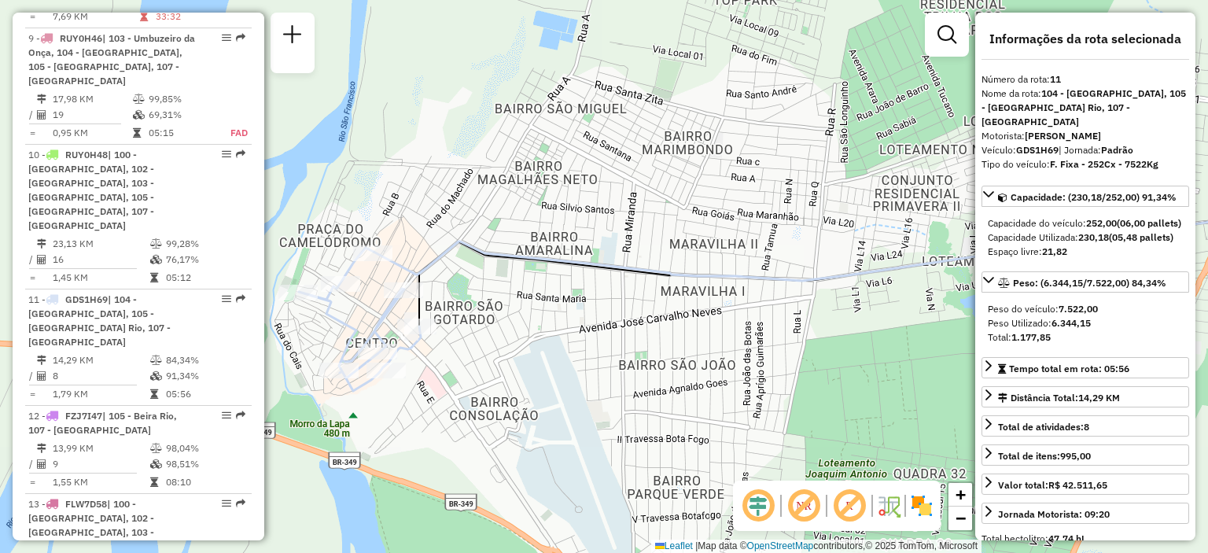
drag, startPoint x: 470, startPoint y: 251, endPoint x: 674, endPoint y: 266, distance: 205.1
click at [674, 266] on icon at bounding box center [806, 240] width 864 height 79
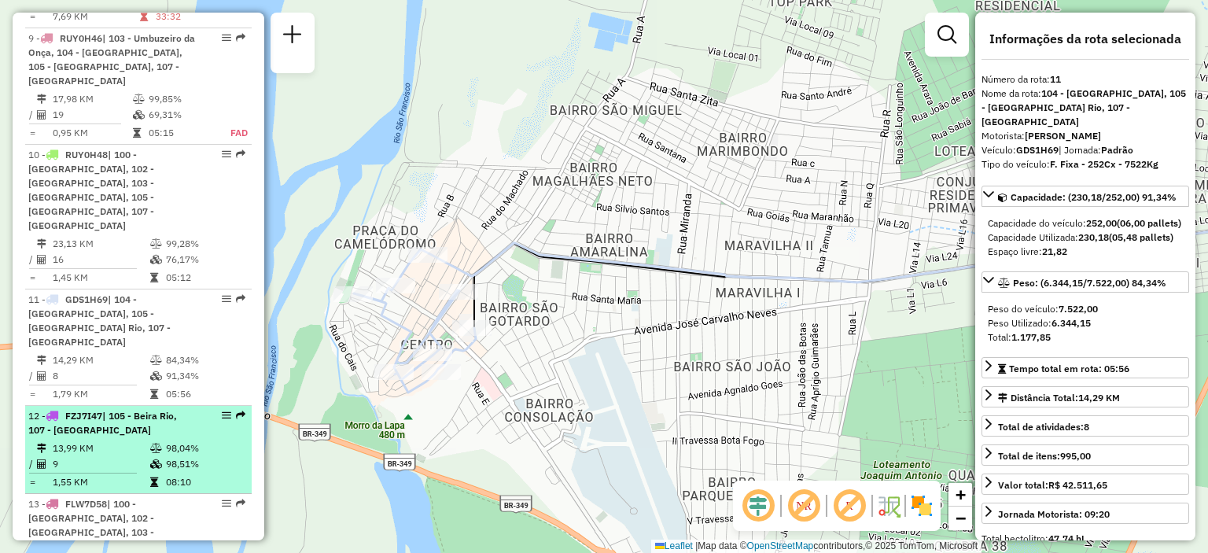
click at [199, 441] on td "98,04%" at bounding box center [204, 449] width 79 height 16
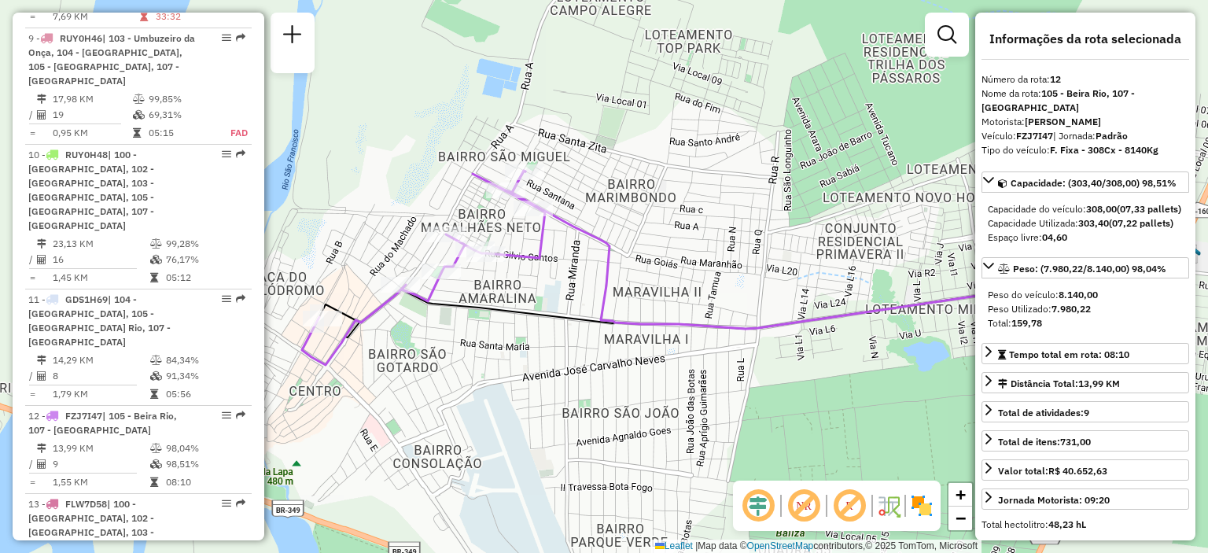
drag, startPoint x: 511, startPoint y: 293, endPoint x: 636, endPoint y: 285, distance: 126.1
click at [636, 285] on div "Janela de atendimento Grade de atendimento Capacidade Transportadoras Veículos …" at bounding box center [604, 276] width 1208 height 553
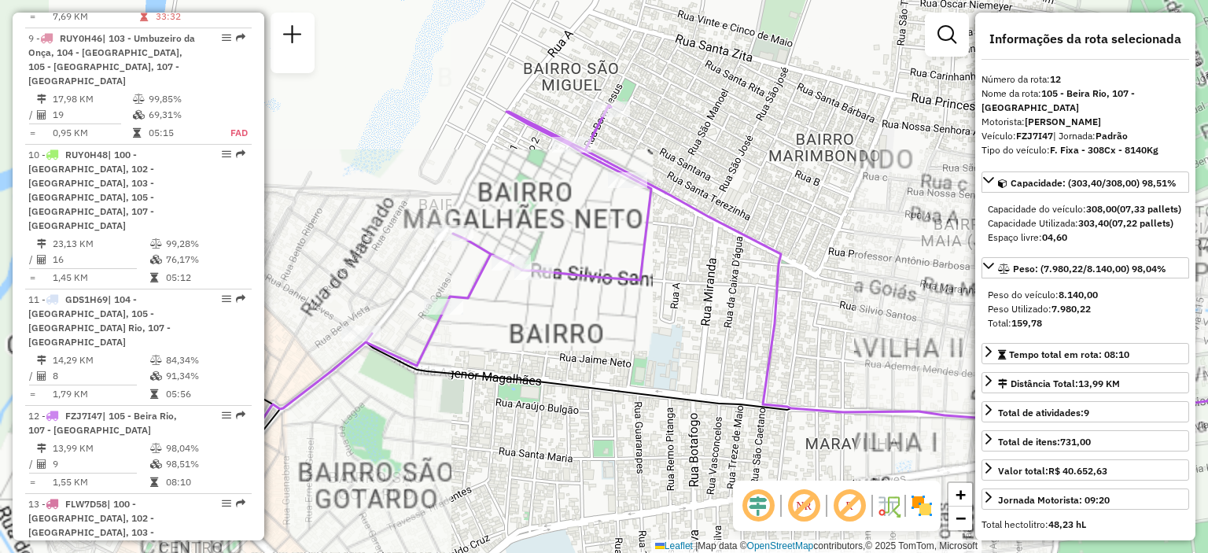
drag, startPoint x: 579, startPoint y: 251, endPoint x: 736, endPoint y: 267, distance: 158.2
click at [736, 267] on div "Janela de atendimento Grade de atendimento Capacidade Transportadoras Veículos …" at bounding box center [604, 276] width 1208 height 553
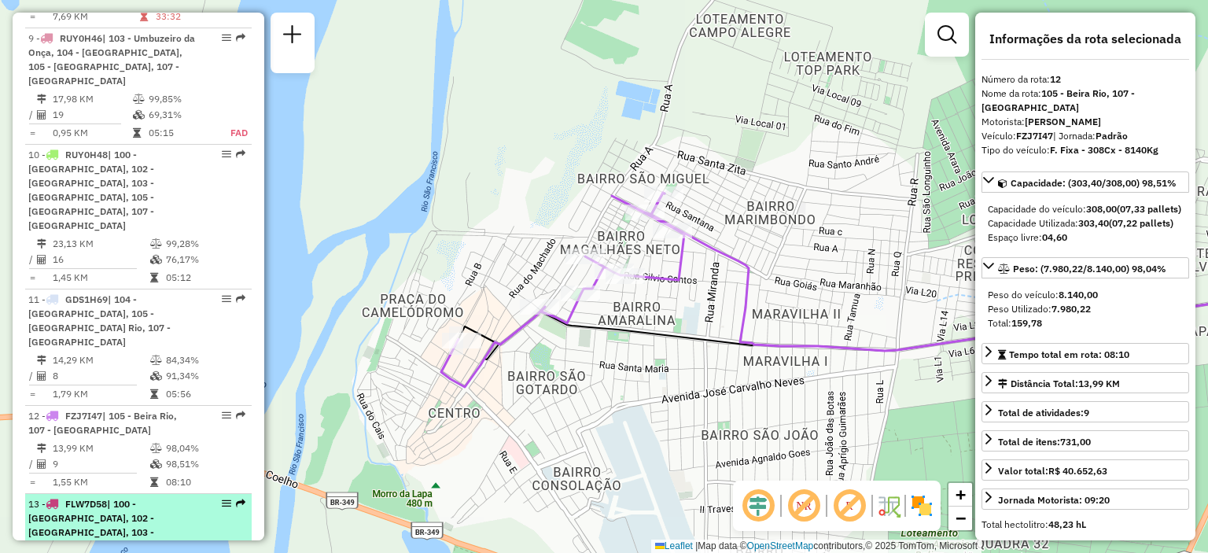
click at [122, 498] on span "| 100 - [GEOGRAPHIC_DATA], 102 - [GEOGRAPHIC_DATA], 103 - [GEOGRAPHIC_DATA], 10…" at bounding box center [91, 532] width 126 height 68
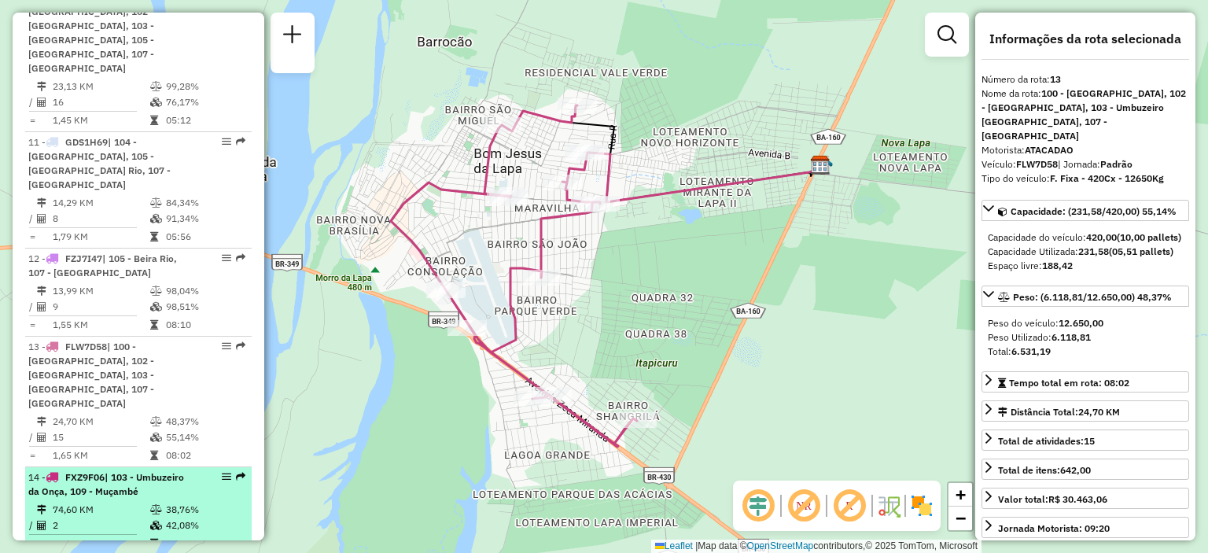
scroll to position [1625, 0]
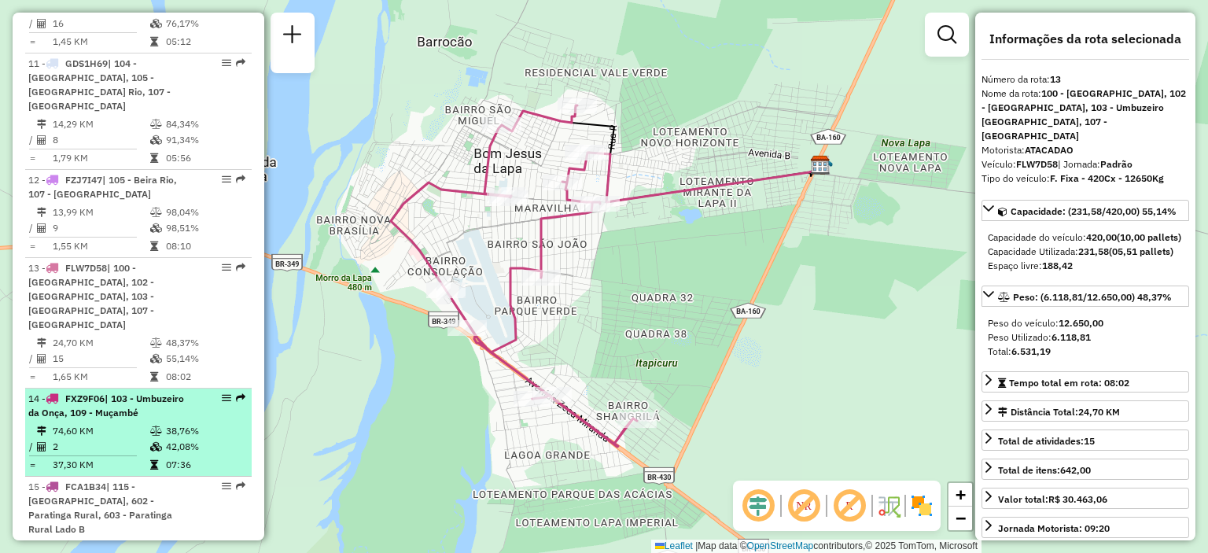
click at [176, 392] on div "14 - FXZ9F06 | 103 - Umbuzeiro da Onça, 109 - Muçambé" at bounding box center [111, 406] width 167 height 28
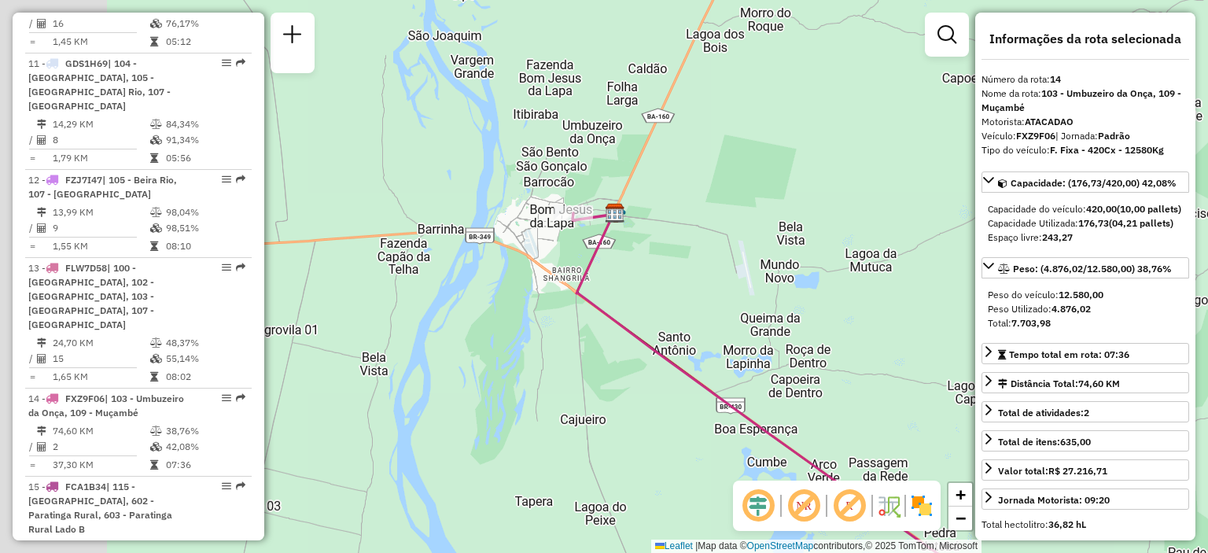
drag, startPoint x: 421, startPoint y: 194, endPoint x: 634, endPoint y: 330, distance: 252.5
click at [634, 330] on icon at bounding box center [840, 443] width 534 height 461
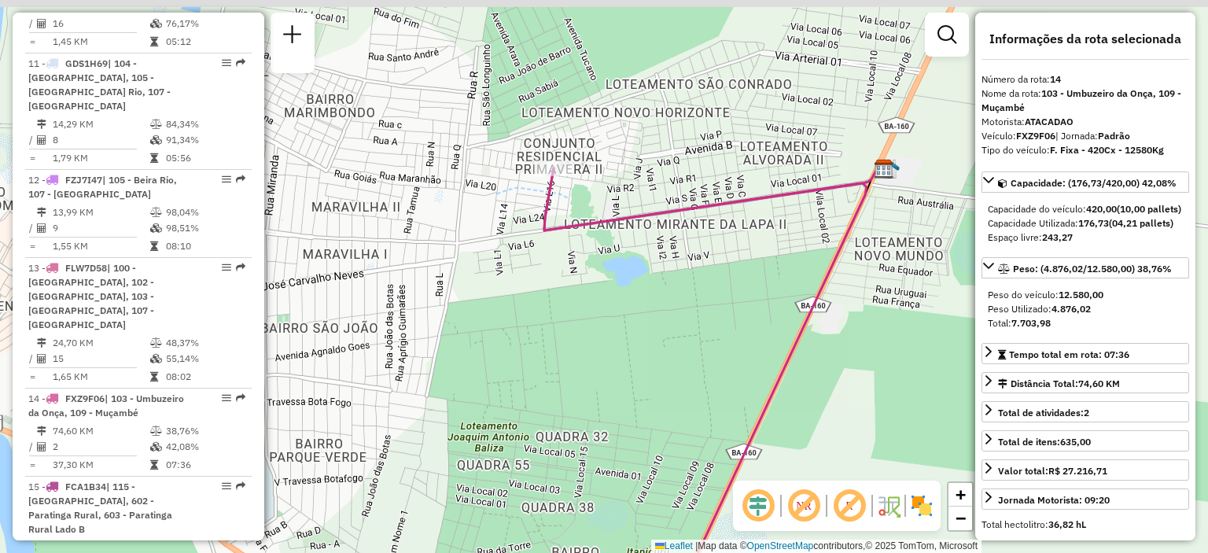
drag, startPoint x: 570, startPoint y: 167, endPoint x: 566, endPoint y: 254, distance: 87.5
click at [566, 254] on div "Janela de atendimento Grade de atendimento Capacidade Transportadoras Veículos …" at bounding box center [604, 276] width 1208 height 553
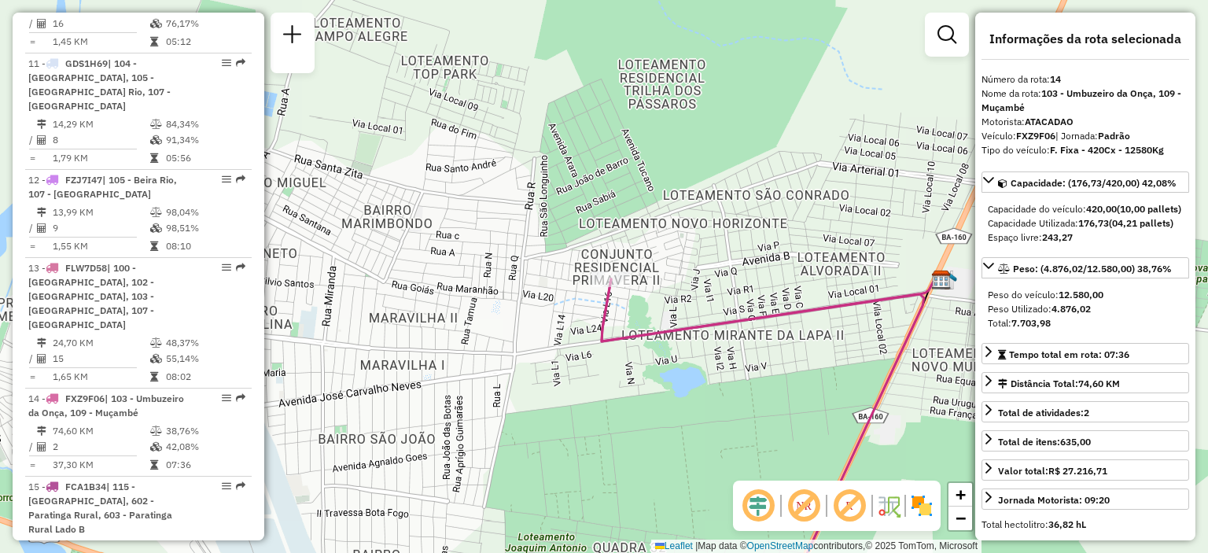
drag, startPoint x: 755, startPoint y: 328, endPoint x: 614, endPoint y: 267, distance: 154.3
click at [616, 267] on div "Janela de atendimento Grade de atendimento Capacidade Transportadoras Veículos …" at bounding box center [604, 276] width 1208 height 553
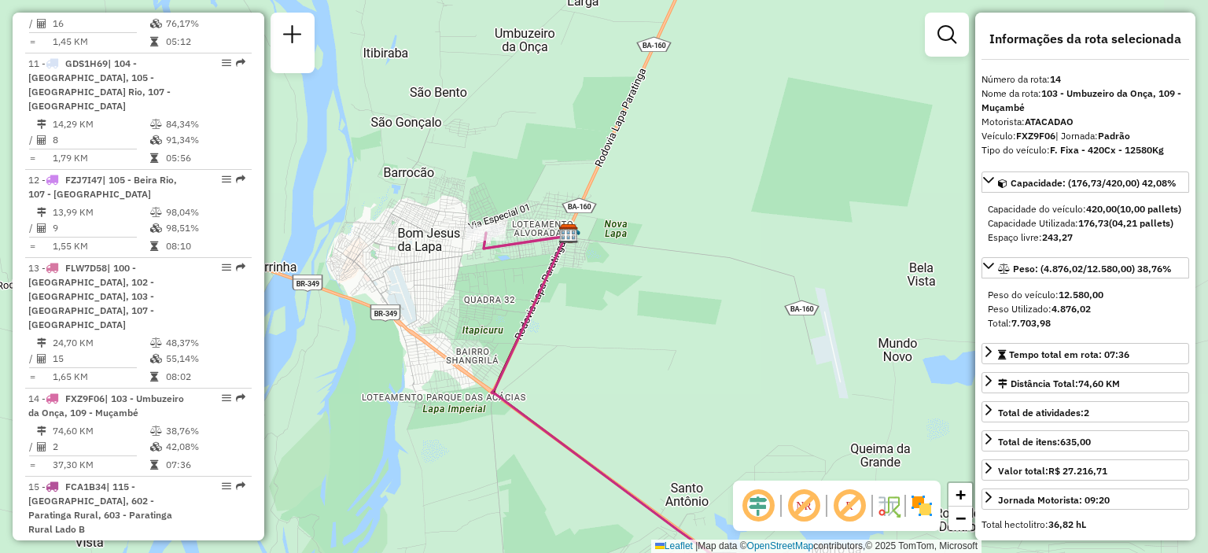
drag, startPoint x: 462, startPoint y: 356, endPoint x: 459, endPoint y: 294, distance: 61.4
click at [459, 294] on div "Janela de atendimento Grade de atendimento Capacidade Transportadoras Veículos …" at bounding box center [604, 276] width 1208 height 553
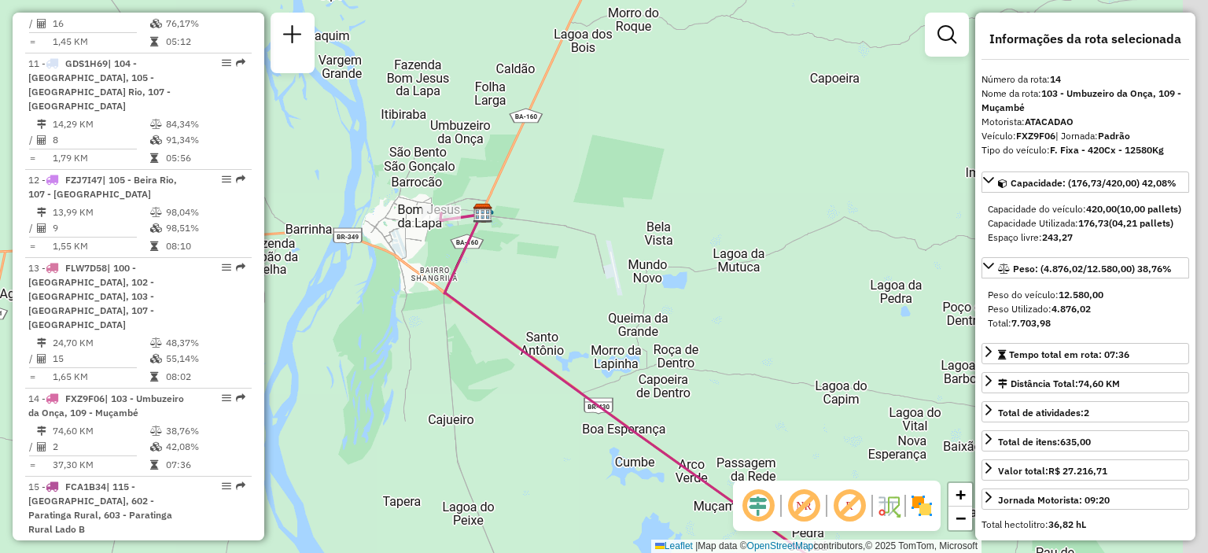
drag, startPoint x: 500, startPoint y: 378, endPoint x: 415, endPoint y: 242, distance: 159.4
click at [415, 242] on div "Janela de atendimento Grade de atendimento Capacidade Transportadoras Veículos …" at bounding box center [604, 276] width 1208 height 553
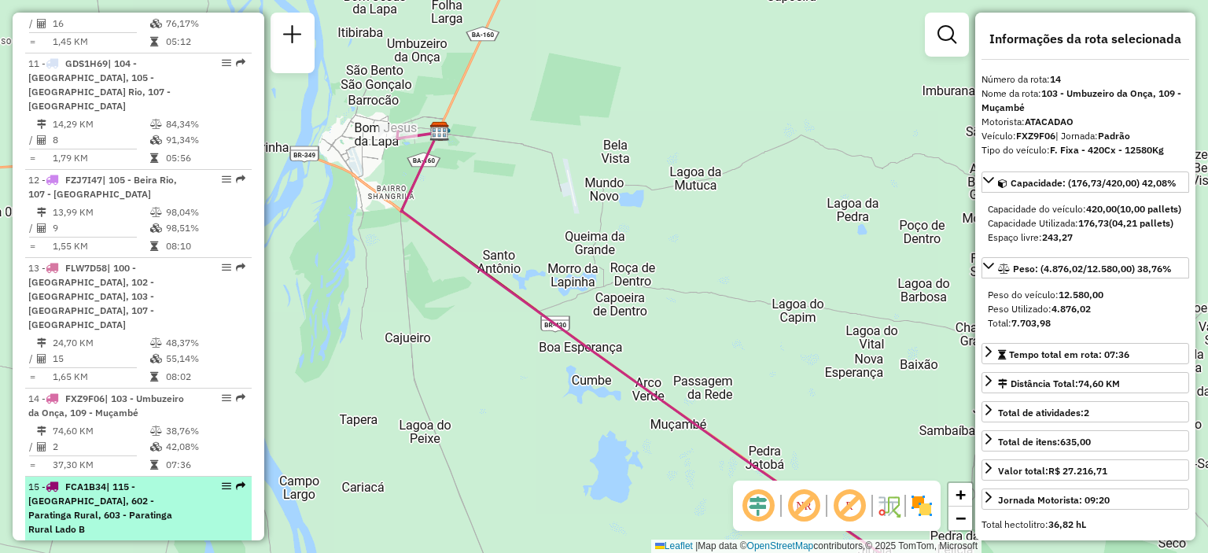
click at [126, 481] on span "| 115 - [GEOGRAPHIC_DATA], 602 - Paratinga Rural, 603 - Paratinga Rural Lado B" at bounding box center [100, 508] width 144 height 54
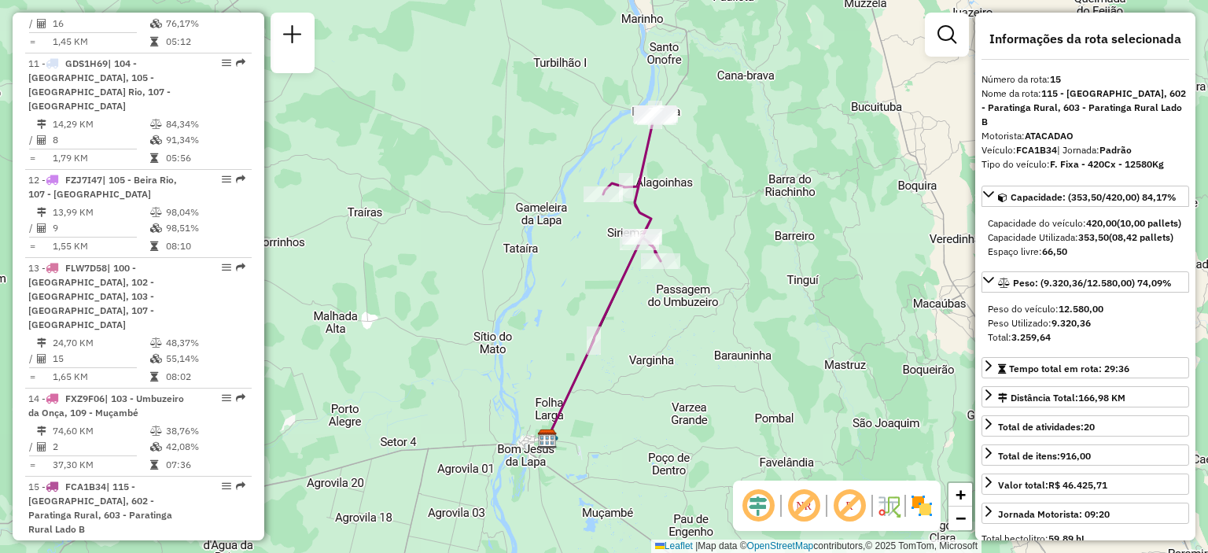
scroll to position [1783, 0]
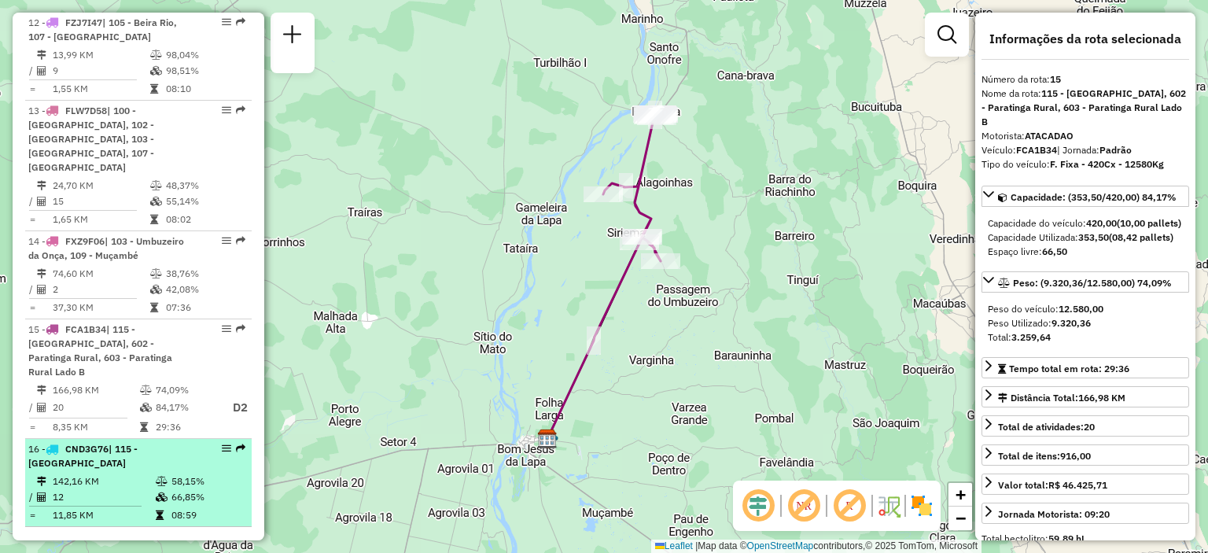
click at [135, 443] on span "| 115 - [GEOGRAPHIC_DATA]" at bounding box center [82, 456] width 109 height 26
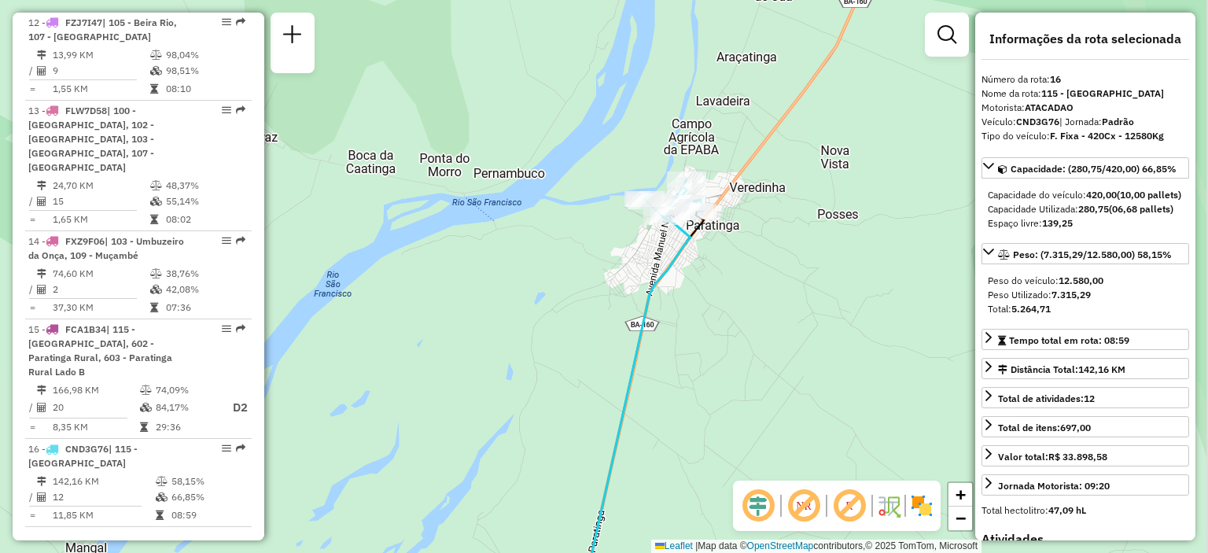
drag, startPoint x: 752, startPoint y: 127, endPoint x: 538, endPoint y: 238, distance: 240.7
click at [538, 238] on div "Janela de atendimento Grade de atendimento Capacidade Transportadoras Veículos …" at bounding box center [604, 276] width 1208 height 553
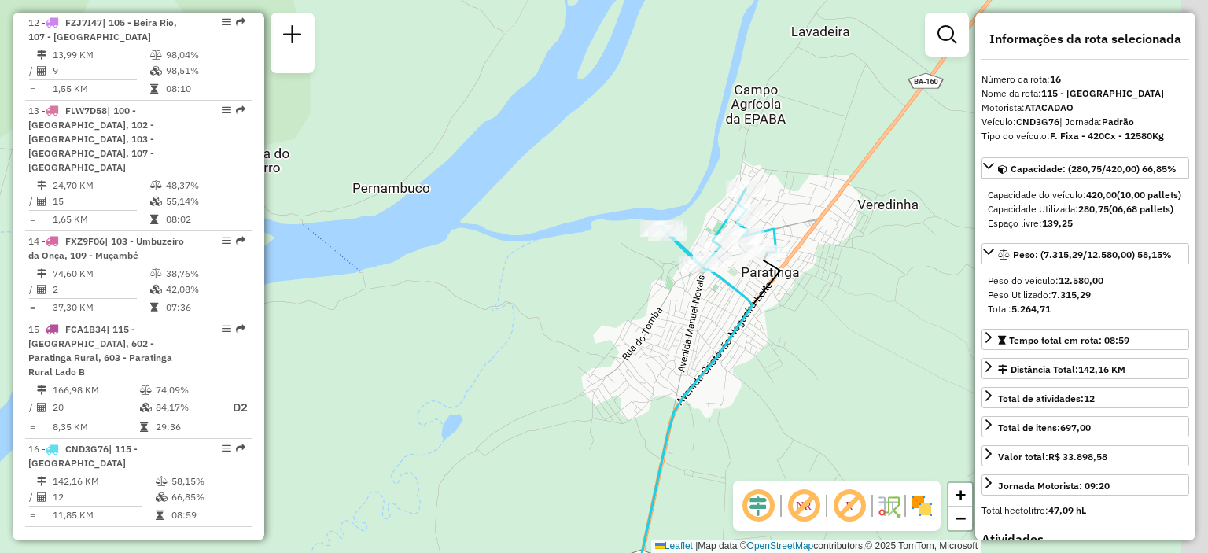
drag, startPoint x: 575, startPoint y: 252, endPoint x: 519, endPoint y: 278, distance: 61.6
click at [519, 278] on div "Janela de atendimento Grade de atendimento Capacidade Transportadoras Veículos …" at bounding box center [604, 276] width 1208 height 553
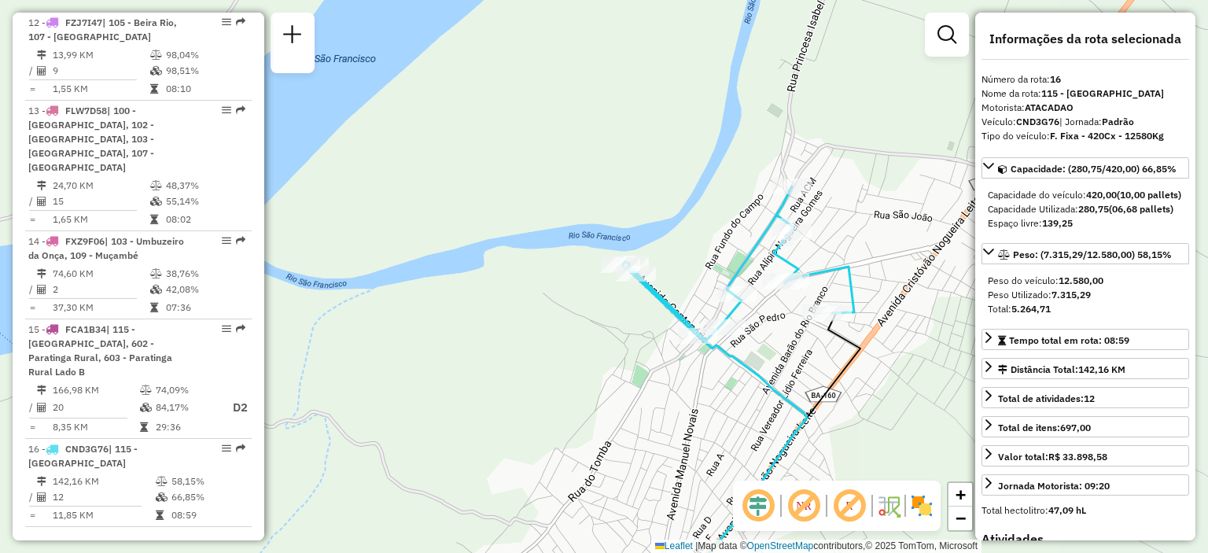
drag, startPoint x: 646, startPoint y: 276, endPoint x: 459, endPoint y: 322, distance: 192.0
click at [459, 322] on div "Janela de atendimento Grade de atendimento Capacidade Transportadoras Veículos …" at bounding box center [604, 276] width 1208 height 553
